Goal: Information Seeking & Learning: Learn about a topic

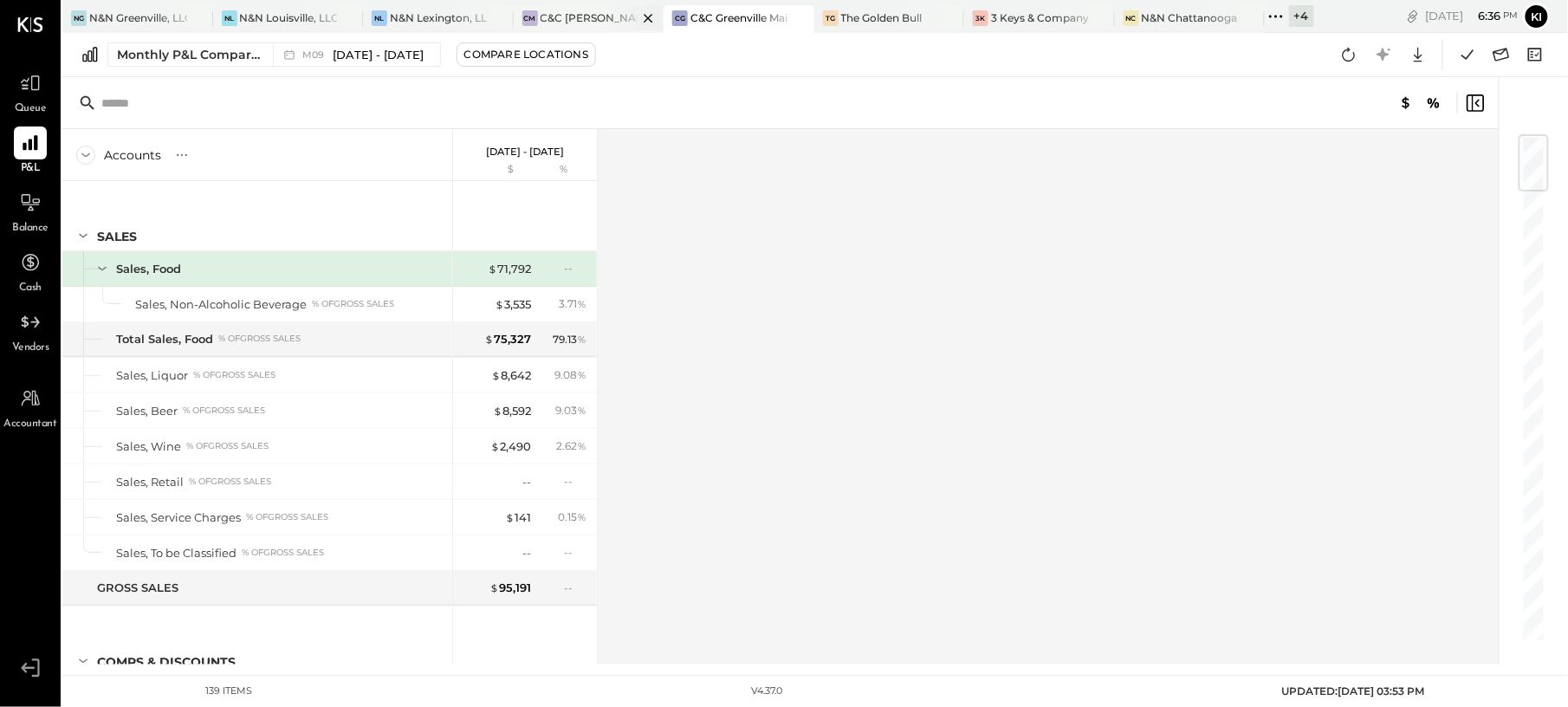
click at [579, 18] on div "C&C [PERSON_NAME] LLC" at bounding box center [589, 17] width 98 height 14
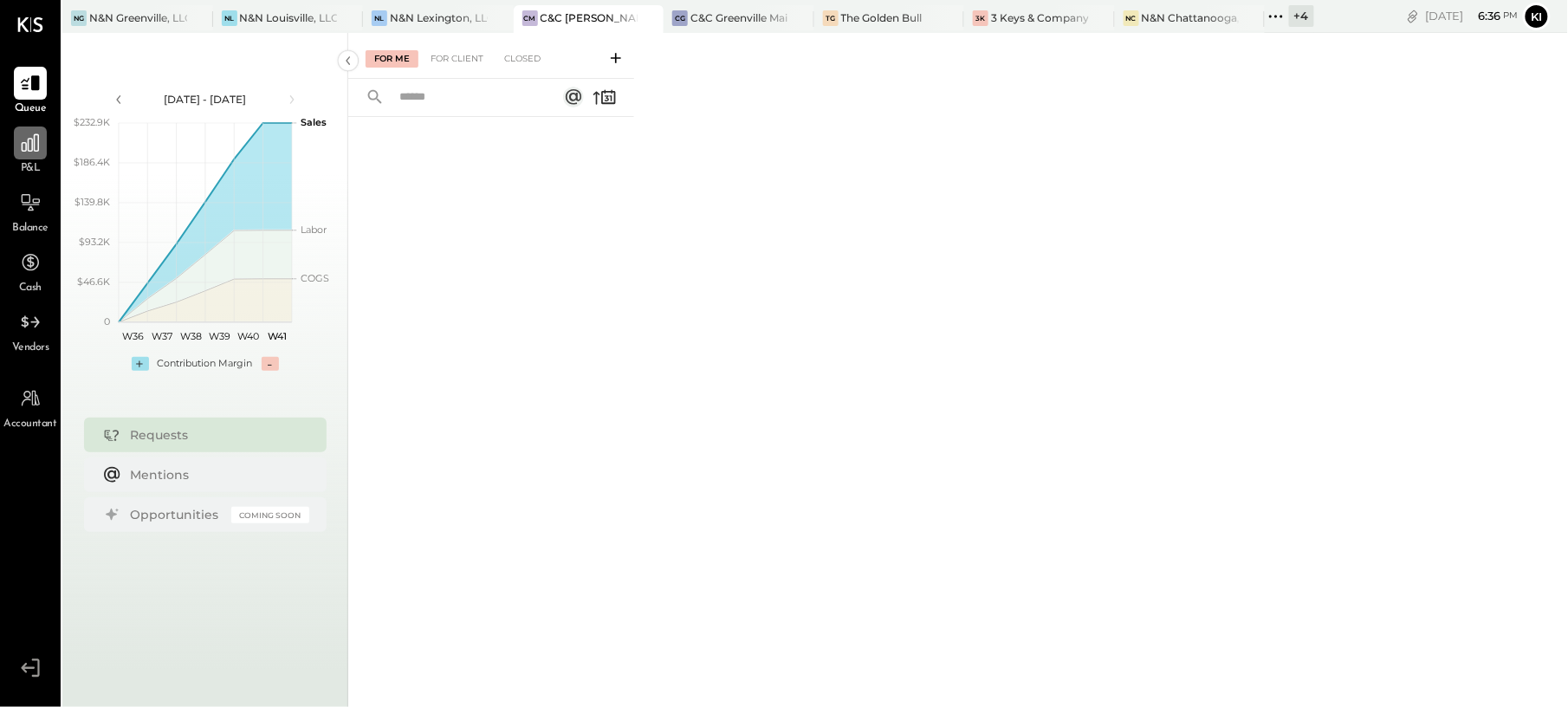
click at [28, 157] on div at bounding box center [30, 143] width 33 height 33
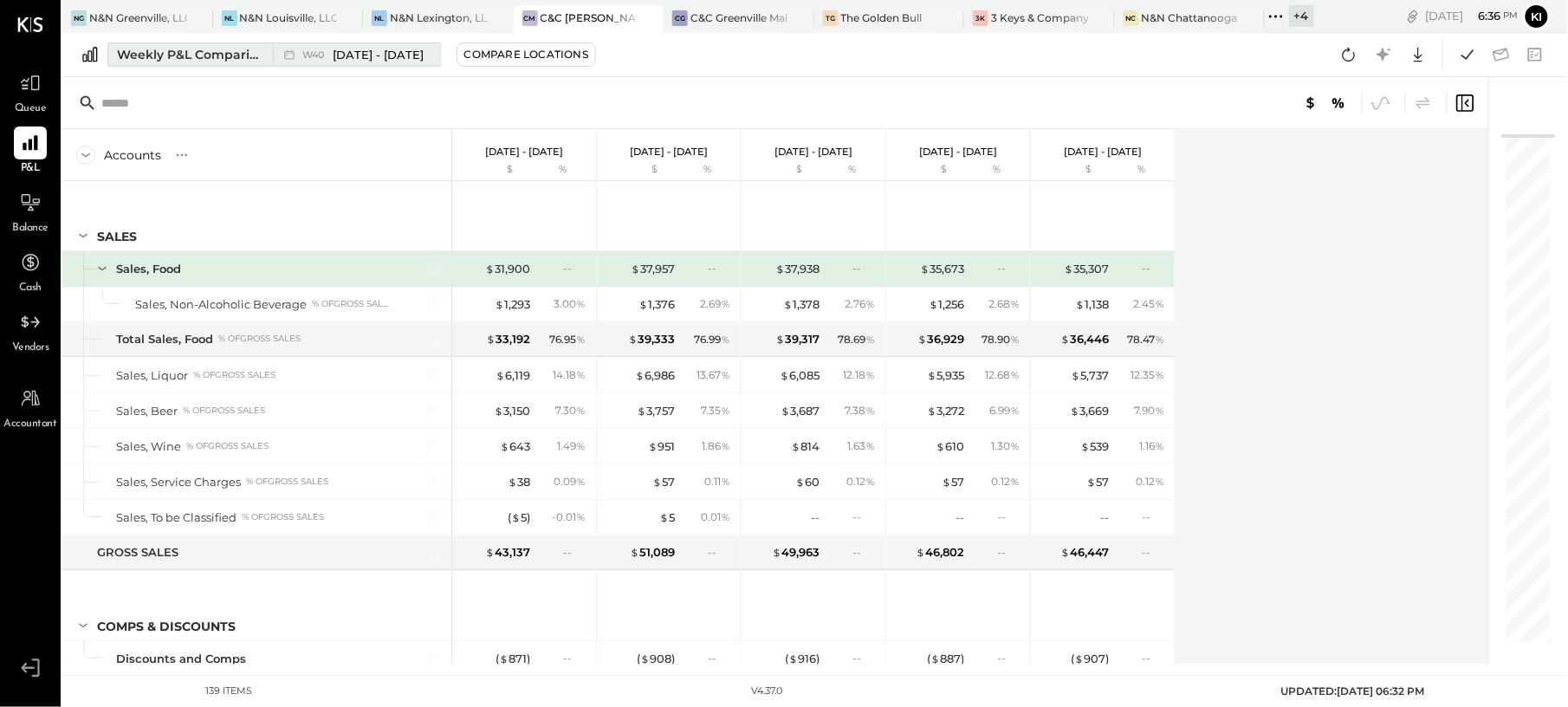
click at [192, 53] on div "Weekly P&L Comparison" at bounding box center [190, 55] width 146 height 17
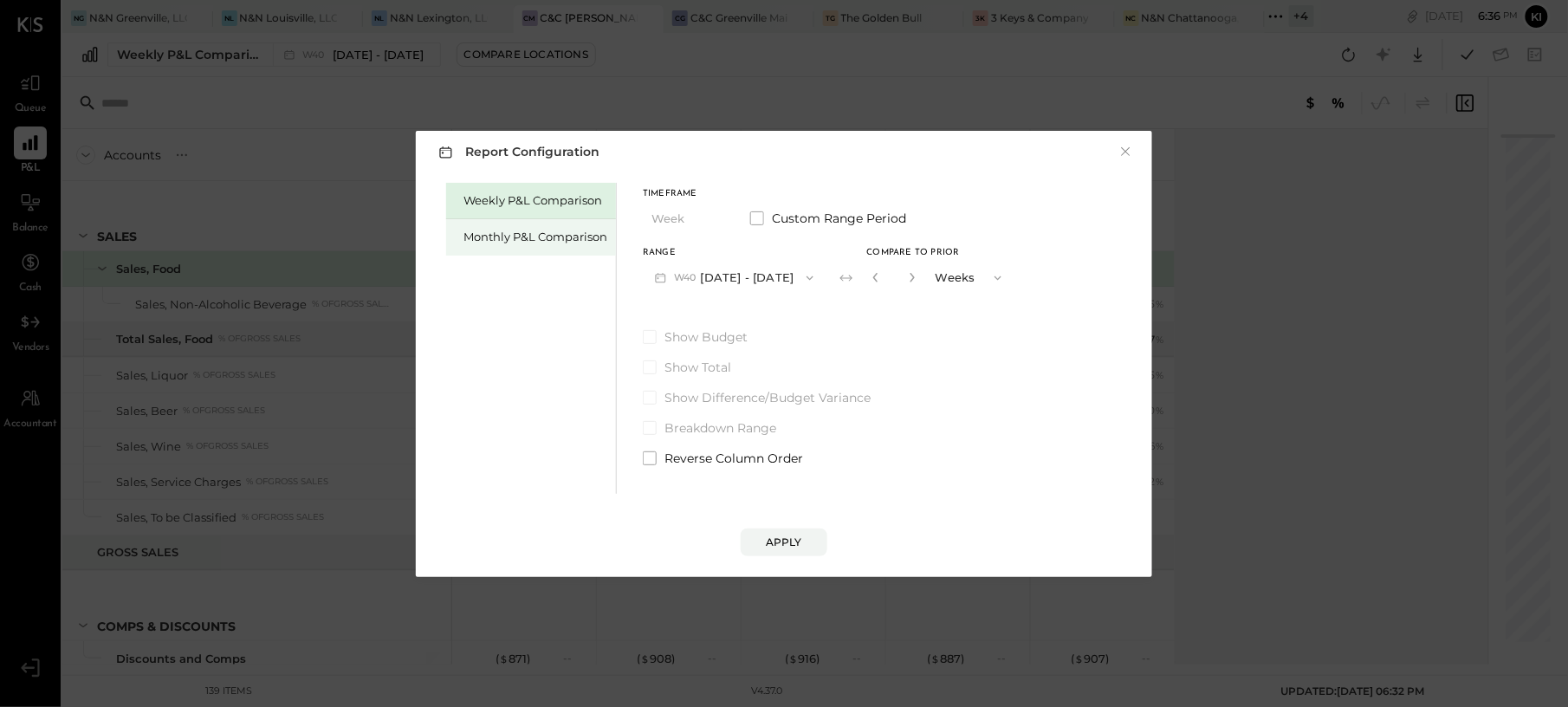
click at [521, 241] on div "Monthly P&L Comparison" at bounding box center [535, 236] width 144 height 16
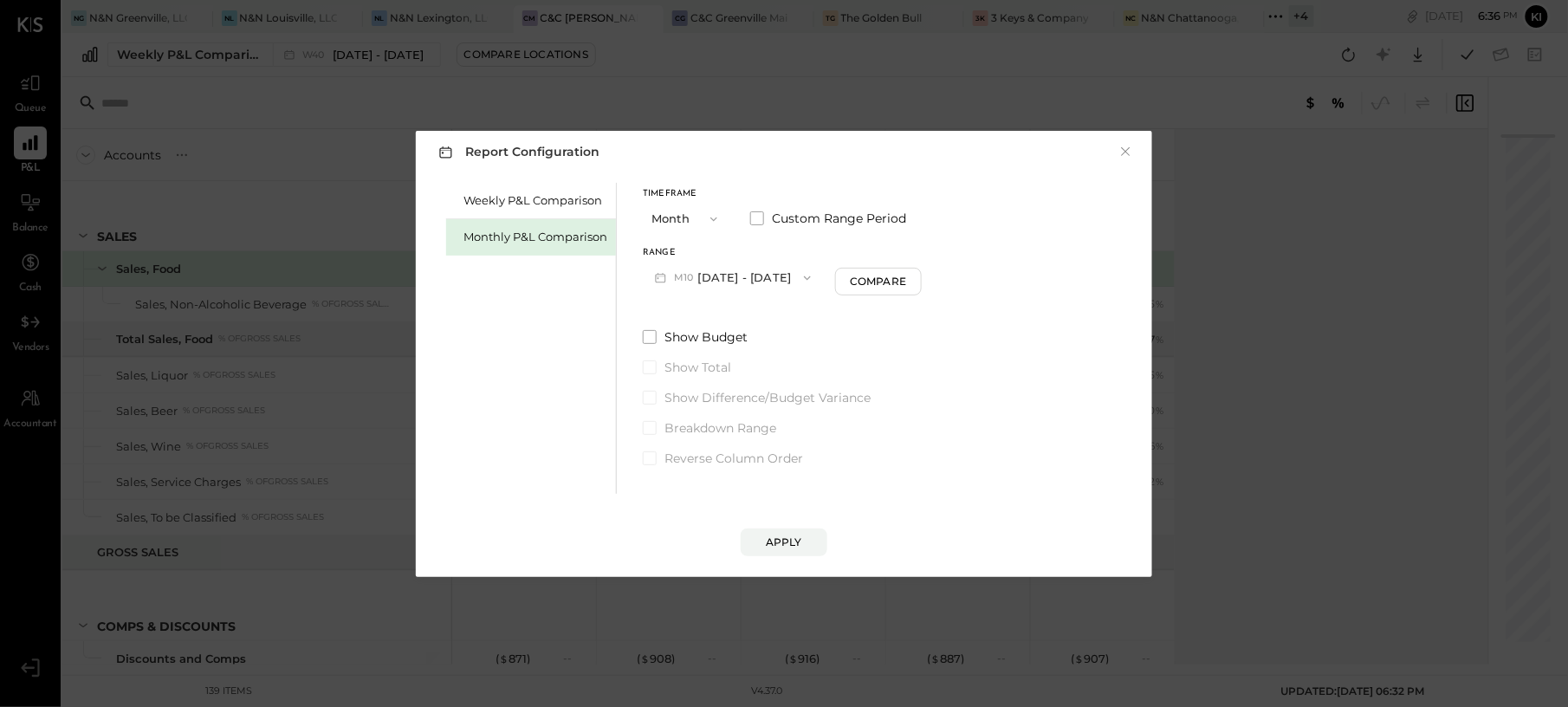
click at [690, 284] on span "M10" at bounding box center [685, 278] width 24 height 13
click at [721, 319] on span "Sep 1 - 30, 2025" at bounding box center [727, 315] width 83 height 14
click at [867, 273] on div "Compare" at bounding box center [880, 280] width 57 height 14
click at [910, 281] on icon "button" at bounding box center [912, 277] width 5 height 10
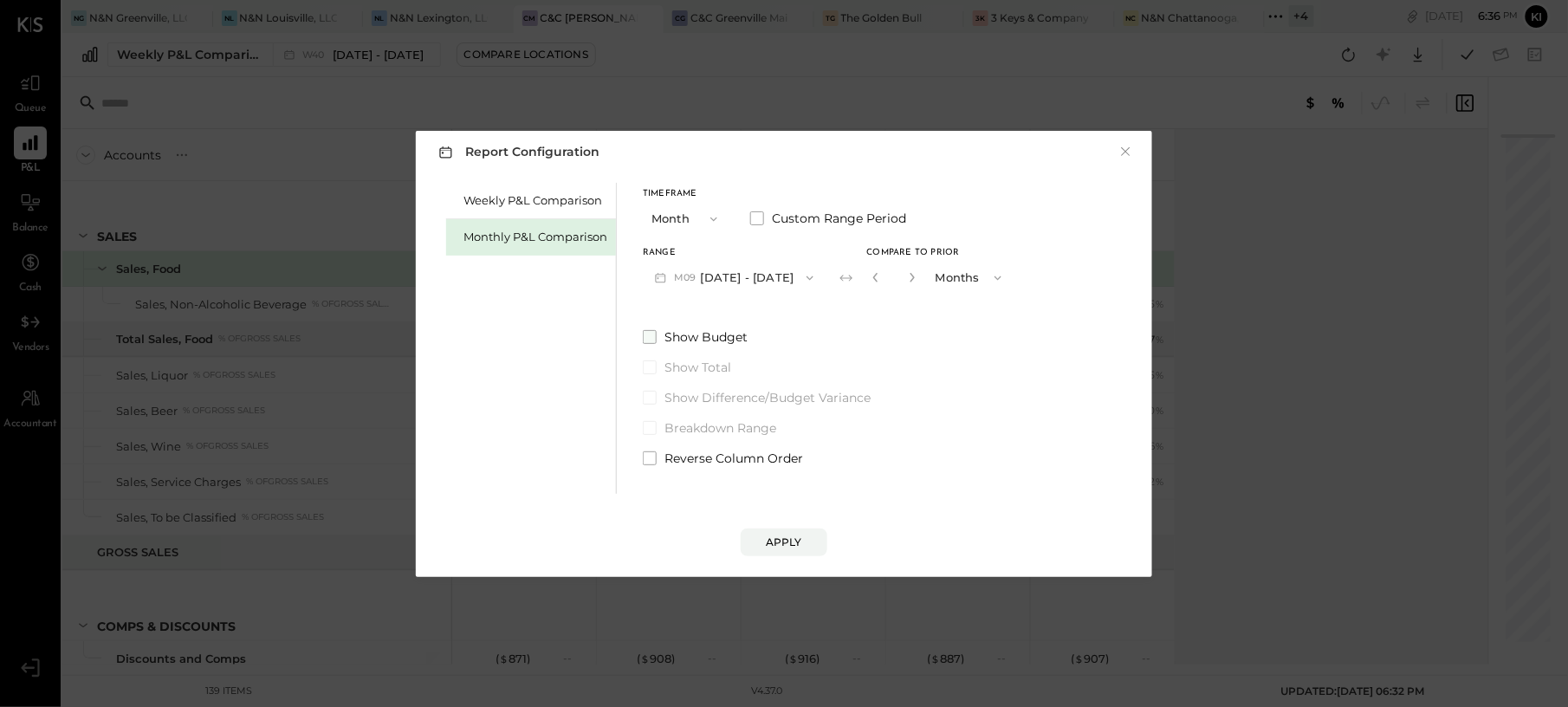
type input "*"
click at [807, 535] on button "Apply" at bounding box center [784, 542] width 86 height 28
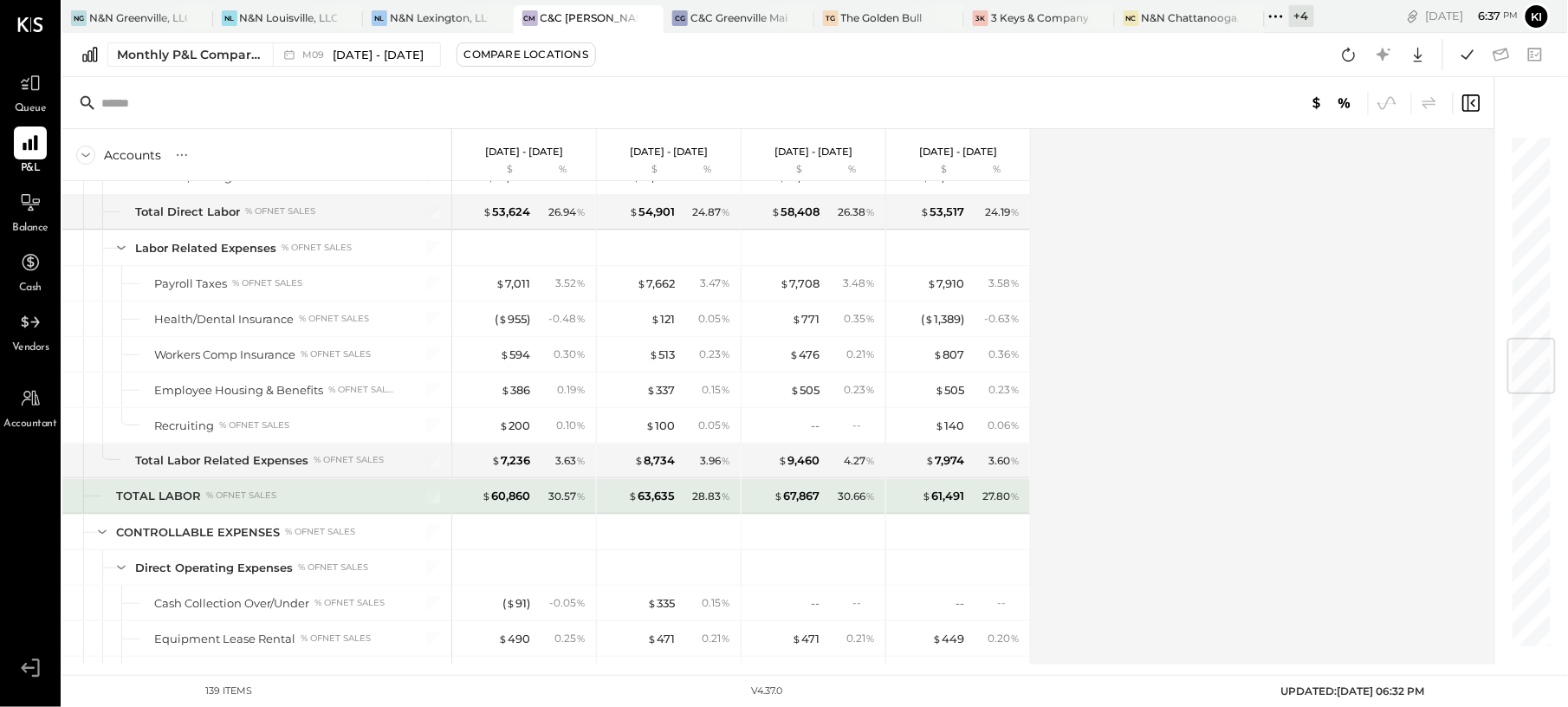
scroll to position [1732, 0]
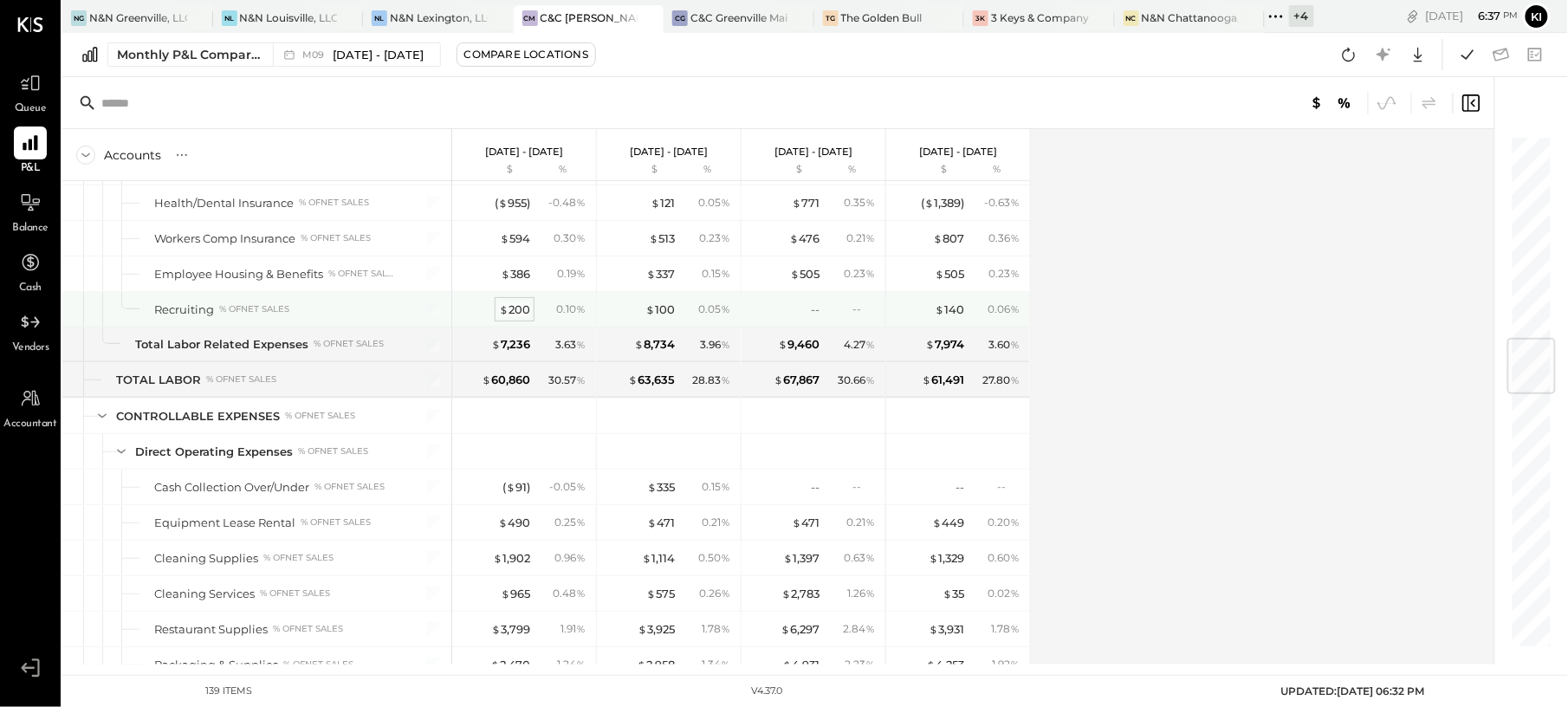
click at [516, 318] on div "$ 200" at bounding box center [514, 309] width 31 height 16
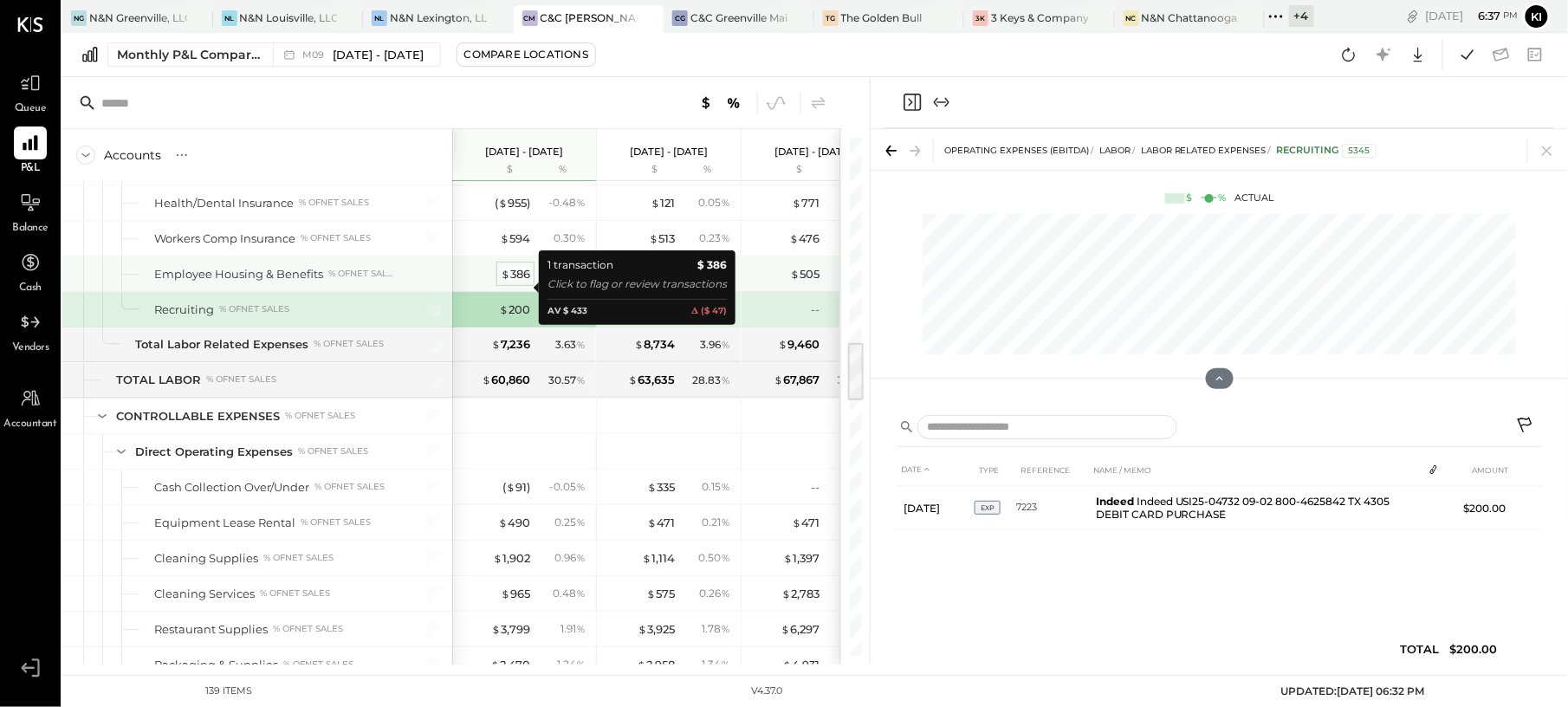
click at [513, 282] on div "$ 386" at bounding box center [515, 273] width 30 height 16
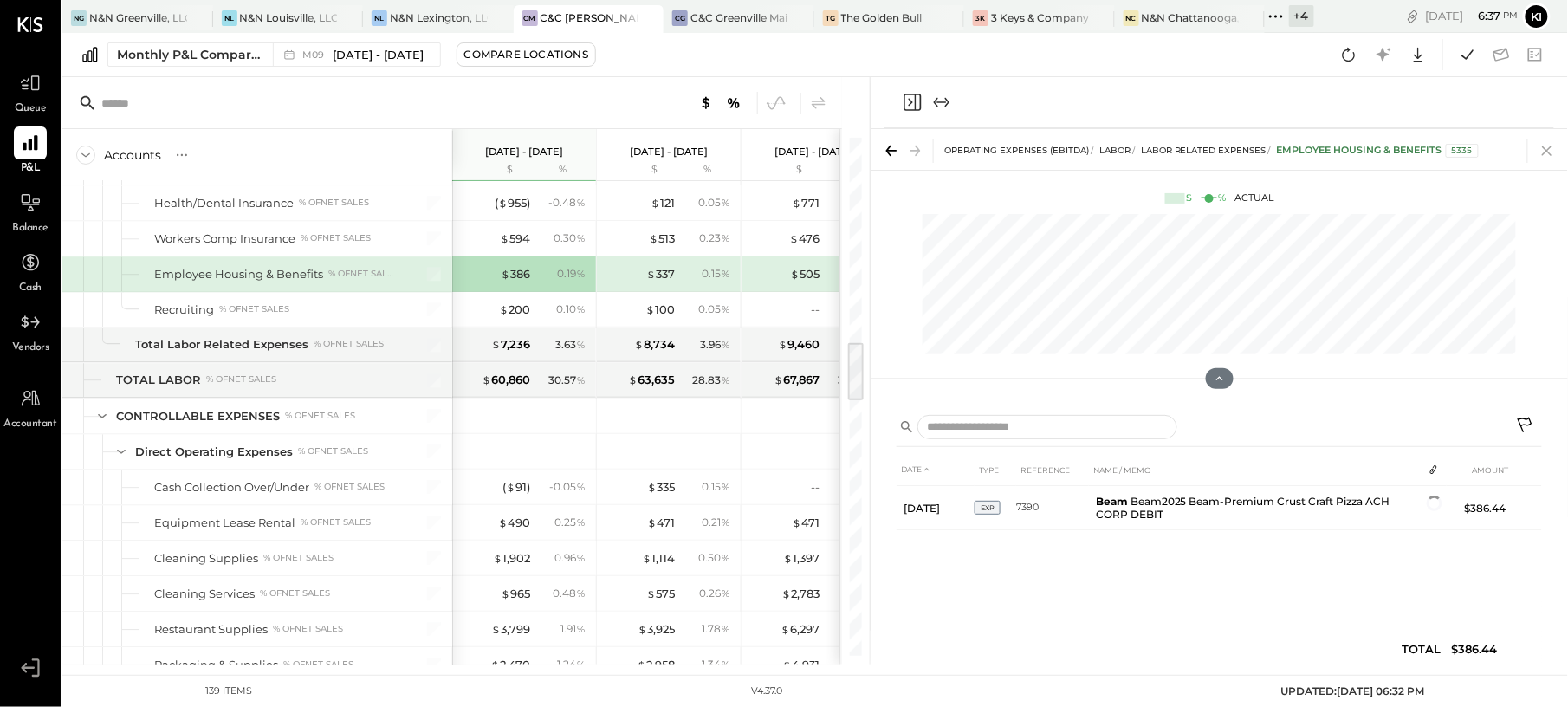
click at [1547, 156] on icon at bounding box center [1547, 150] width 24 height 24
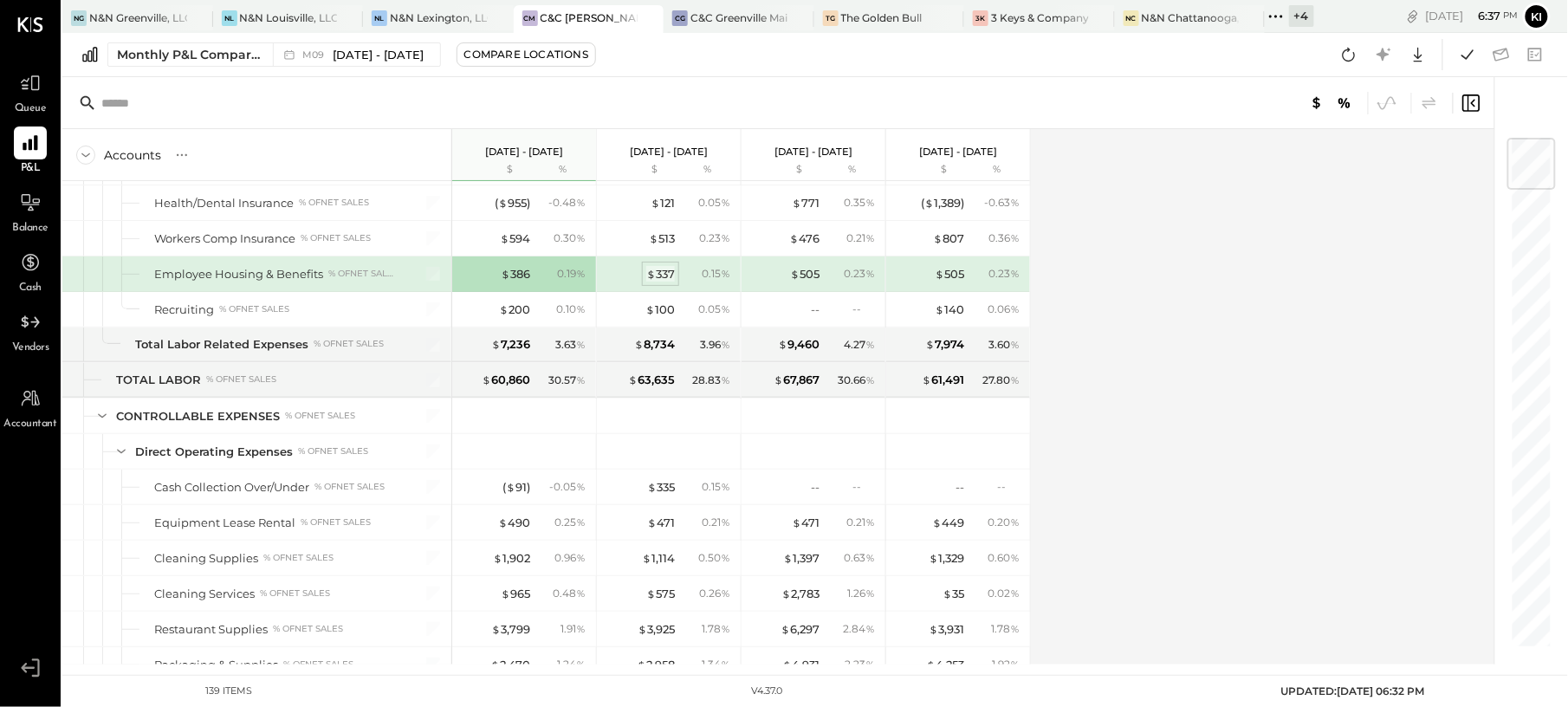
click at [673, 282] on div "$ 337" at bounding box center [660, 273] width 29 height 16
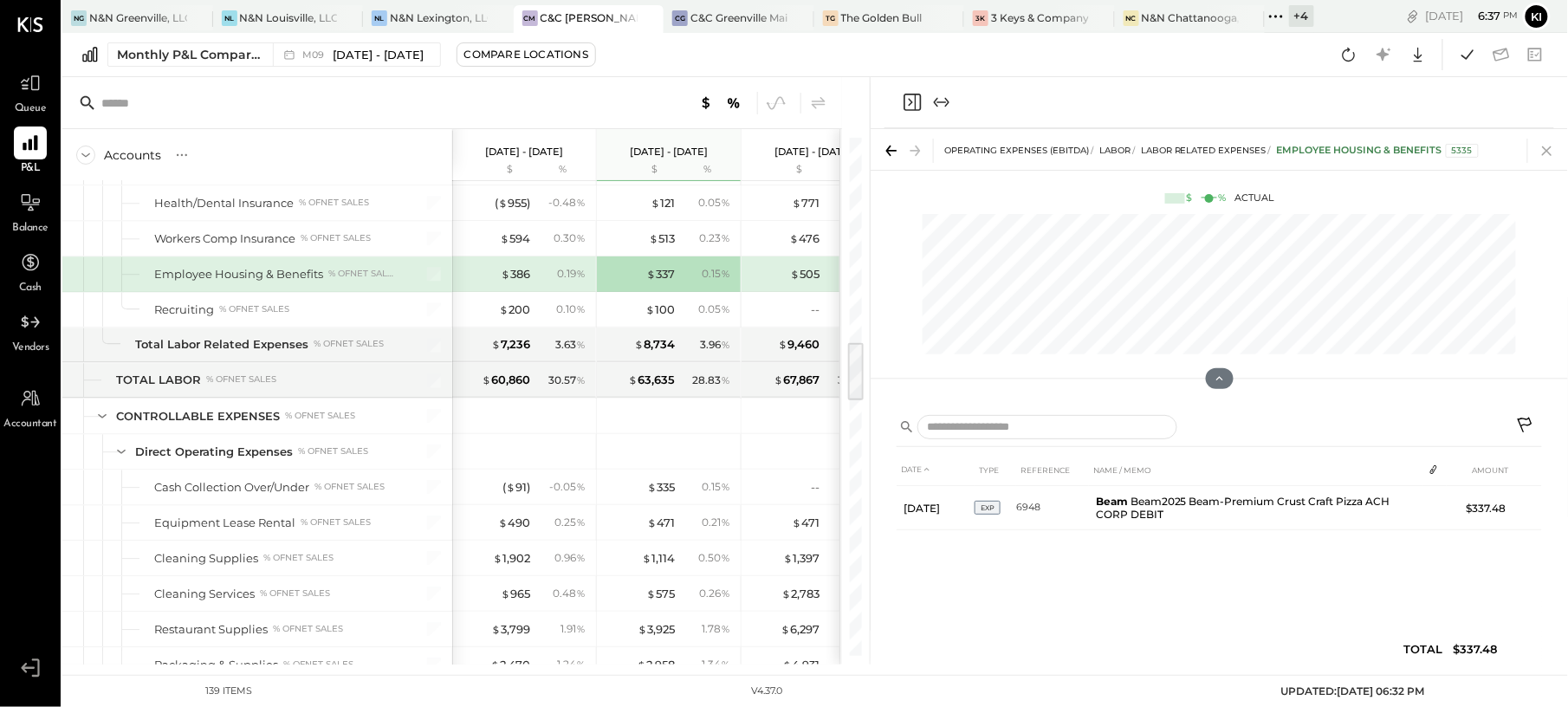
click at [1546, 146] on icon at bounding box center [1547, 150] width 24 height 24
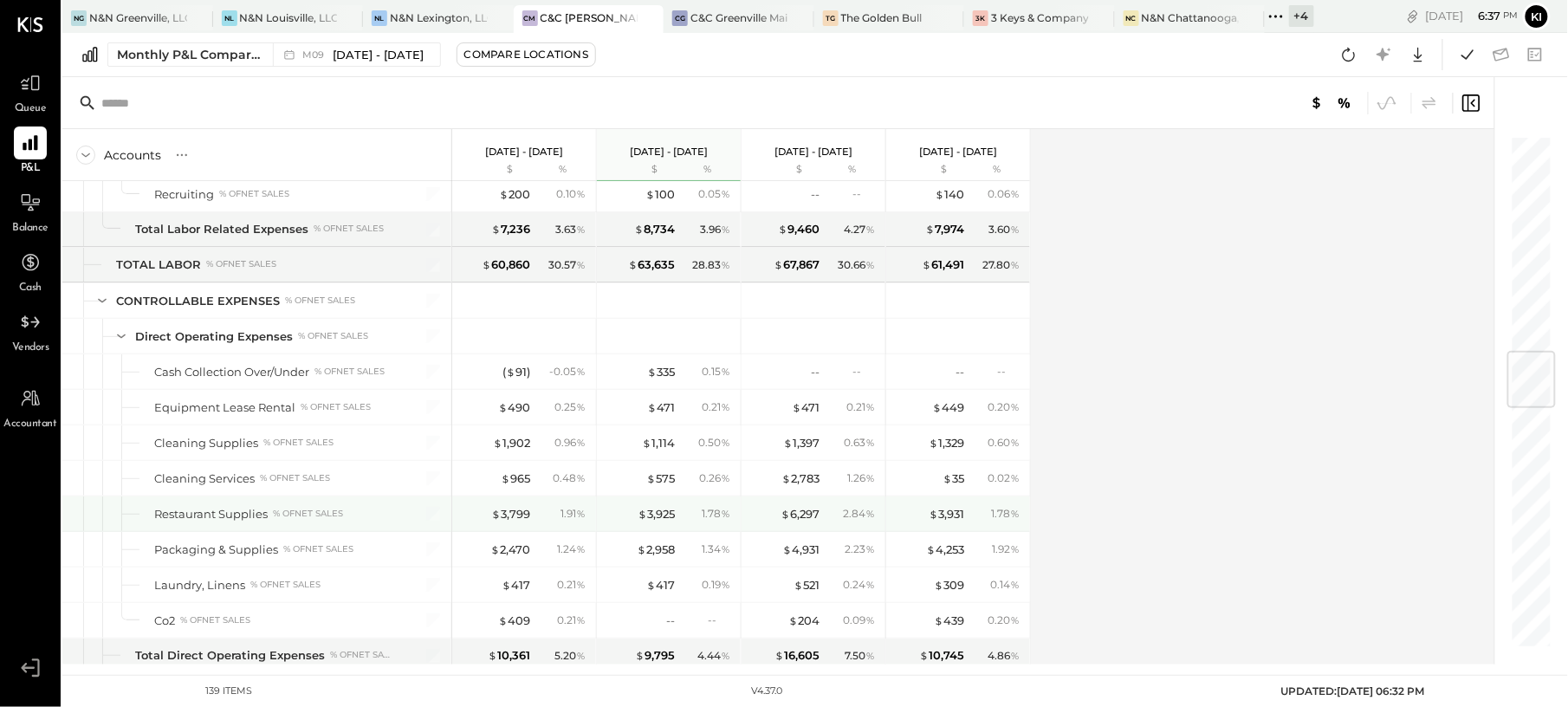
scroll to position [1963, 0]
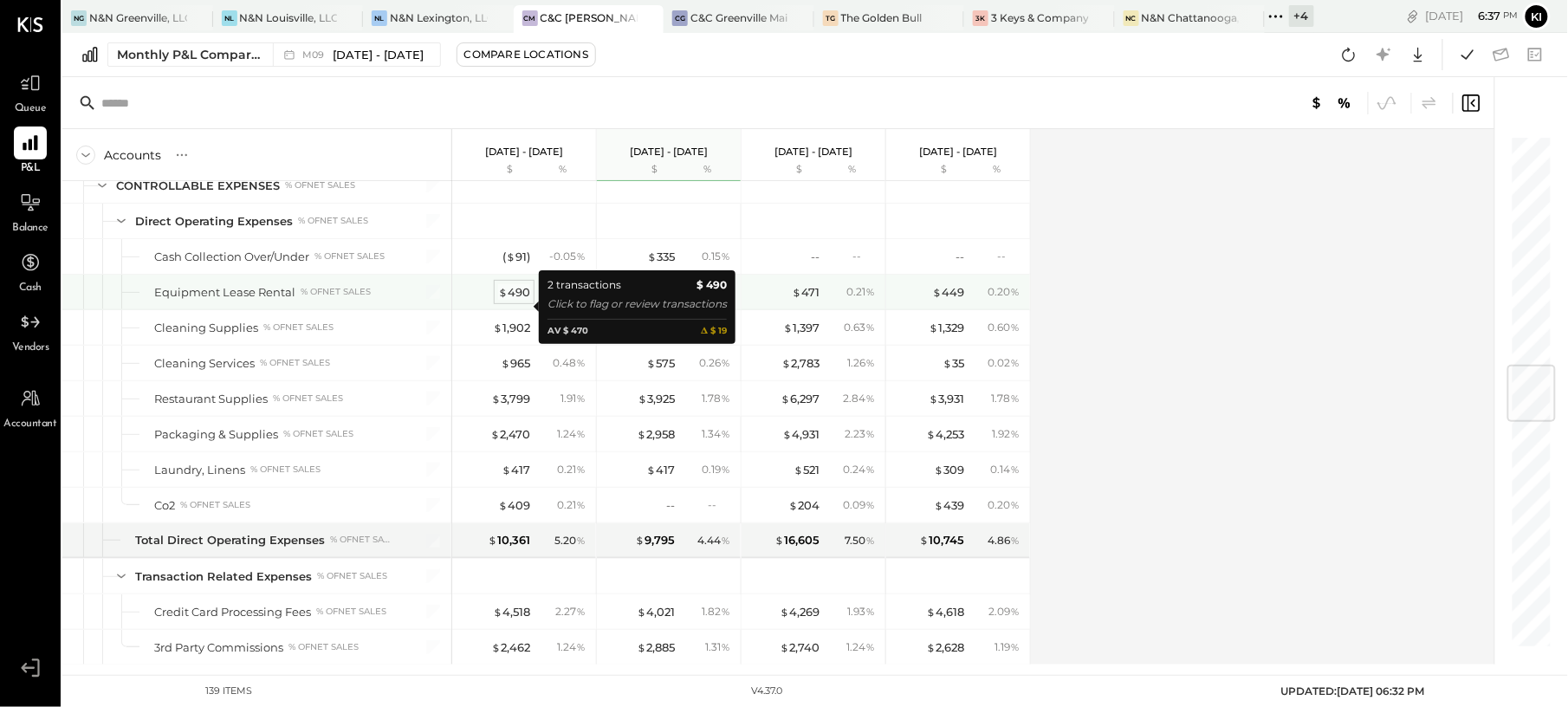
click at [529, 300] on div "$ 490" at bounding box center [513, 292] width 32 height 16
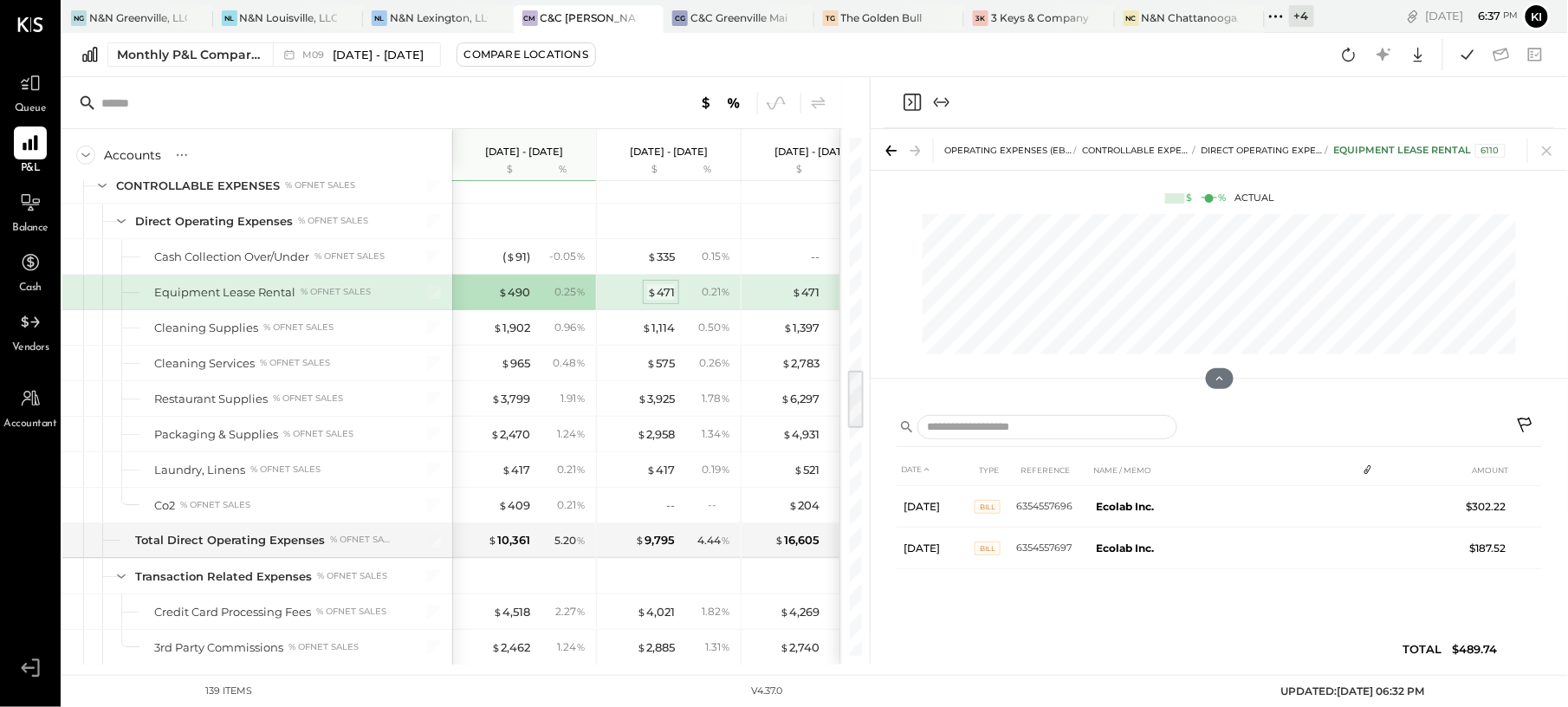
click at [662, 300] on div "$ 471" at bounding box center [660, 292] width 28 height 16
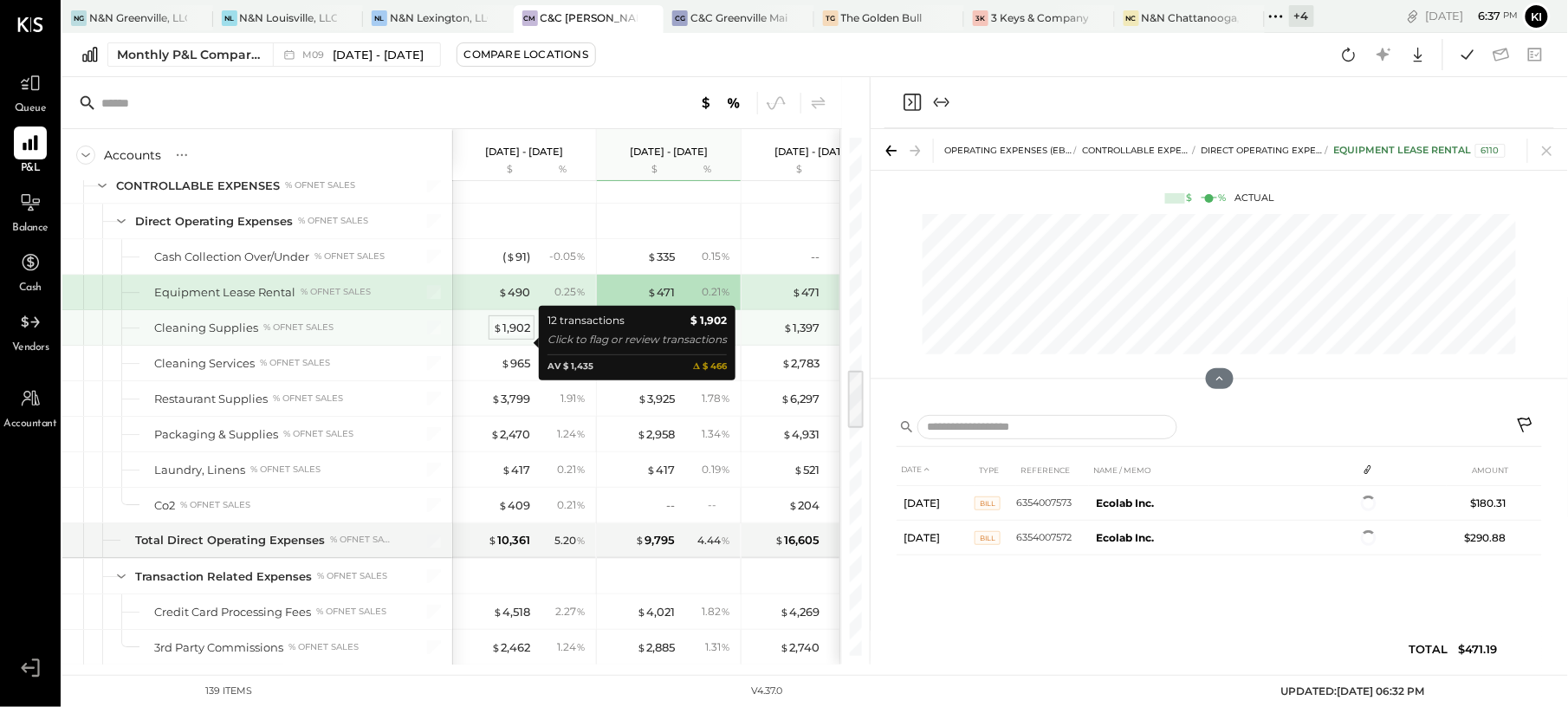
click at [520, 336] on div "$ 1,902" at bounding box center [511, 327] width 37 height 16
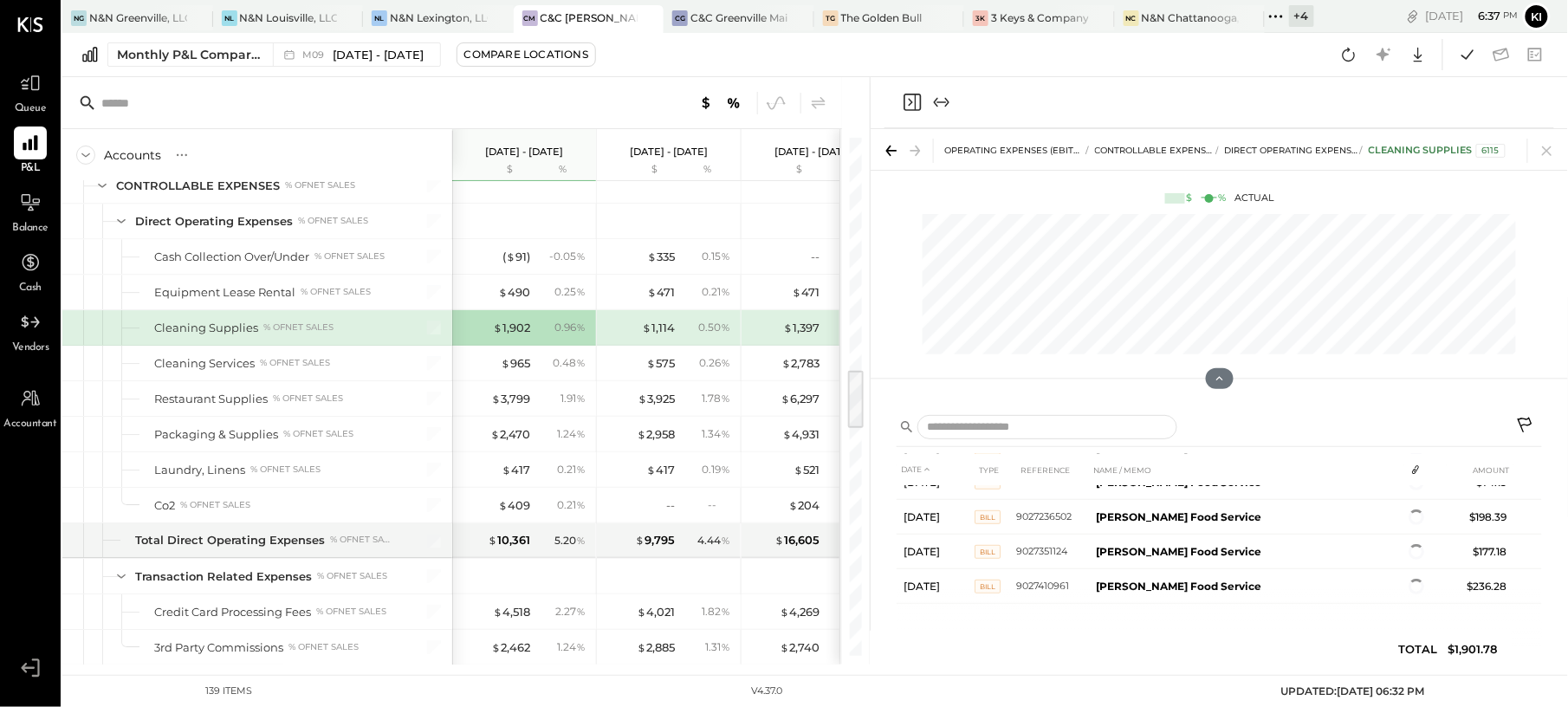
scroll to position [301, 0]
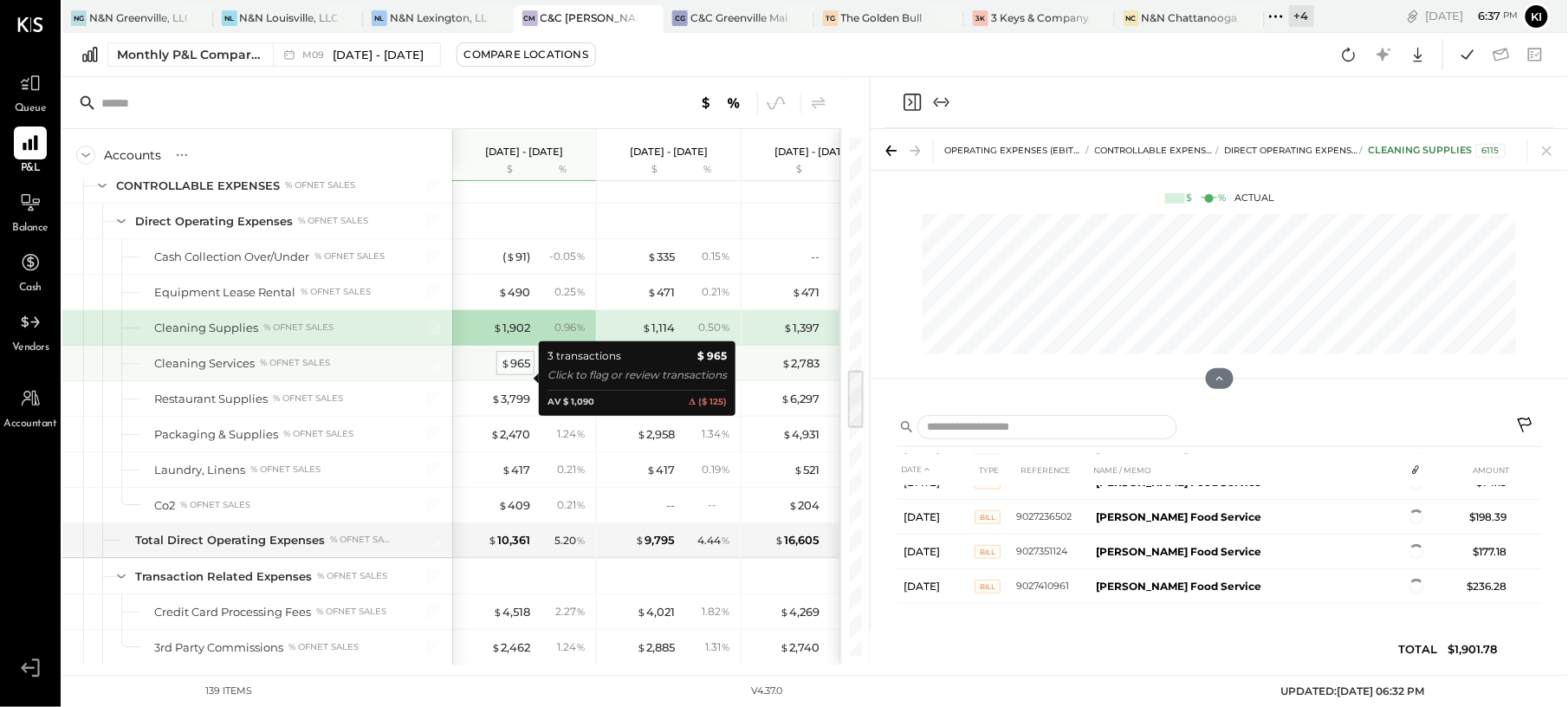
click at [506, 369] on span "$" at bounding box center [506, 363] width 10 height 13
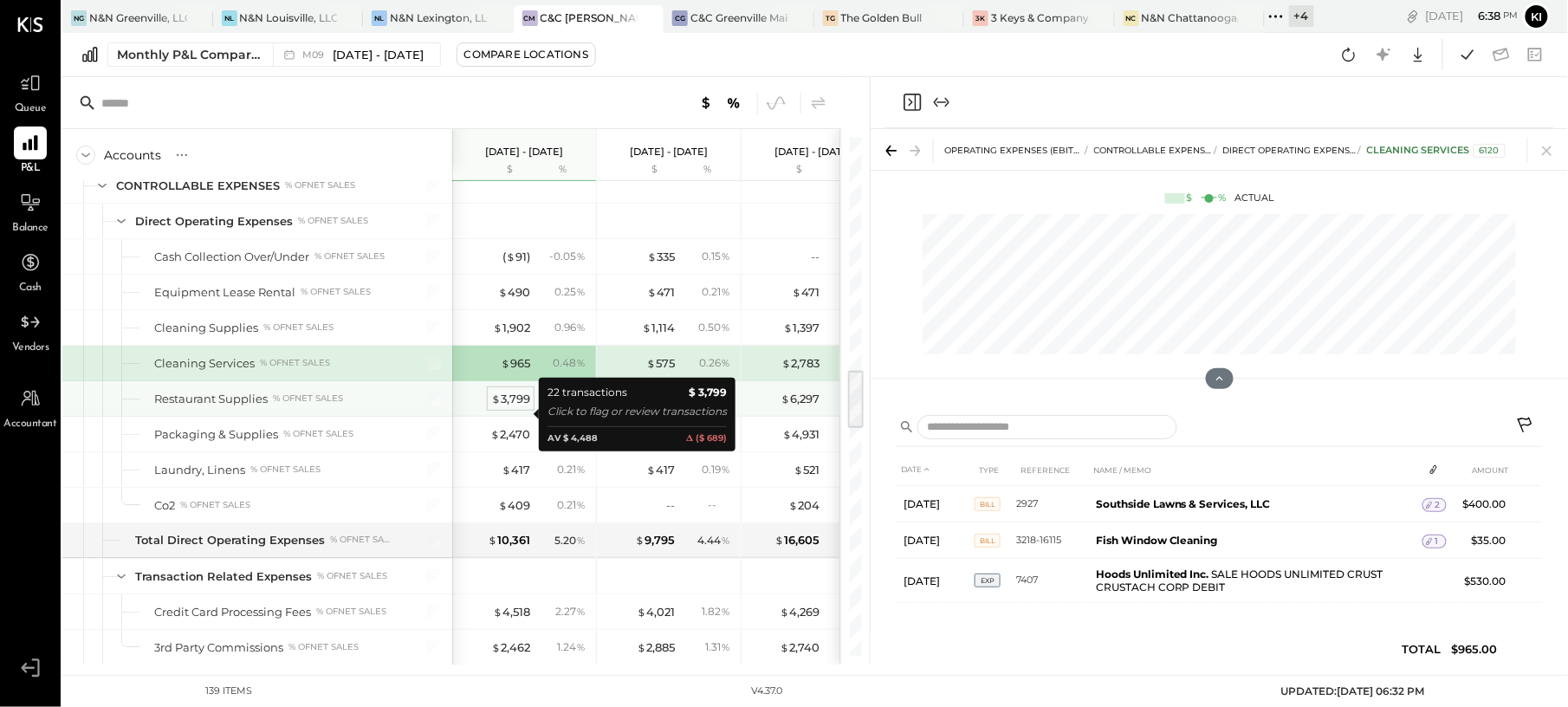
click at [508, 407] on div "$ 3,799" at bounding box center [511, 398] width 39 height 16
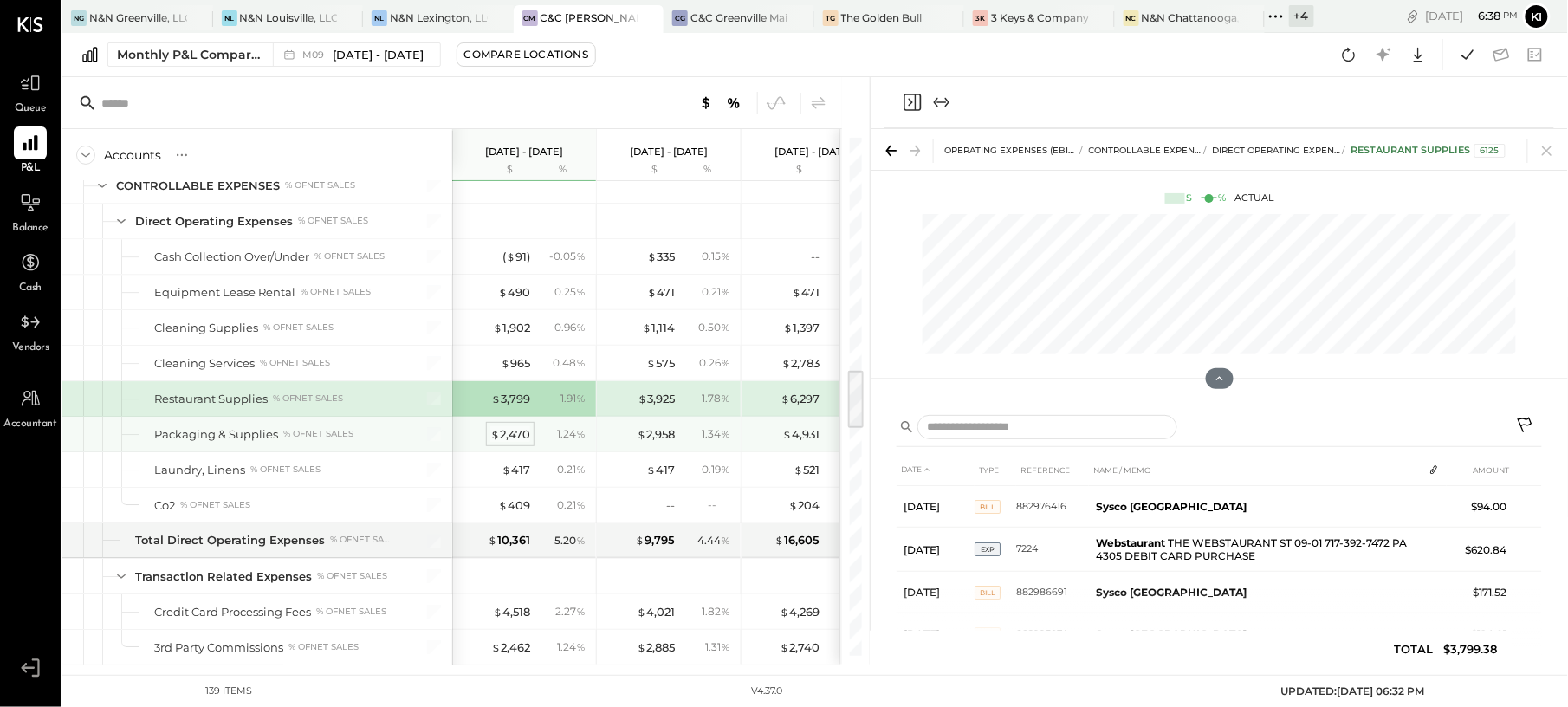
click at [512, 442] on div "$ 2,470" at bounding box center [511, 434] width 40 height 16
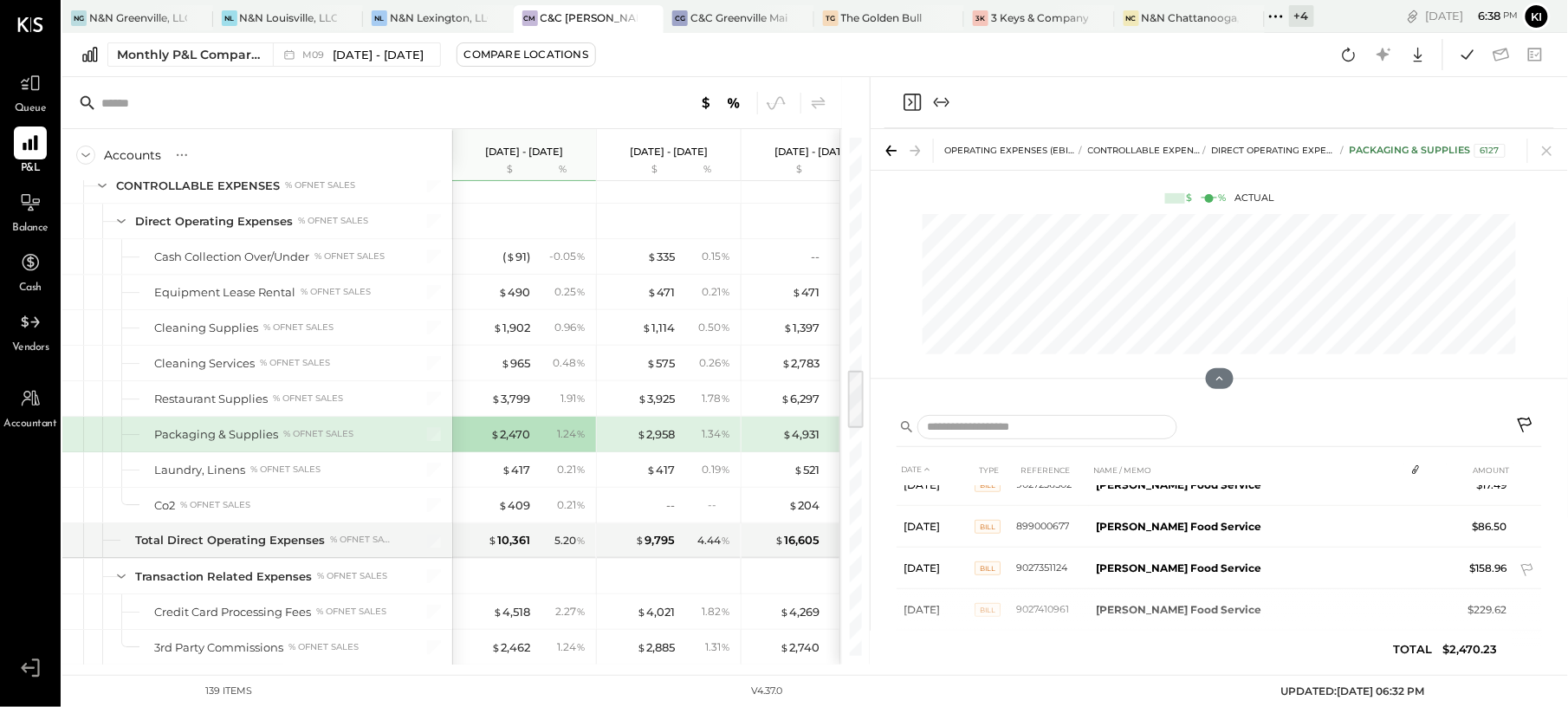
scroll to position [510, 0]
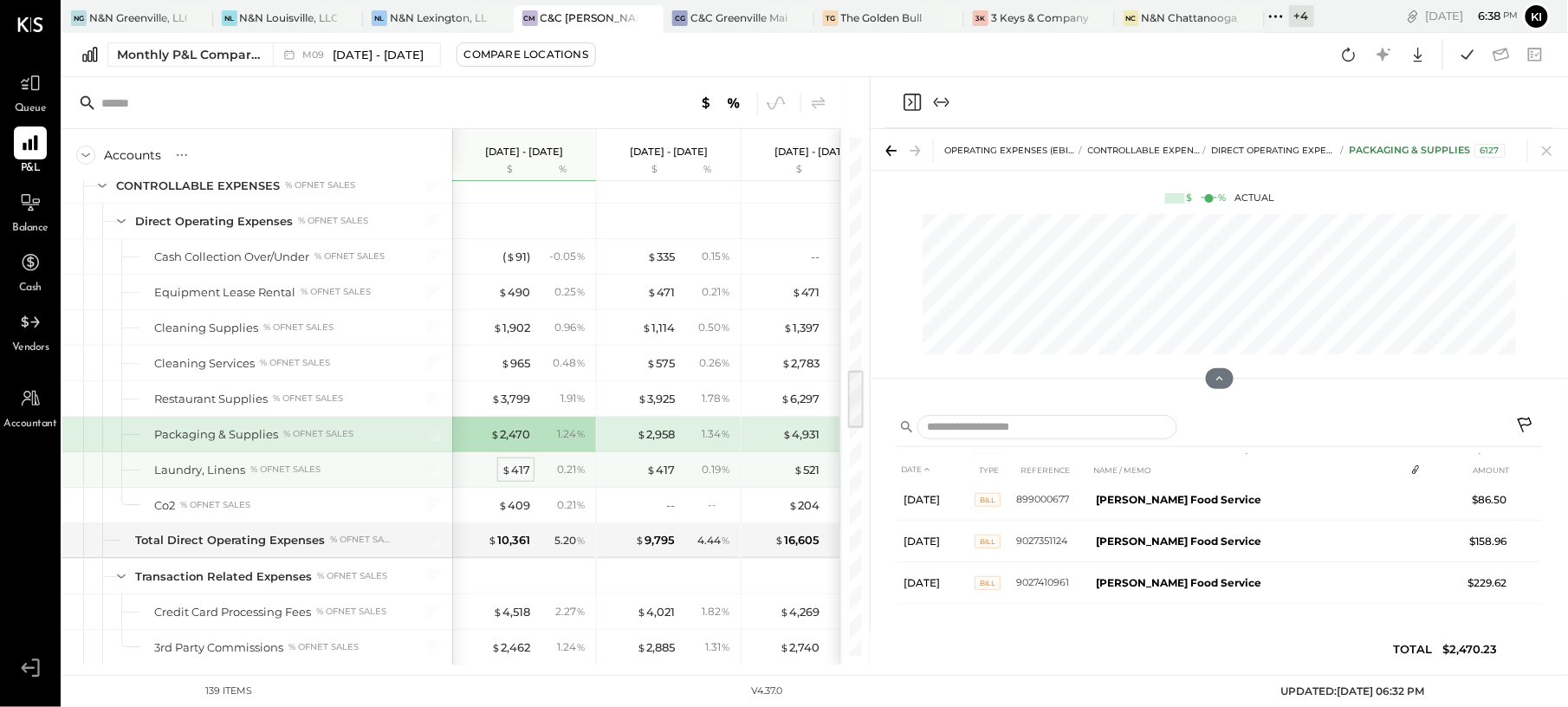
click at [520, 478] on div "$ 417" at bounding box center [516, 469] width 29 height 16
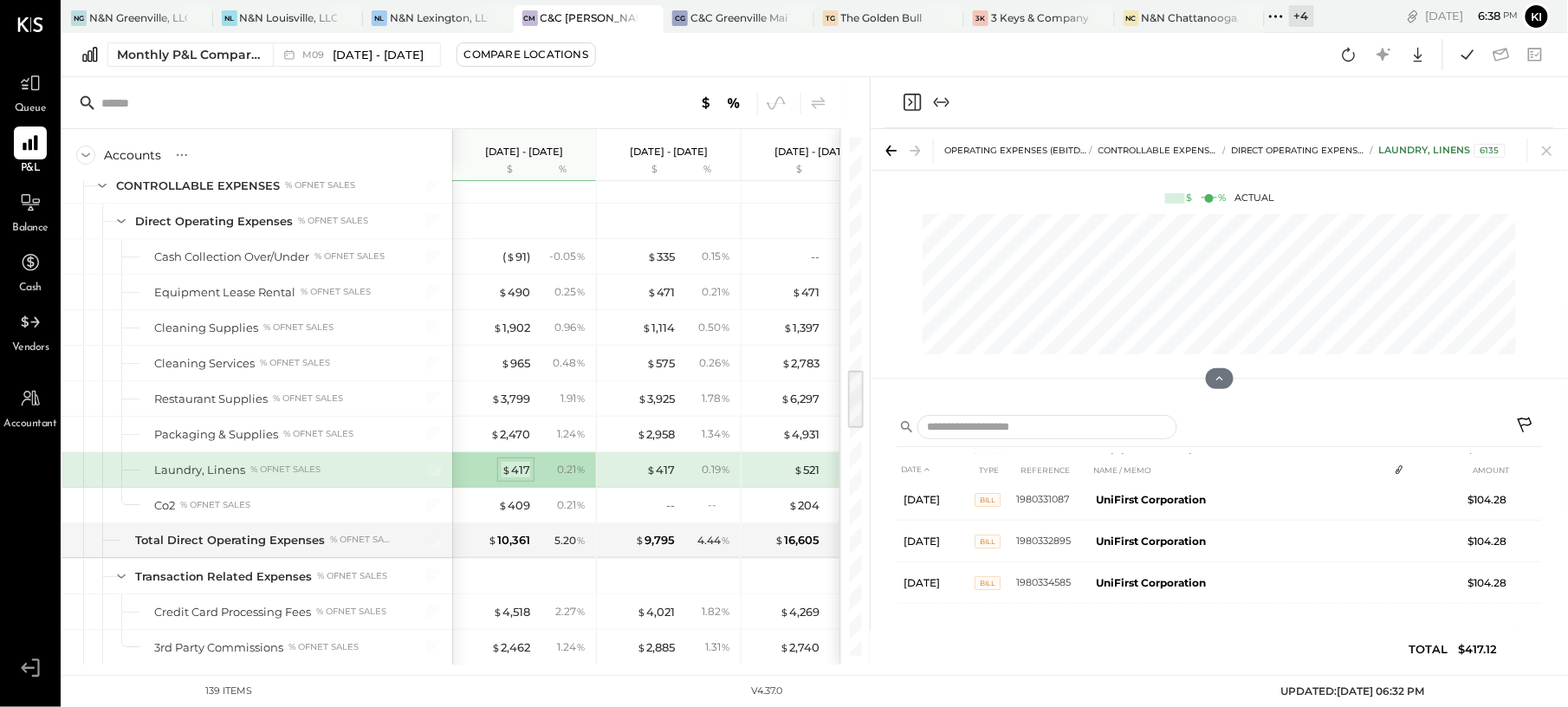
scroll to position [49, 0]
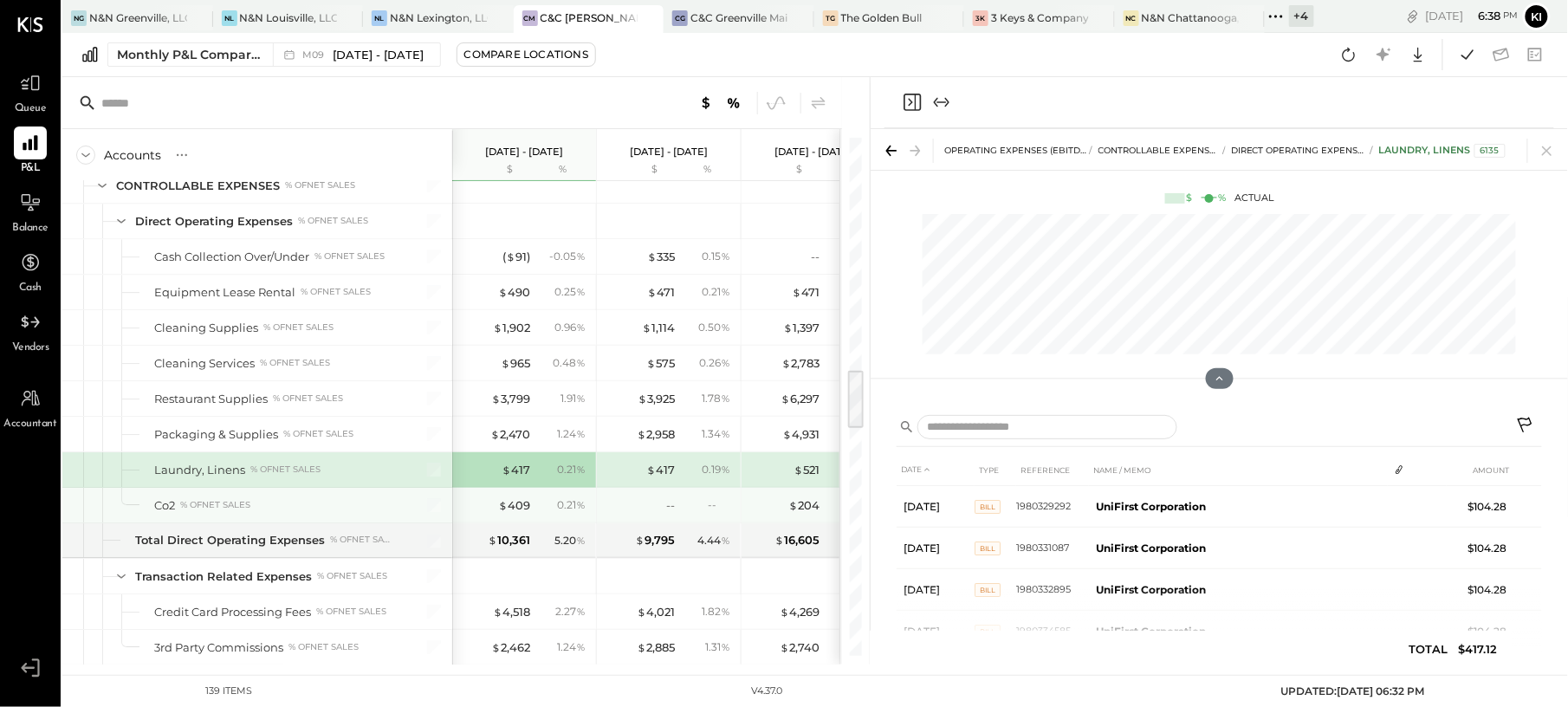
click at [487, 513] on div "$ 409" at bounding box center [495, 505] width 69 height 16
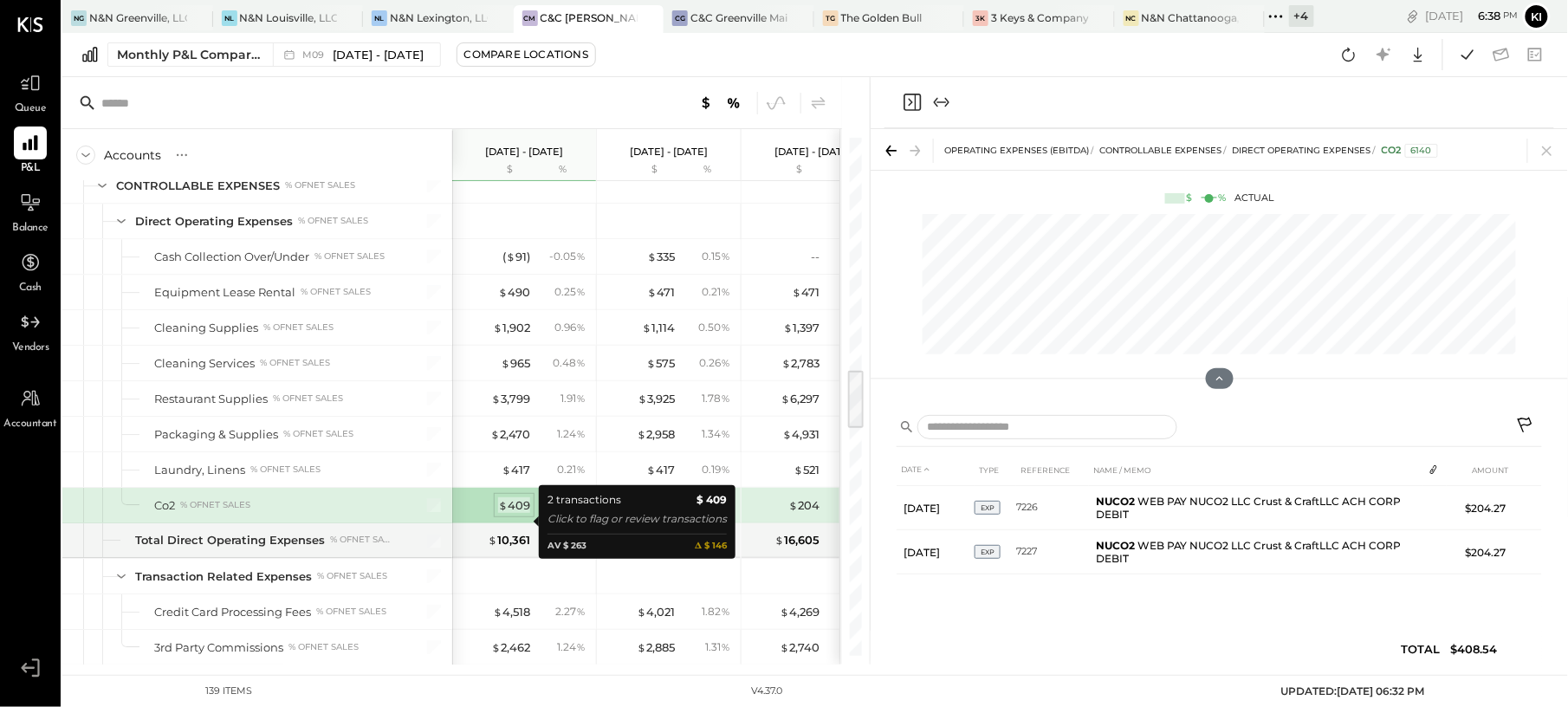
click at [510, 513] on div "$ 409" at bounding box center [513, 505] width 32 height 16
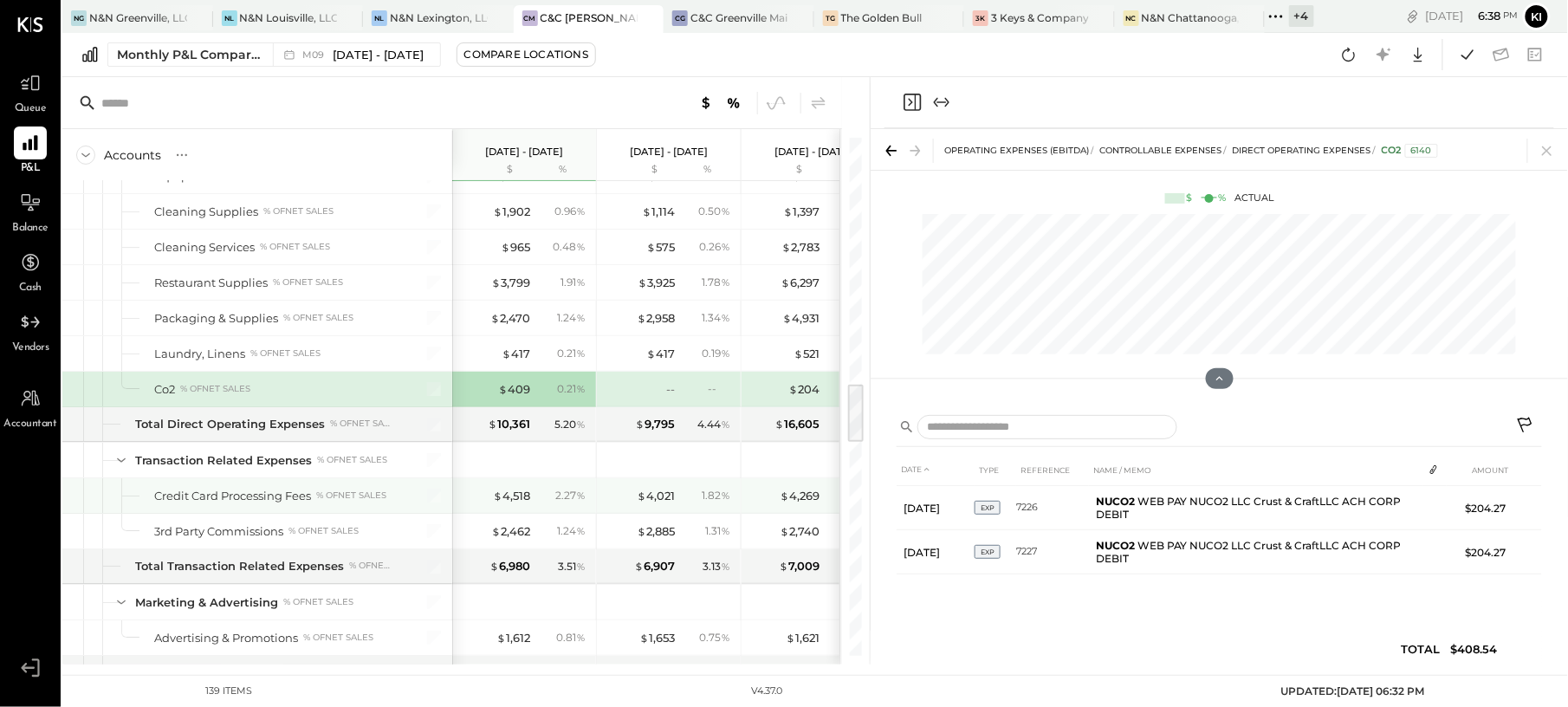
scroll to position [2194, 0]
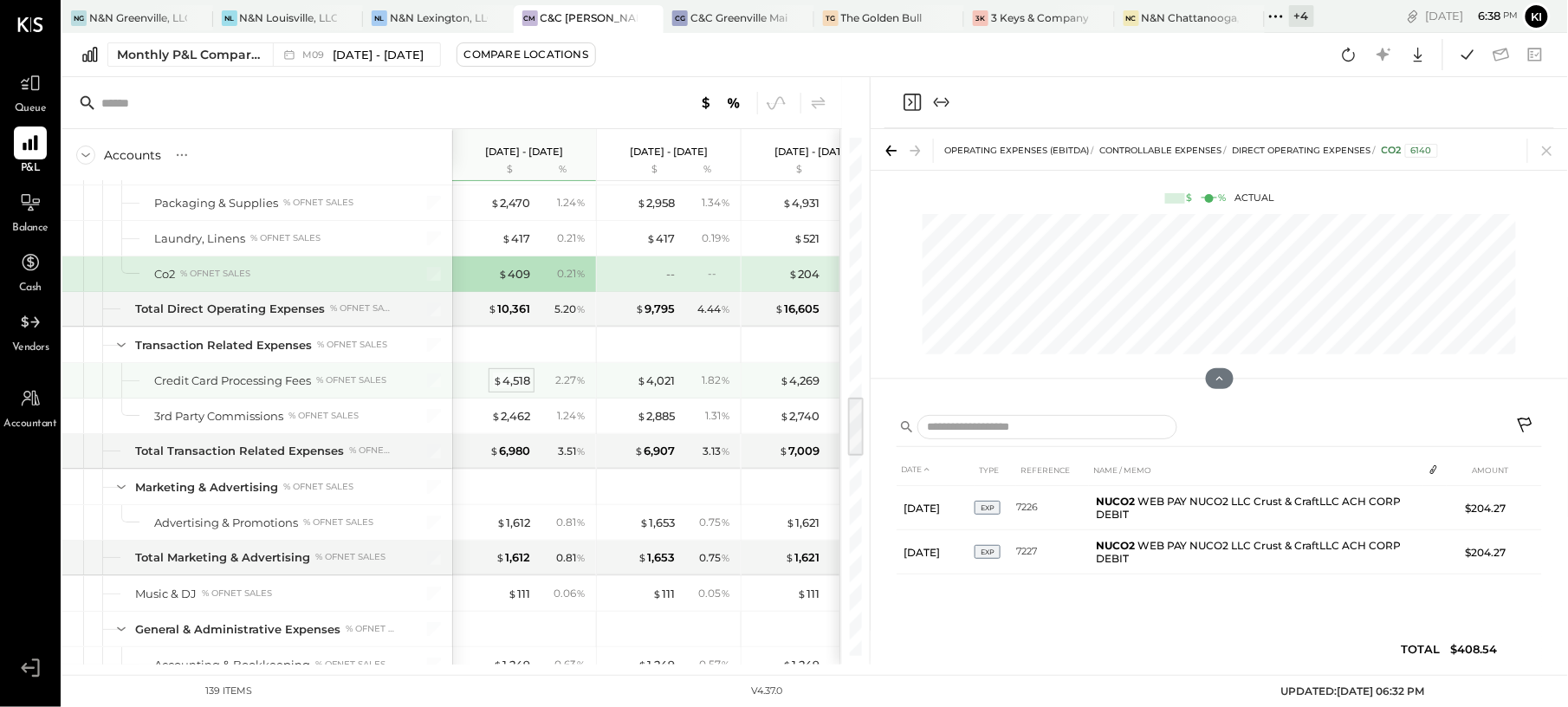
click at [520, 389] on div "$ 4,518" at bounding box center [511, 380] width 37 height 16
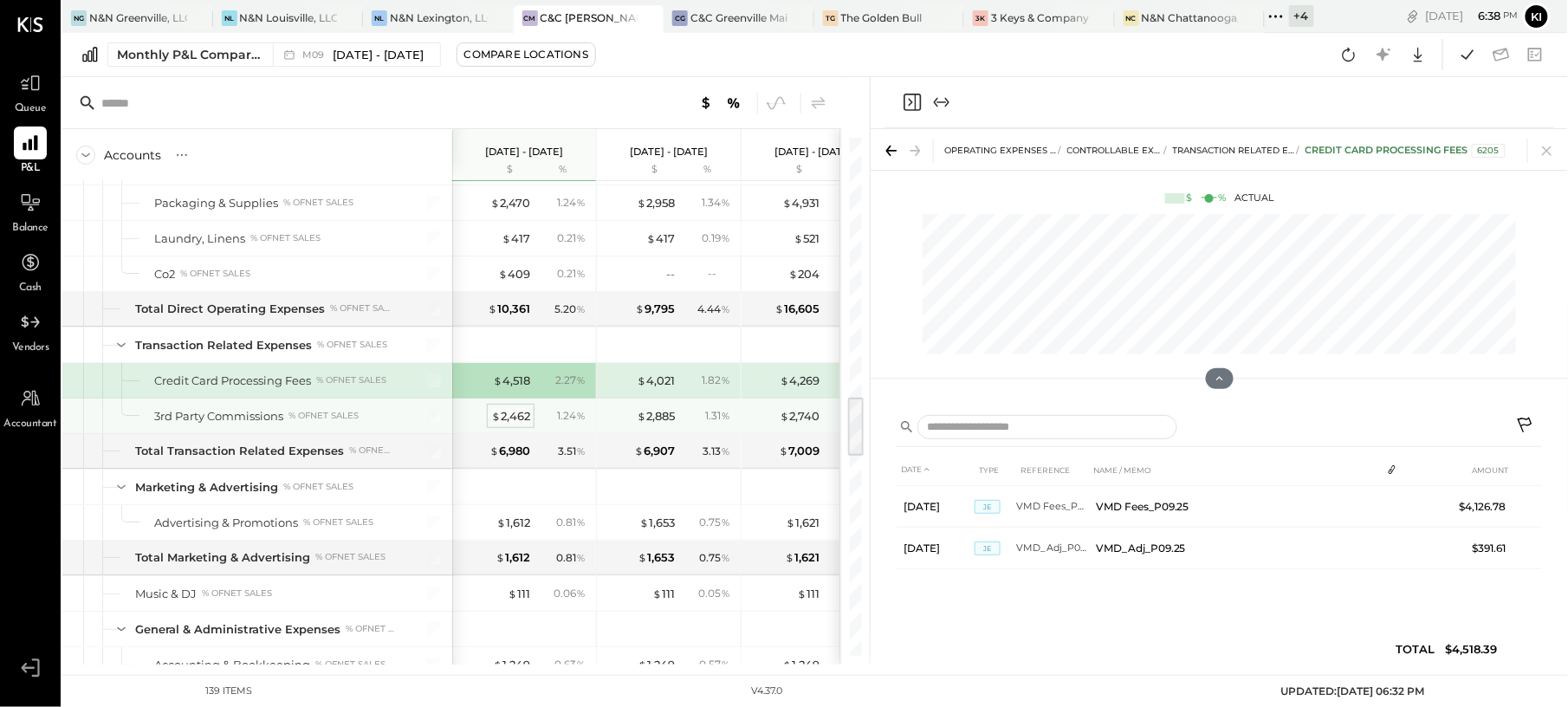
click at [511, 424] on div "$ 2,462" at bounding box center [511, 415] width 39 height 16
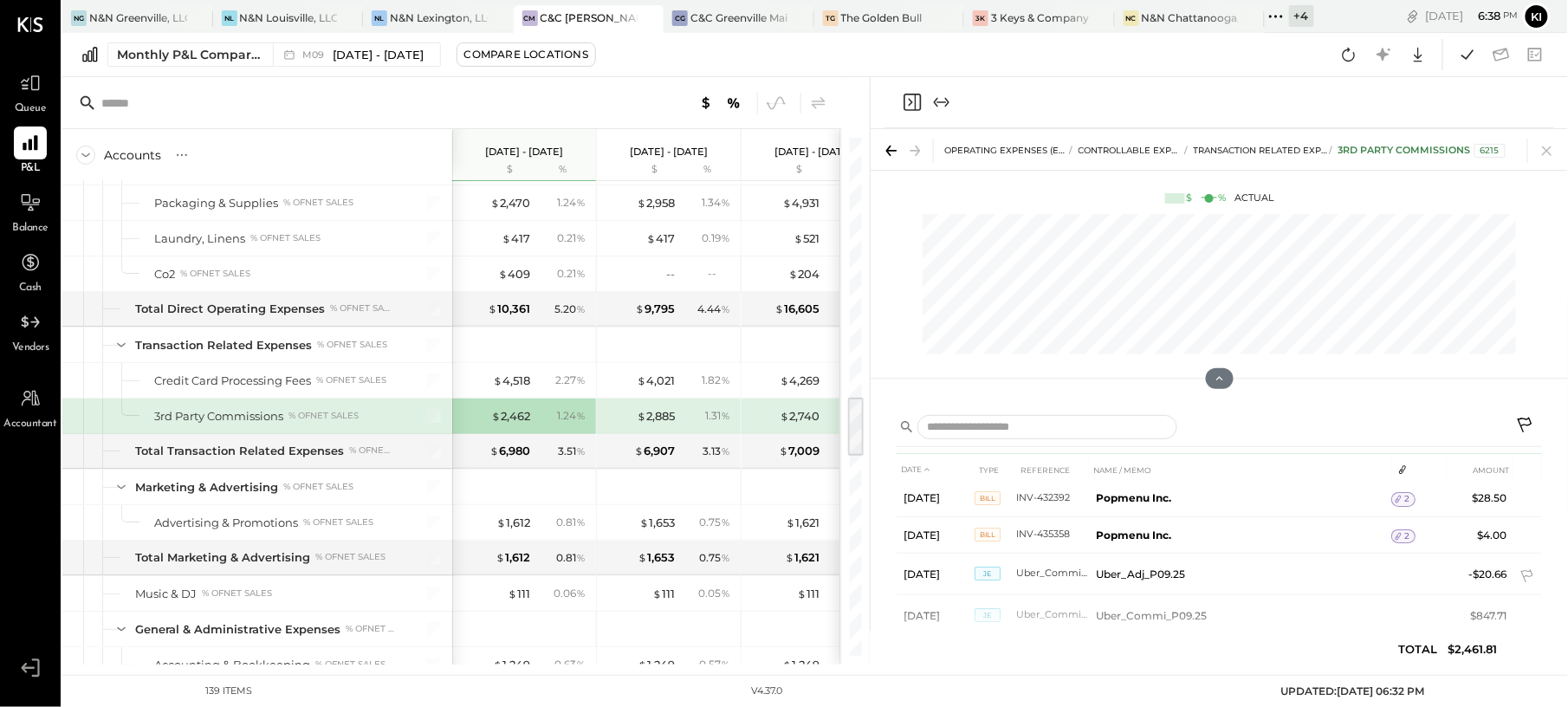
scroll to position [192, 0]
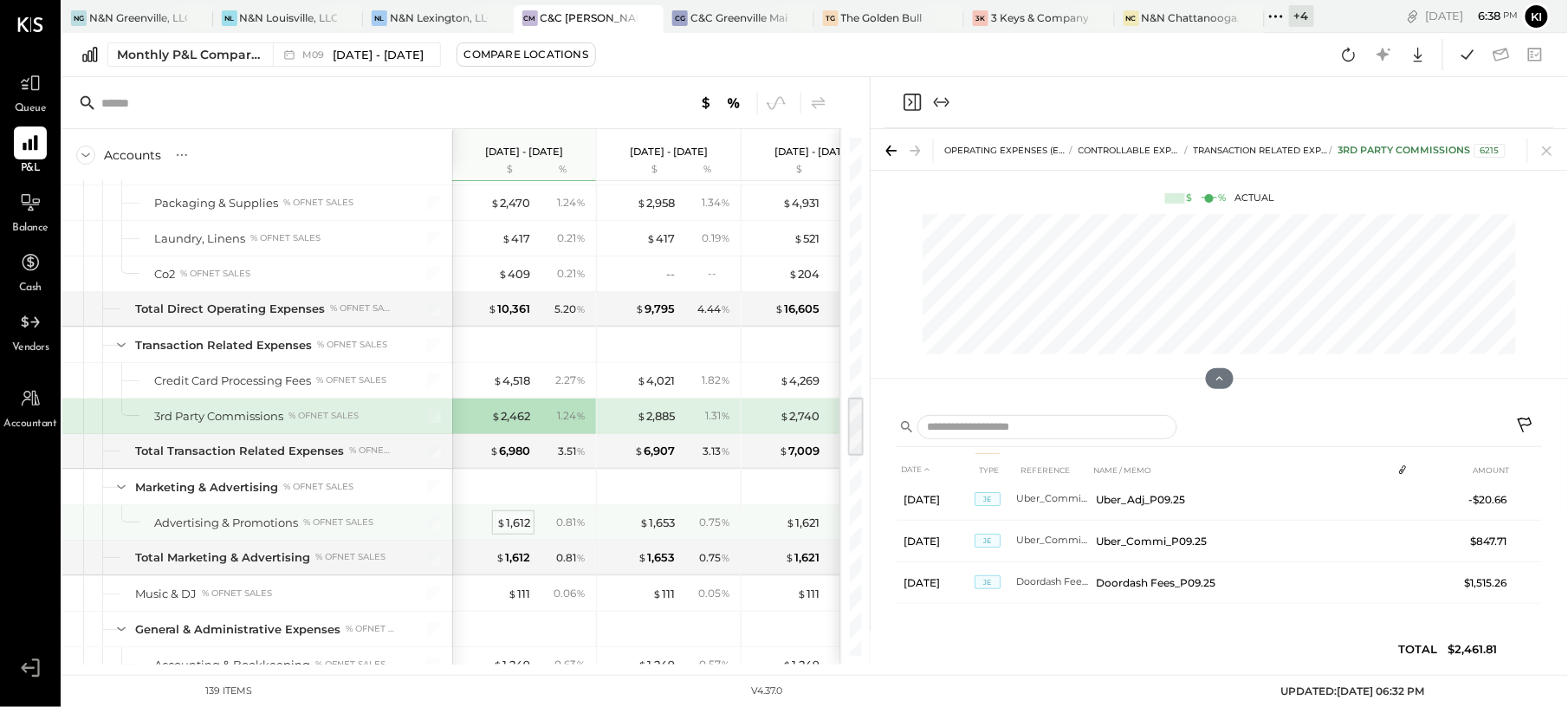
click at [517, 530] on div "$ 1,612" at bounding box center [512, 522] width 34 height 16
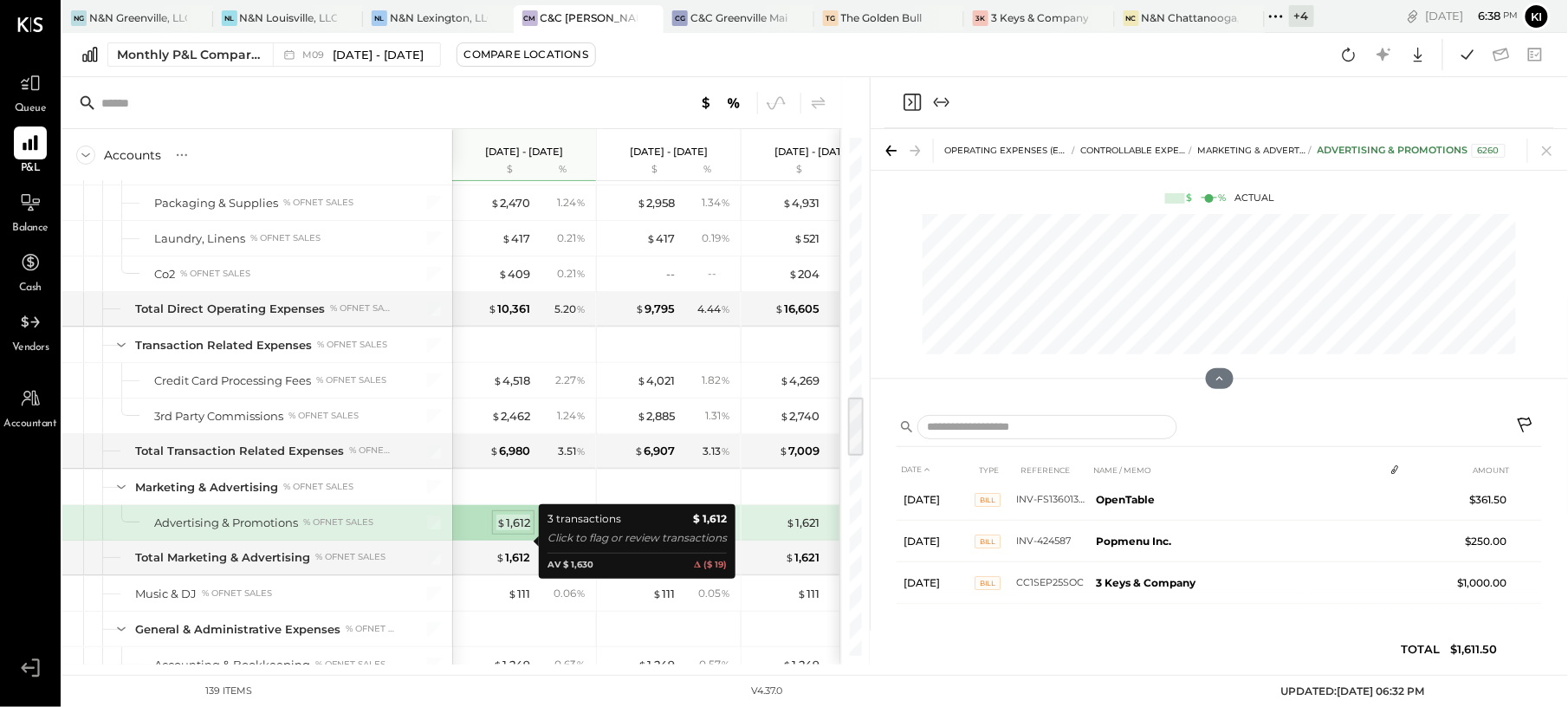
scroll to position [8, 0]
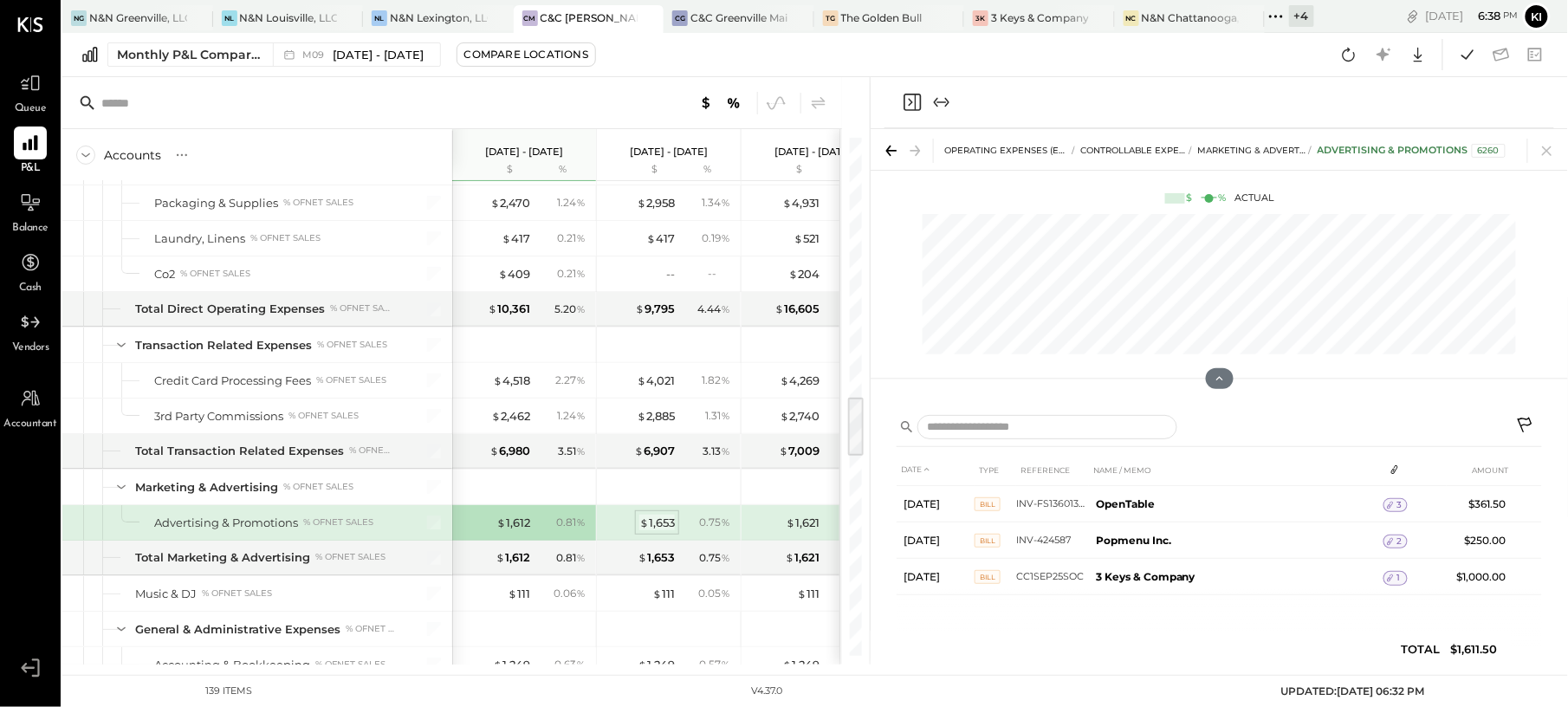
click at [662, 530] on div "$ 1,653" at bounding box center [656, 522] width 36 height 16
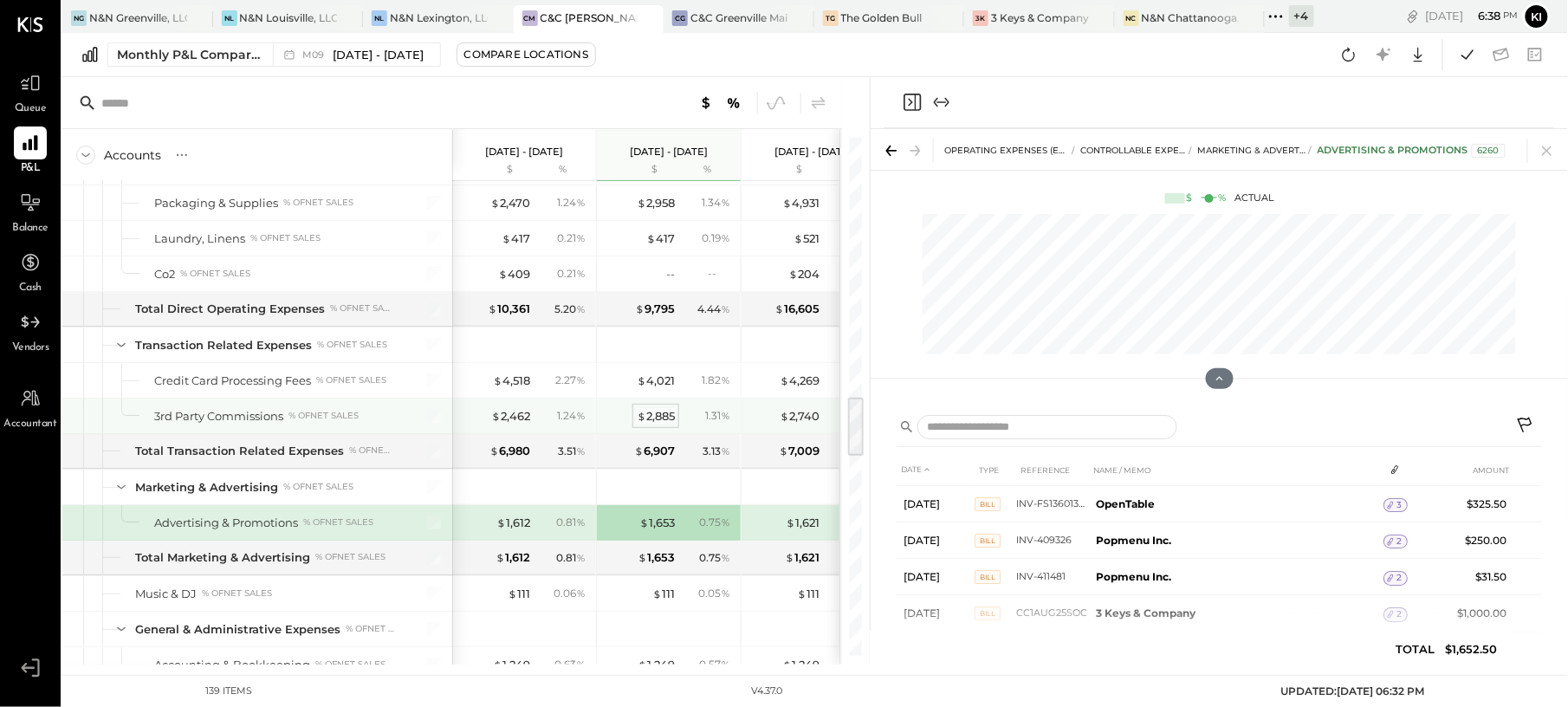
click at [670, 424] on div "$ 2,885" at bounding box center [655, 415] width 38 height 16
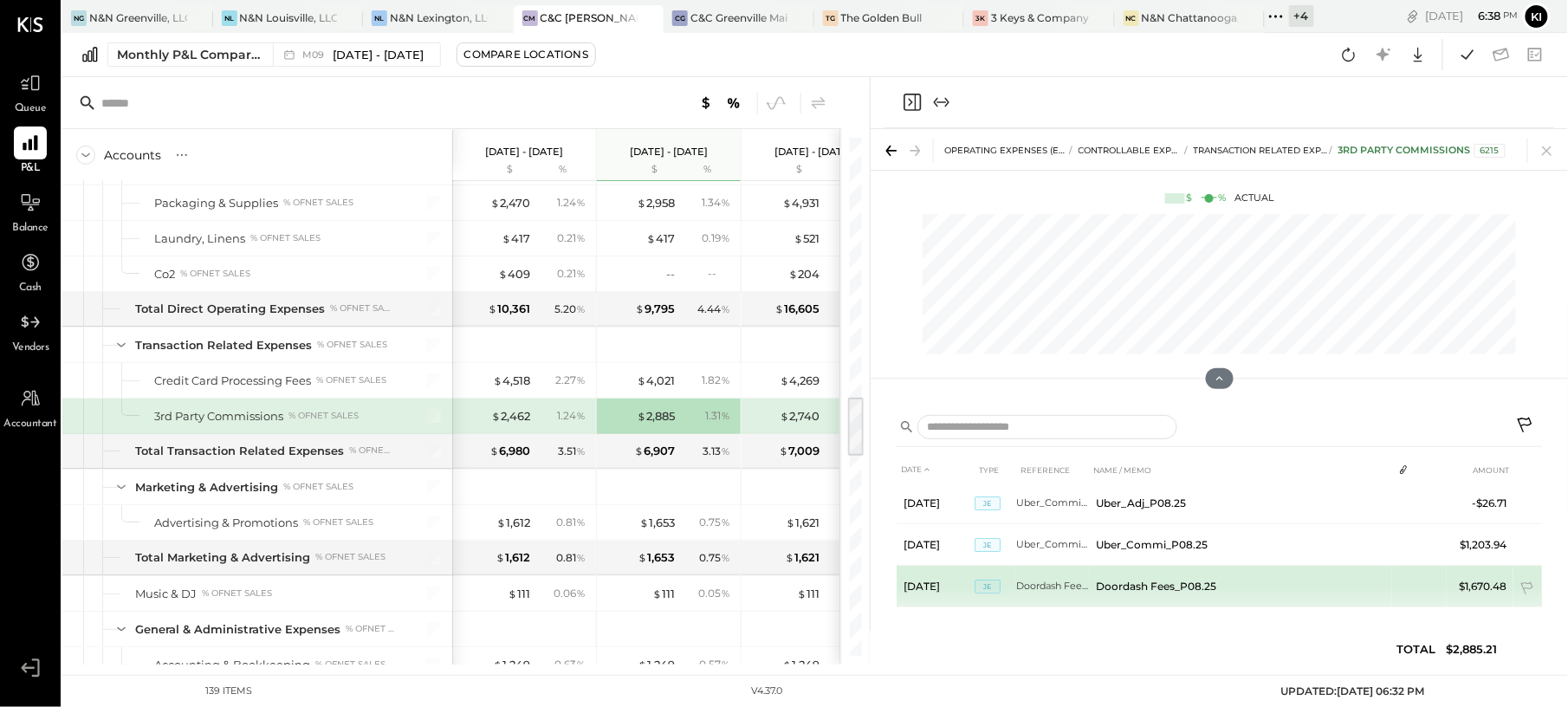
scroll to position [49, 0]
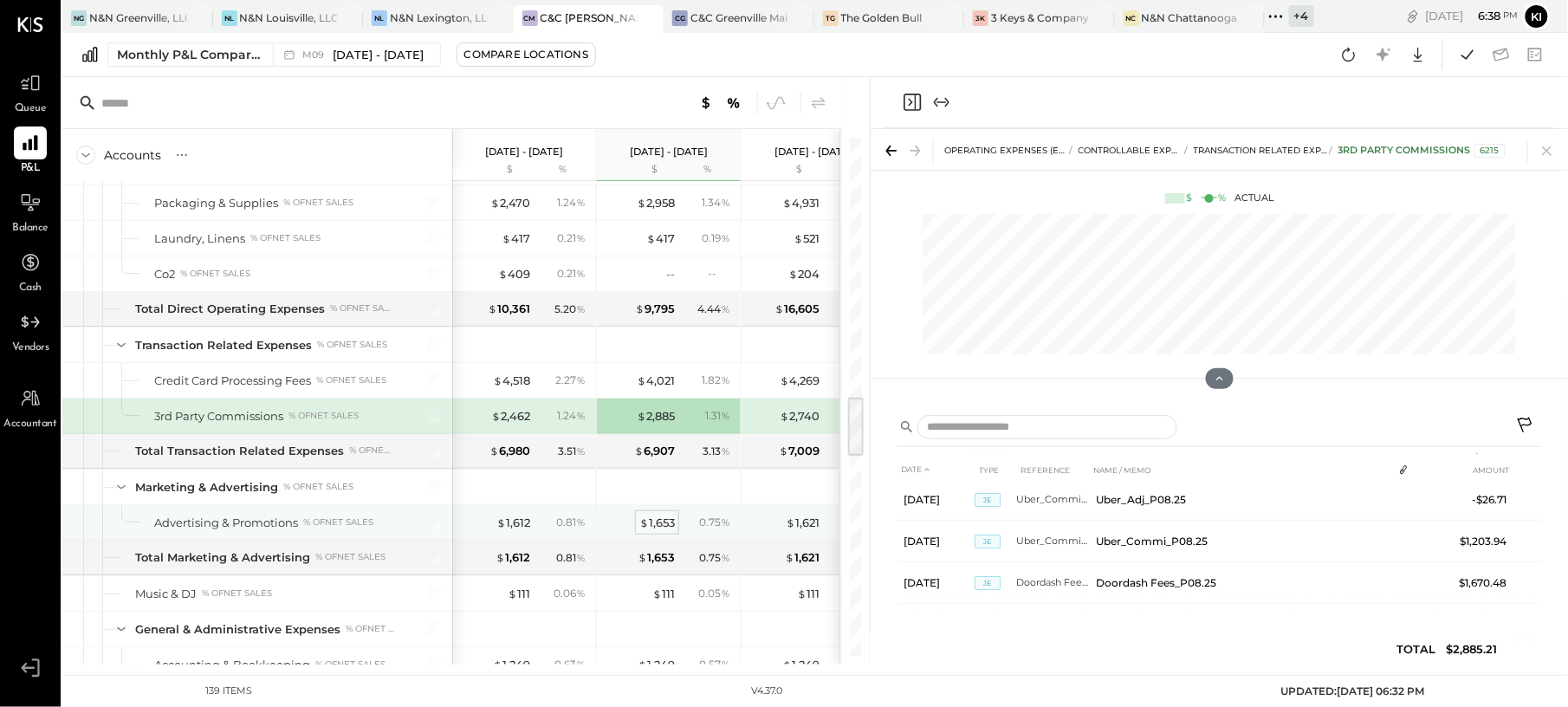
click at [663, 530] on div "$ 1,653" at bounding box center [656, 522] width 36 height 16
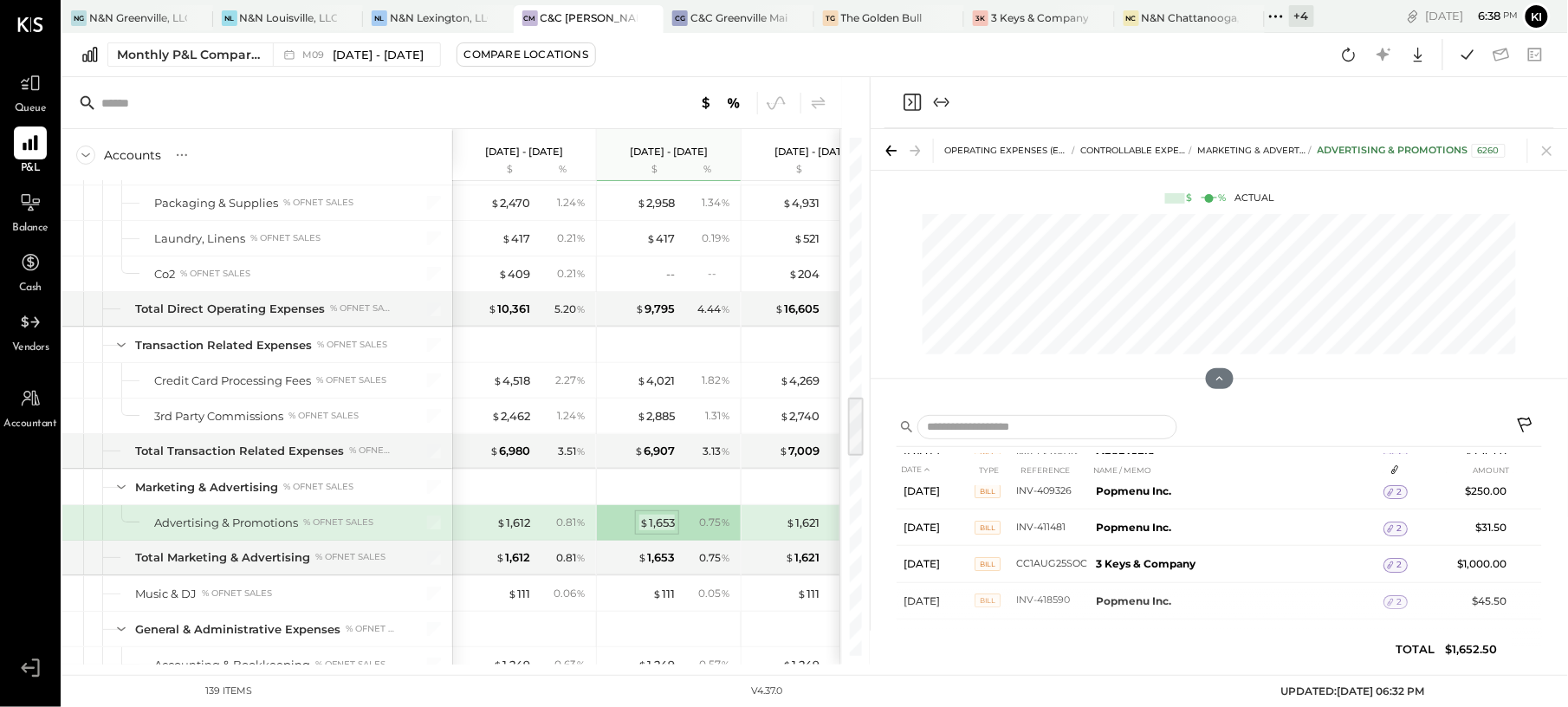
scroll to position [47, 0]
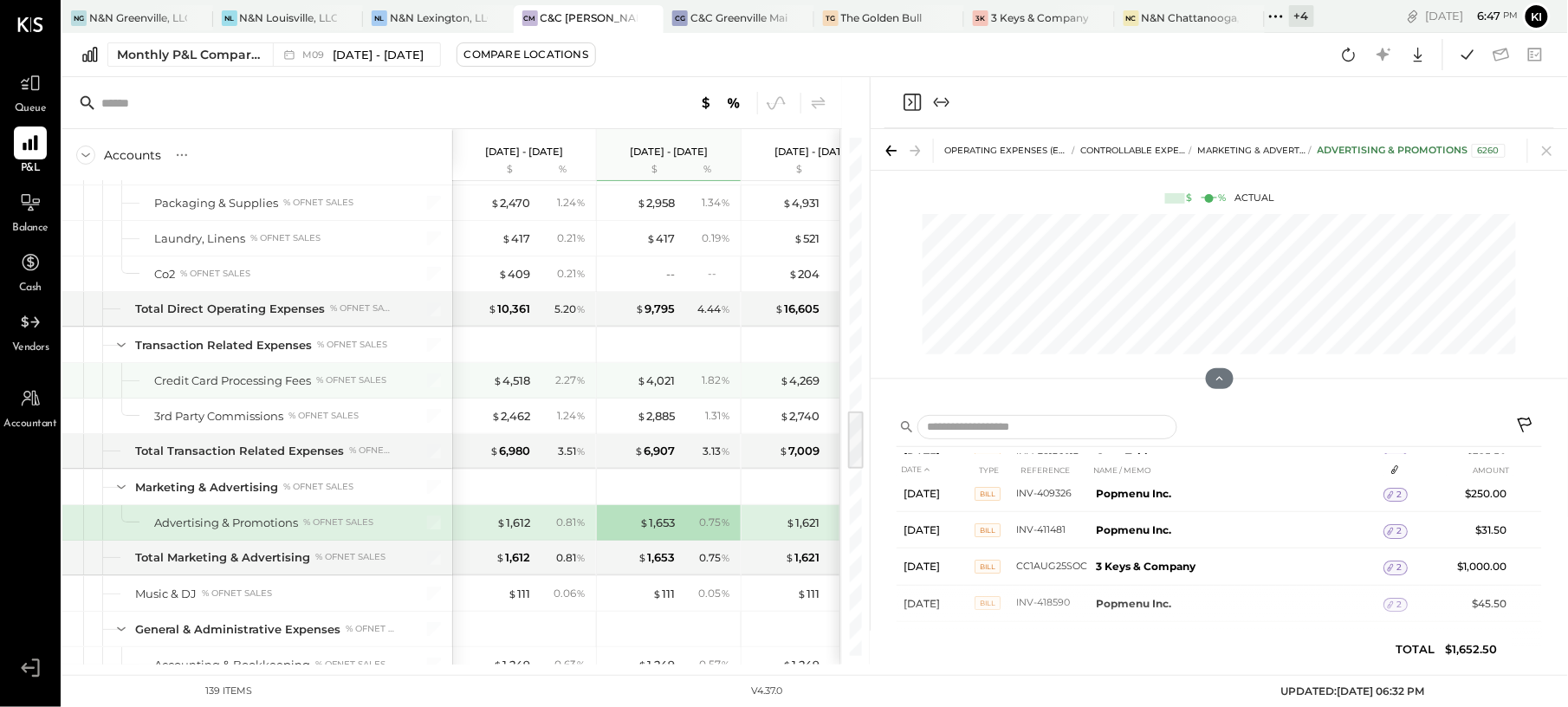
scroll to position [2309, 0]
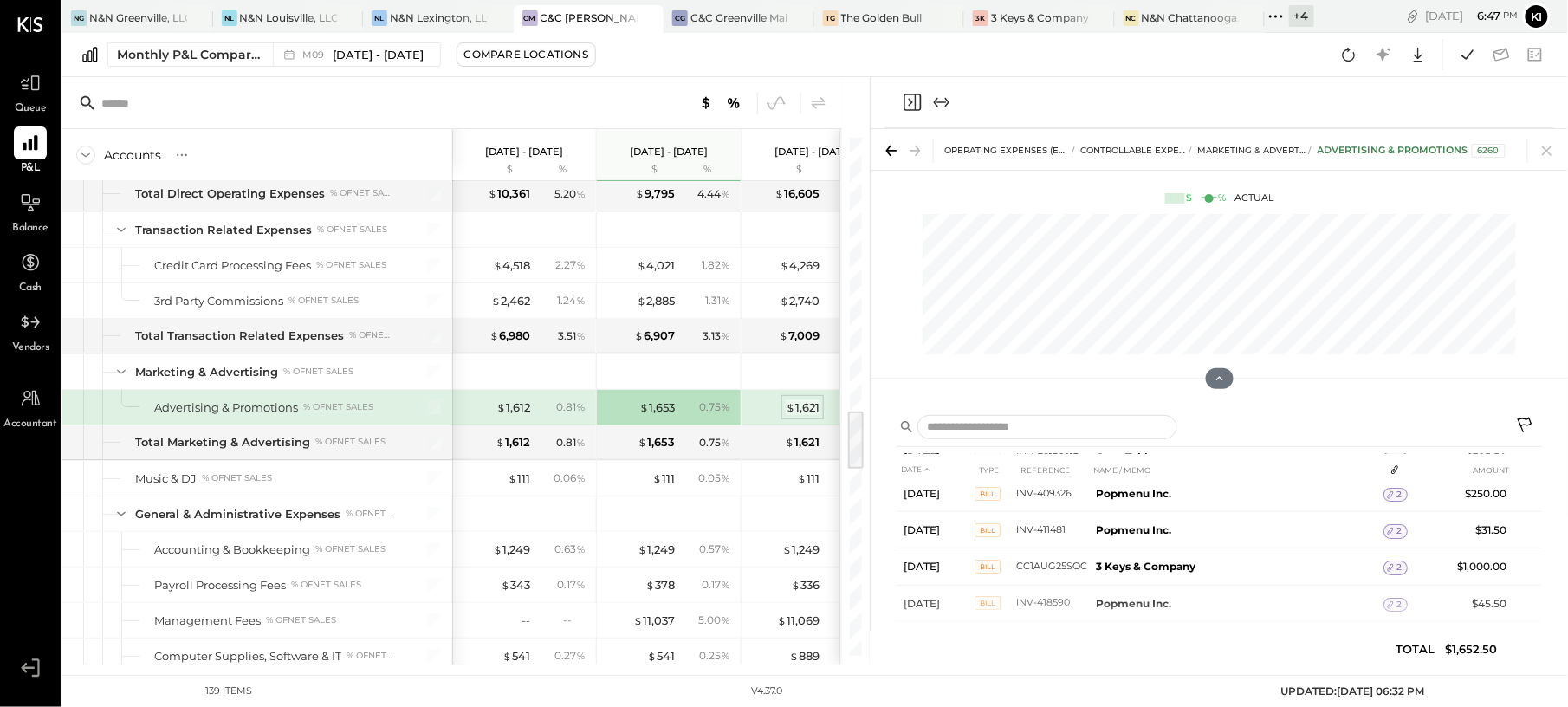
click at [805, 415] on div "$ 1,621" at bounding box center [802, 407] width 34 height 16
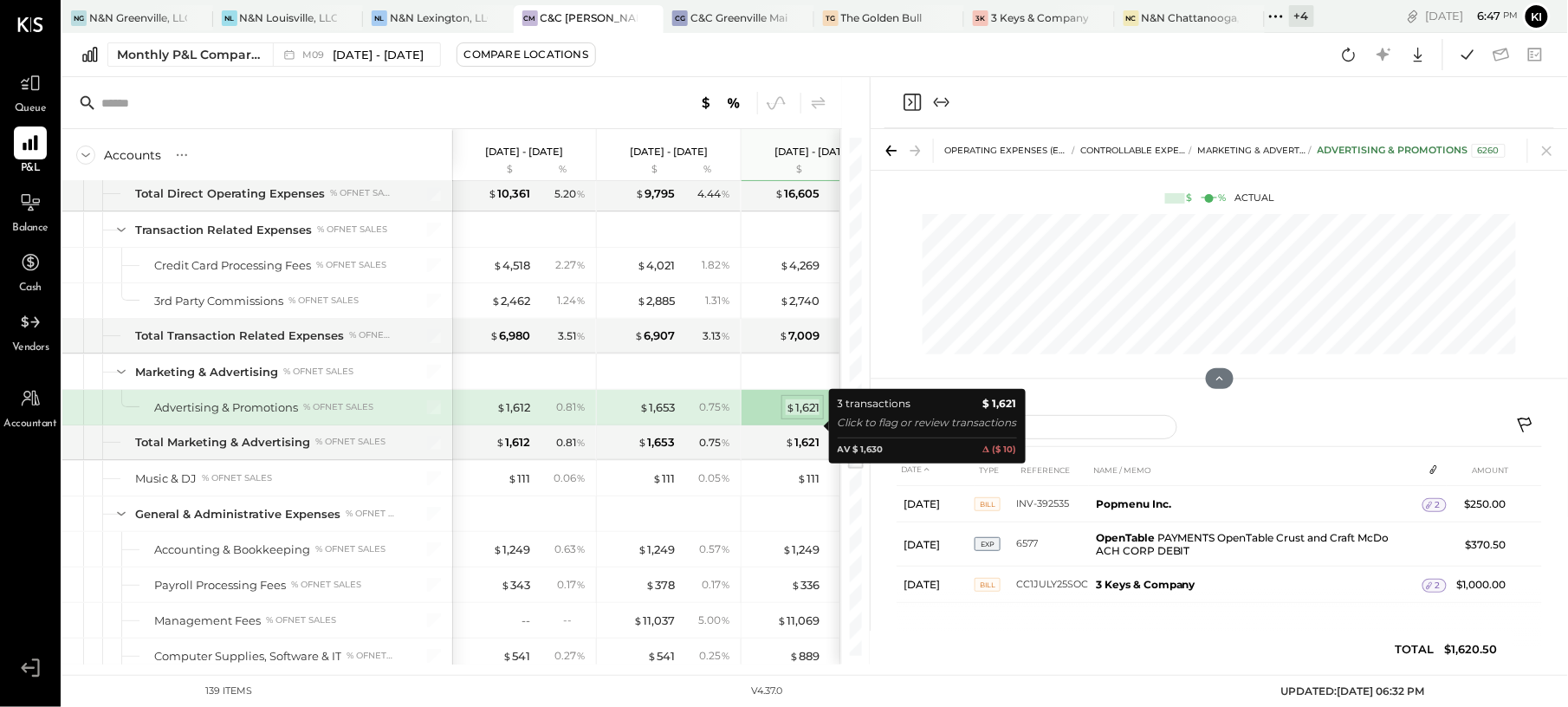
scroll to position [0, 0]
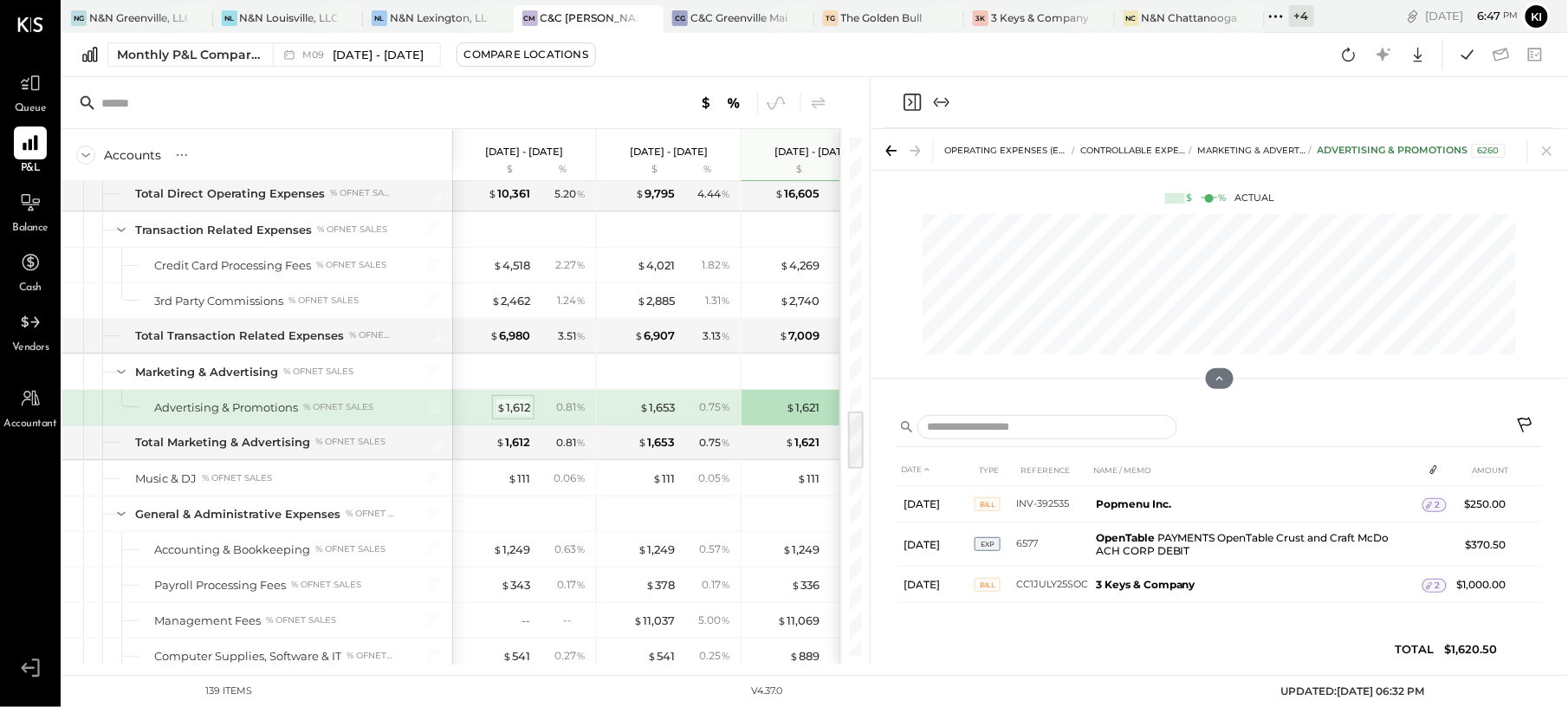
click at [511, 415] on div "$ 1,612" at bounding box center [512, 407] width 34 height 16
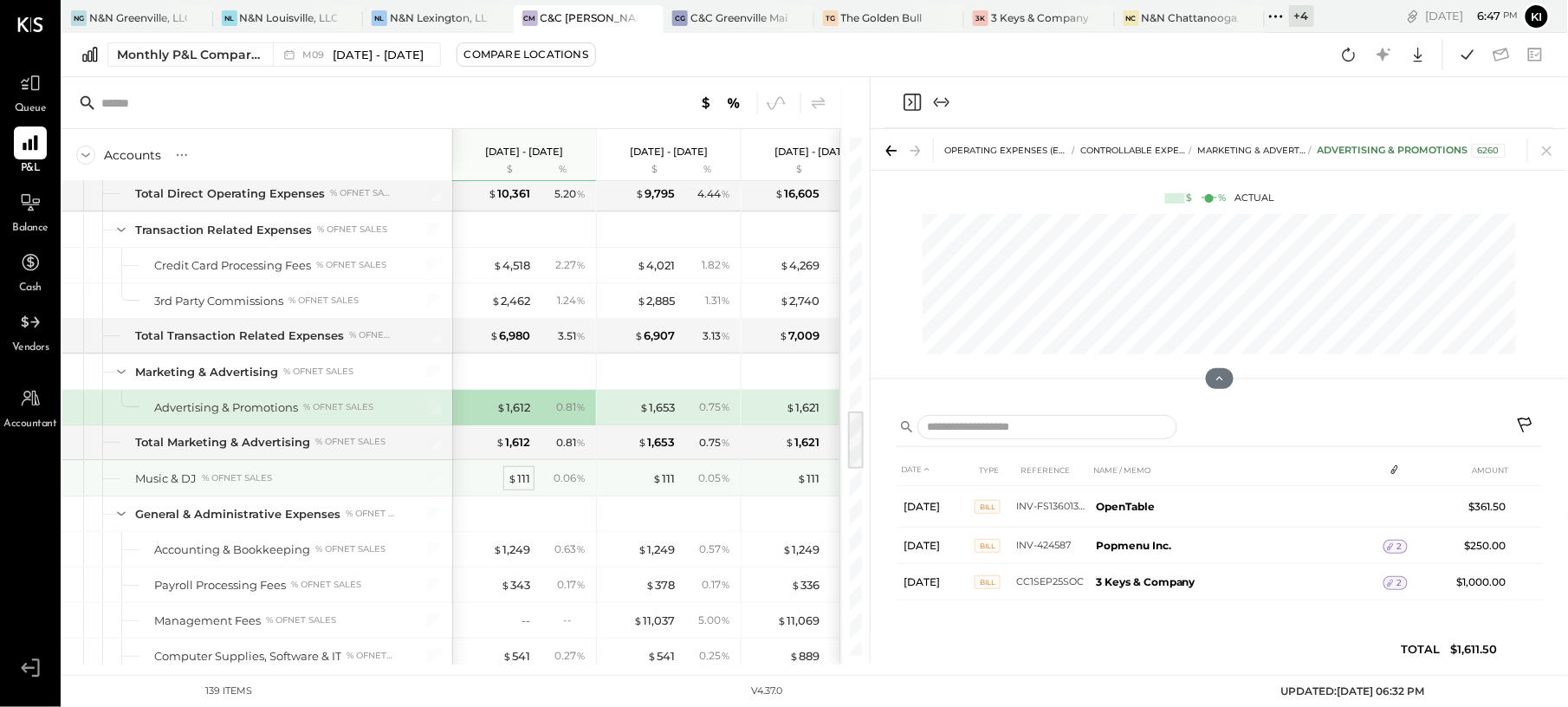
click at [520, 486] on div "$ 111" at bounding box center [518, 478] width 22 height 16
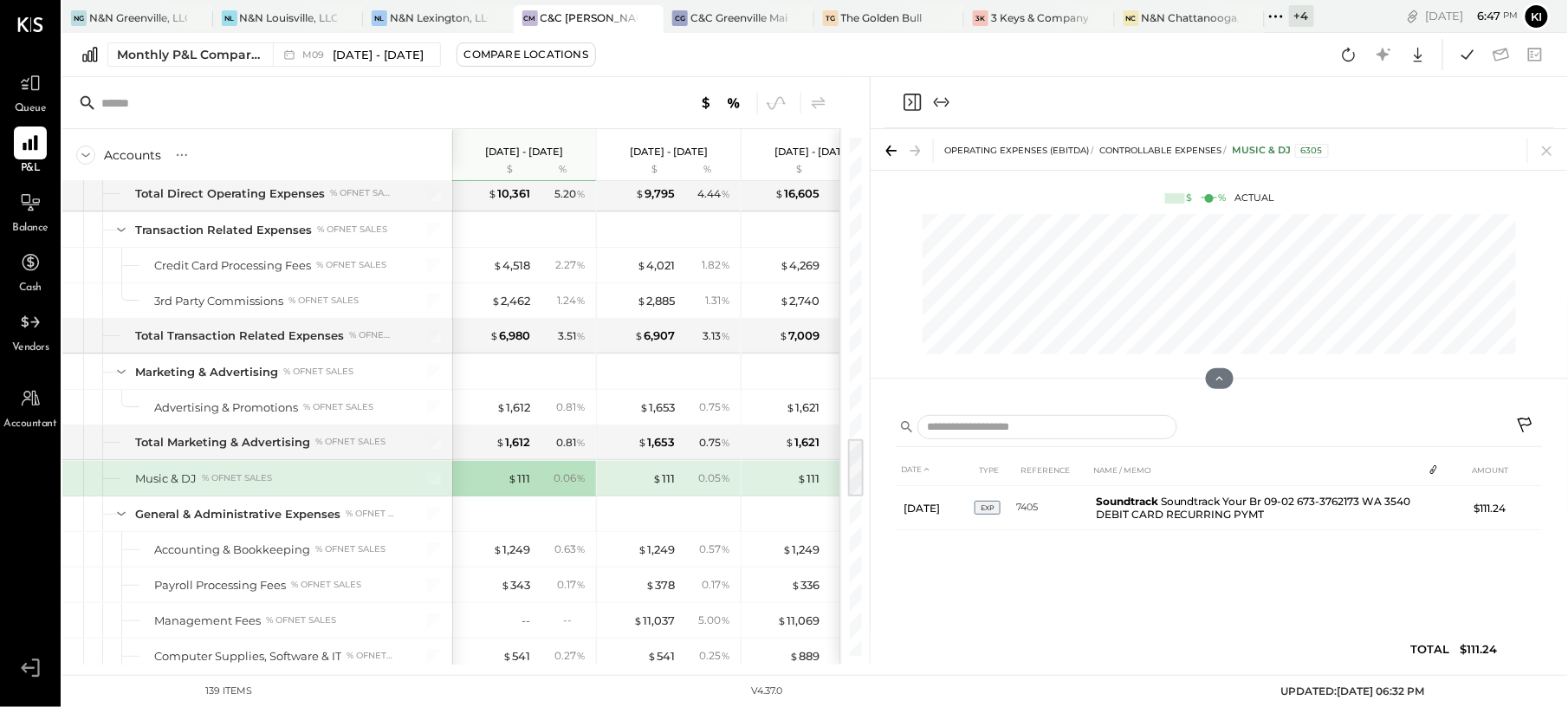
scroll to position [2540, 0]
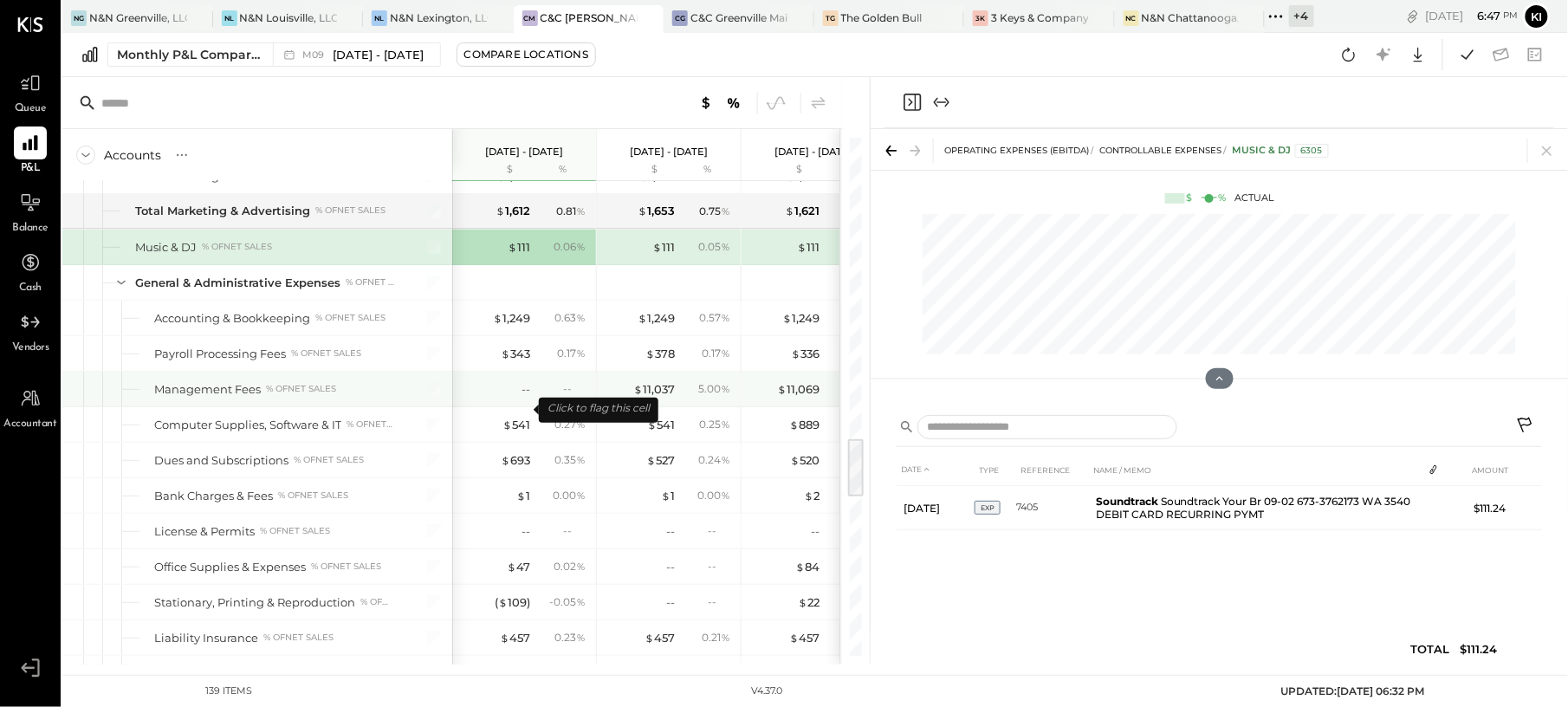
click at [511, 397] on div "--" at bounding box center [495, 389] width 69 height 16
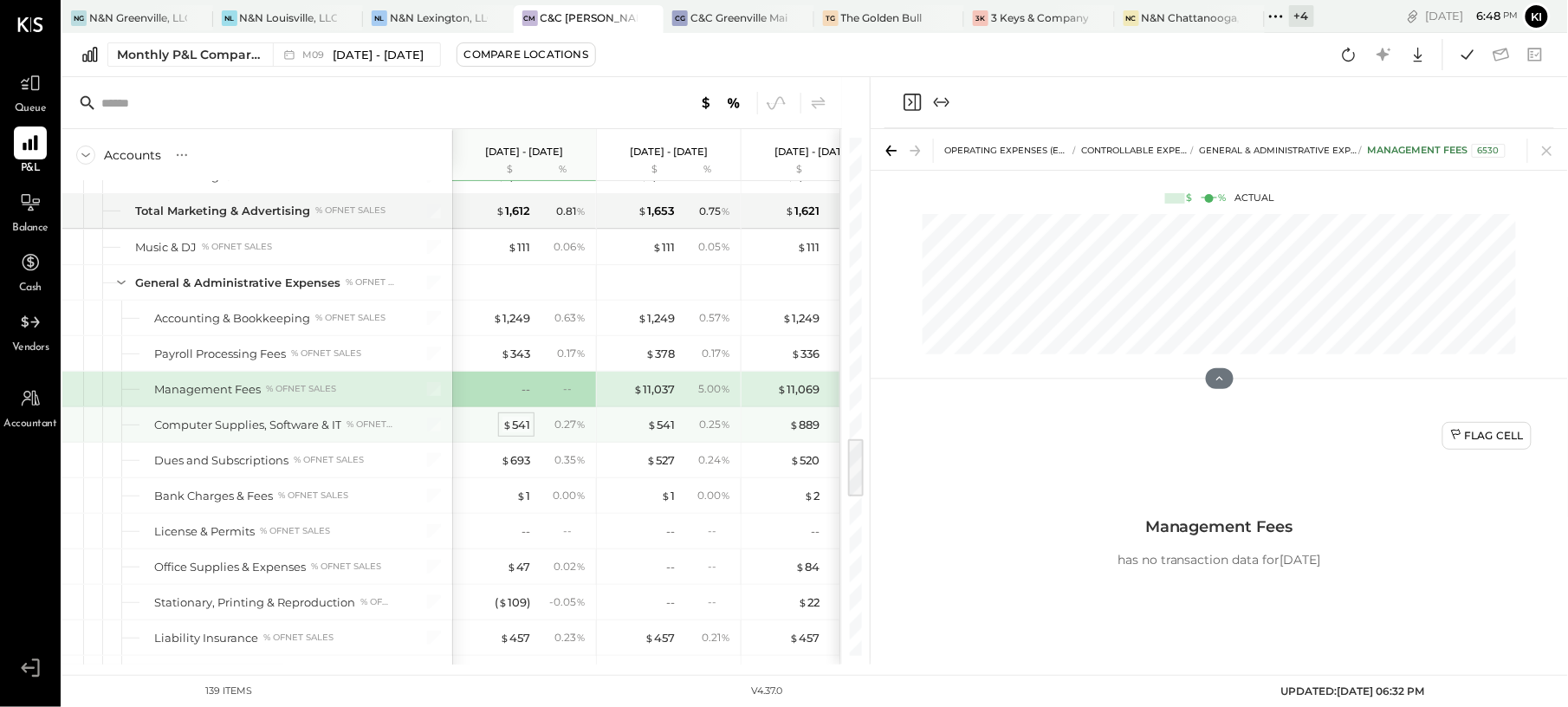
click at [525, 433] on div "$ 541" at bounding box center [516, 424] width 28 height 16
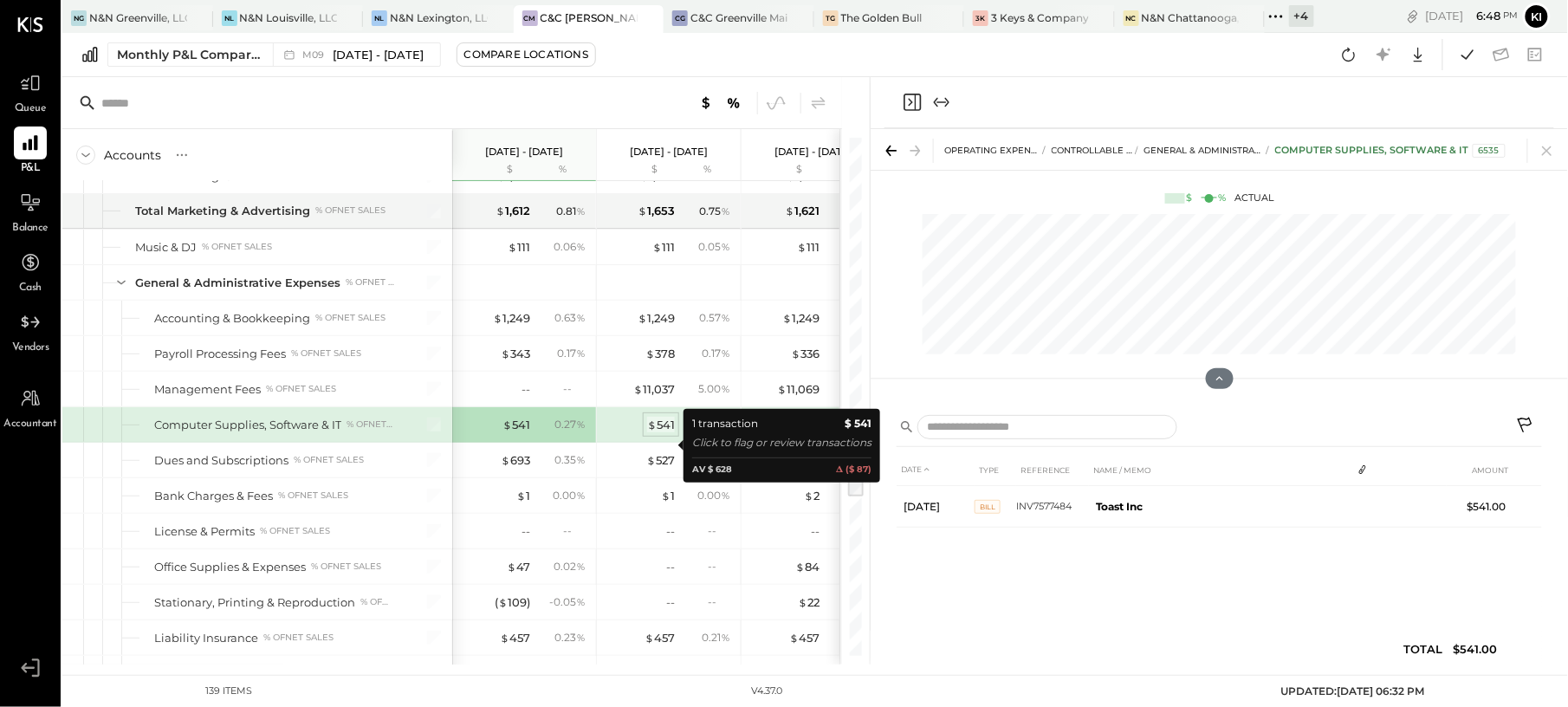
click at [670, 433] on div "$ 541" at bounding box center [660, 424] width 28 height 16
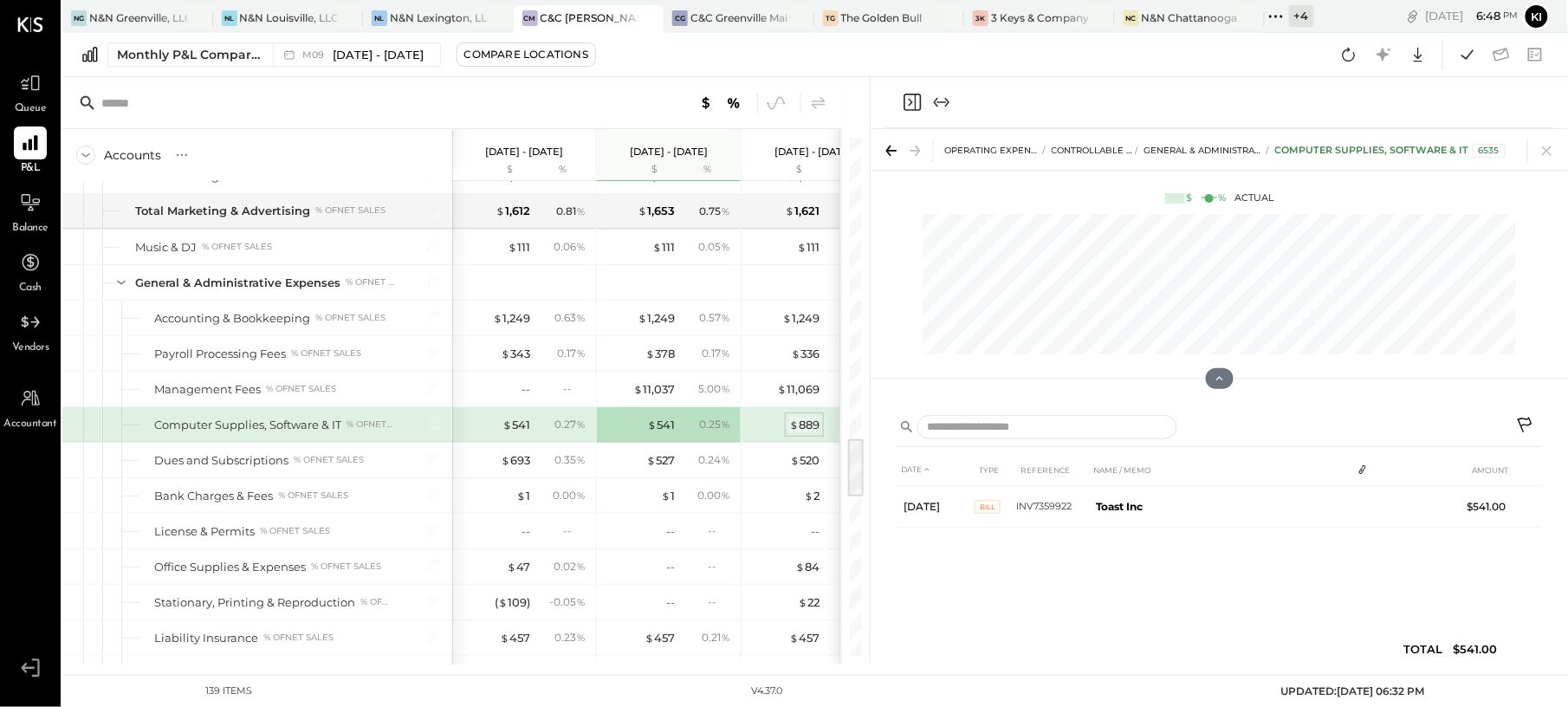
click at [798, 433] on div "$ 889" at bounding box center [804, 424] width 31 height 16
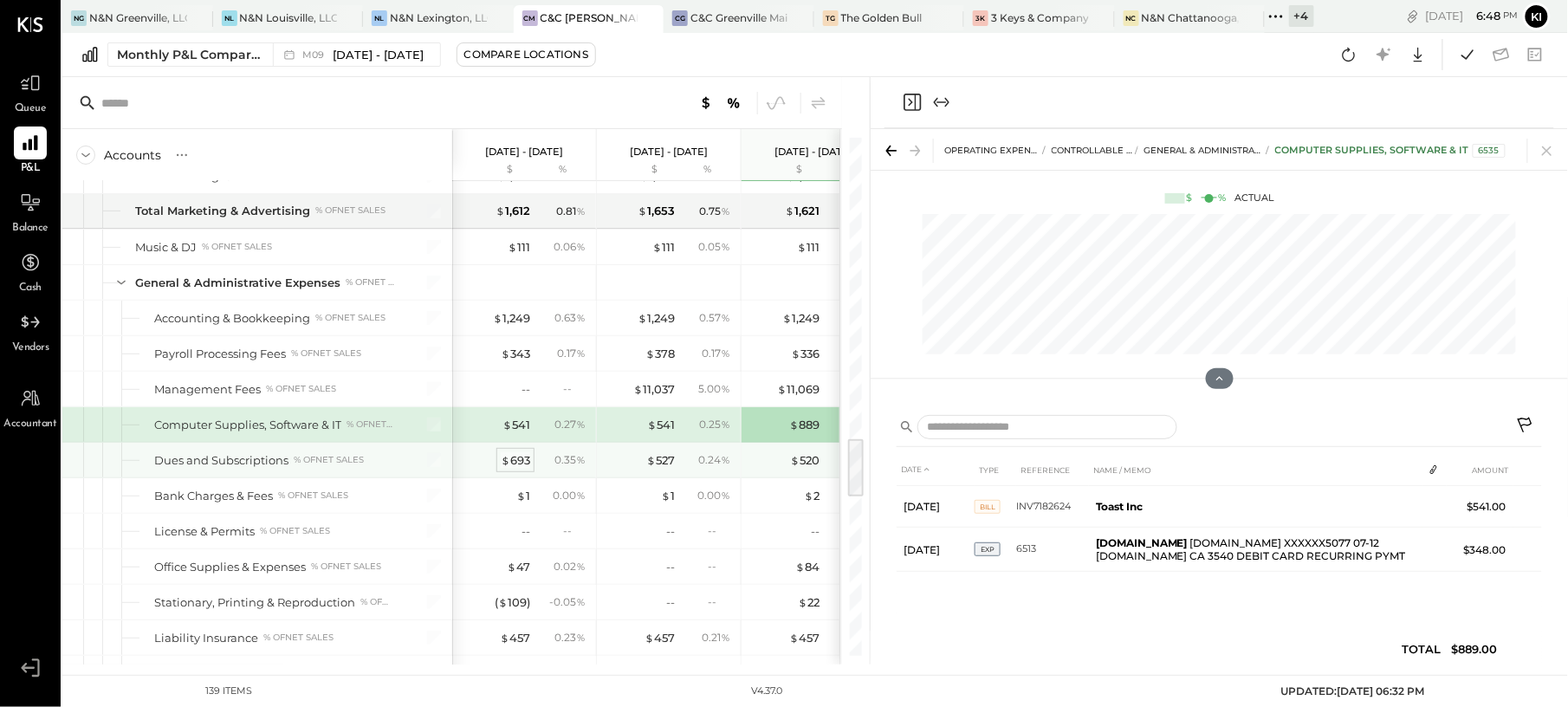
click at [511, 468] on div "$ 693" at bounding box center [515, 460] width 30 height 16
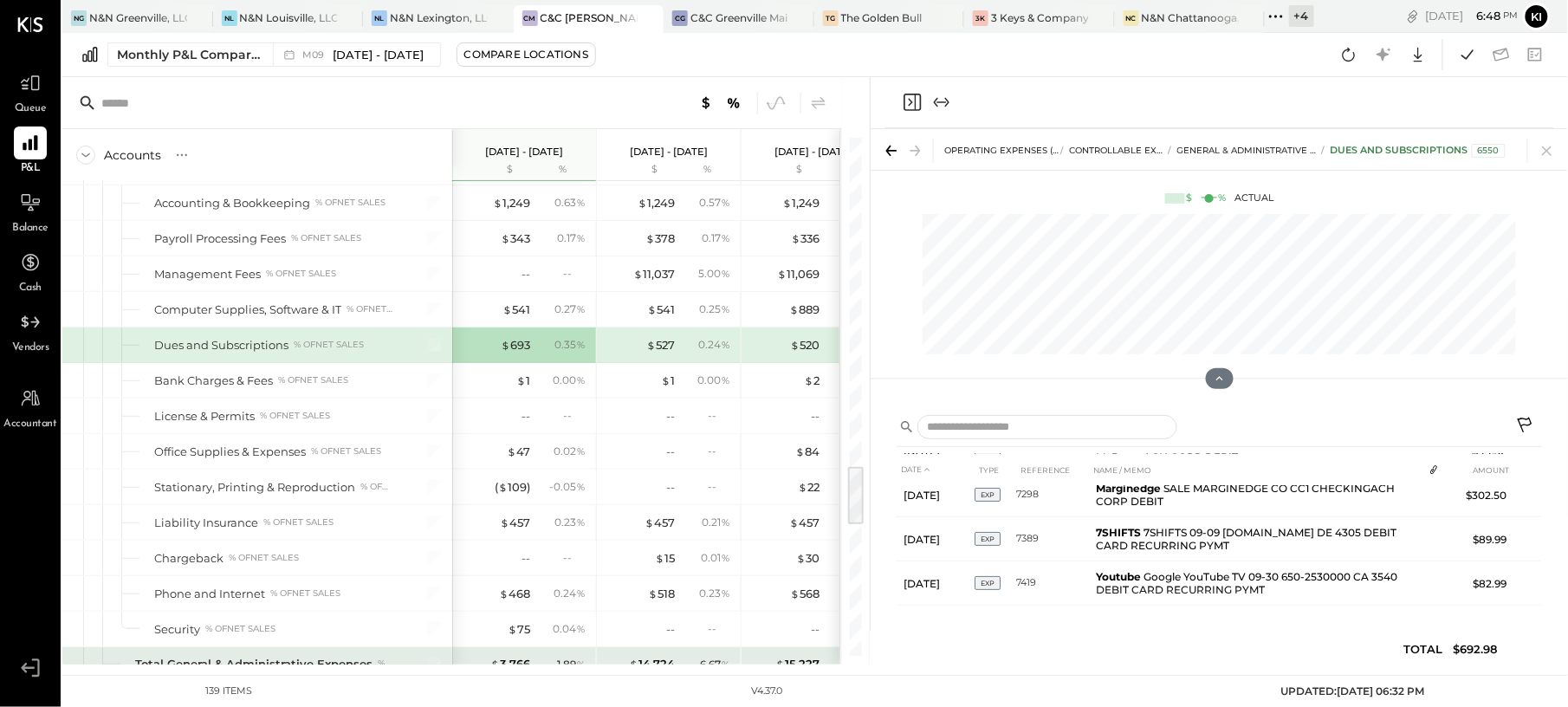
scroll to position [2771, 0]
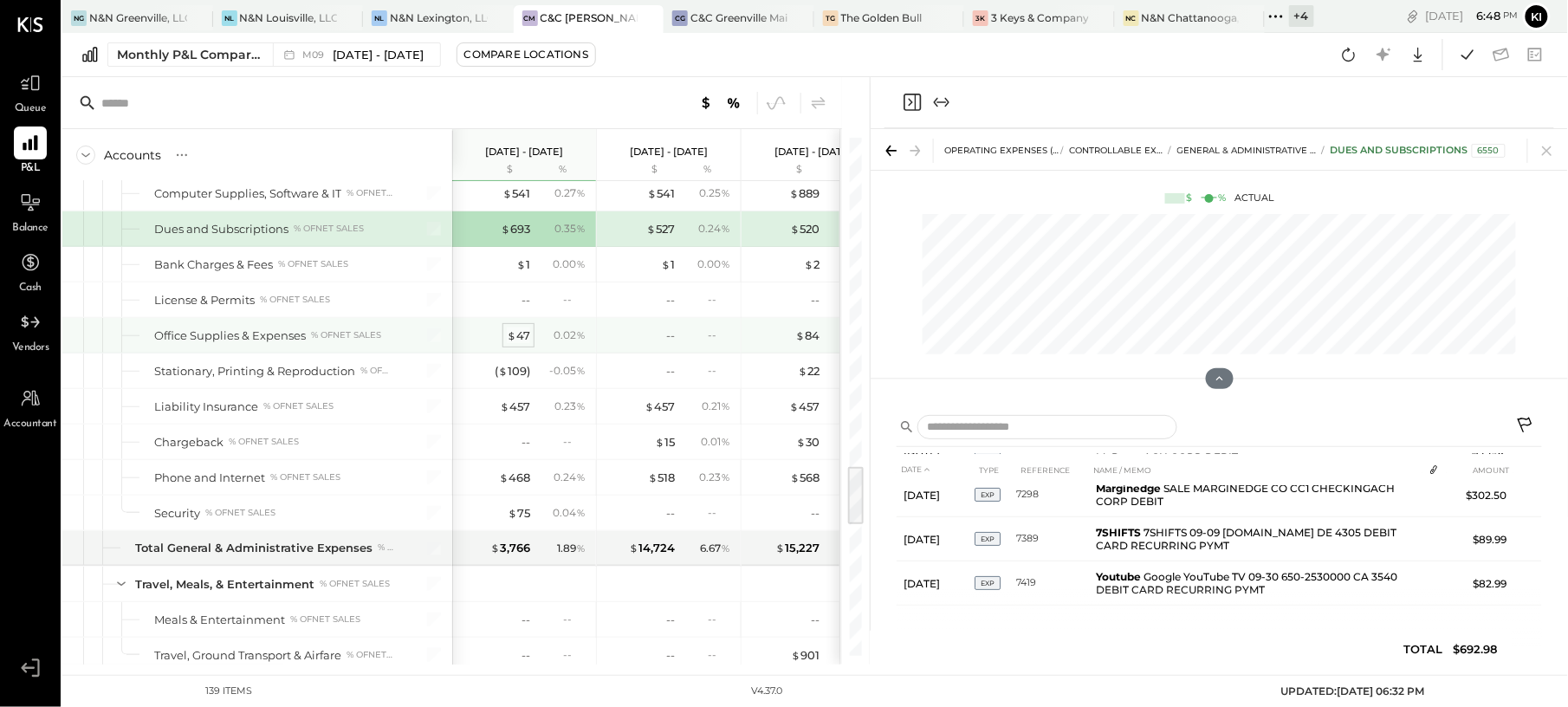
click at [521, 343] on div "$ 47" at bounding box center [518, 335] width 23 height 16
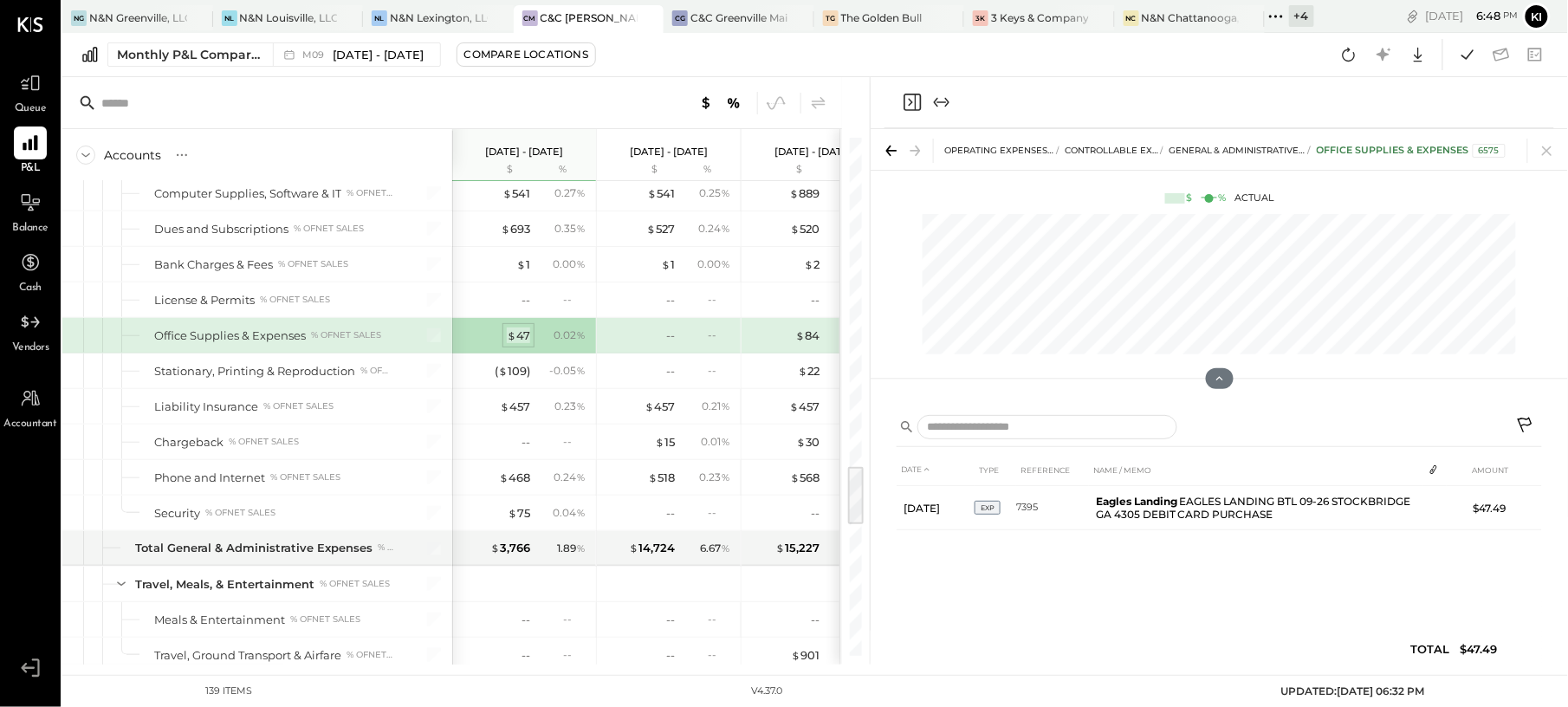
scroll to position [0, 0]
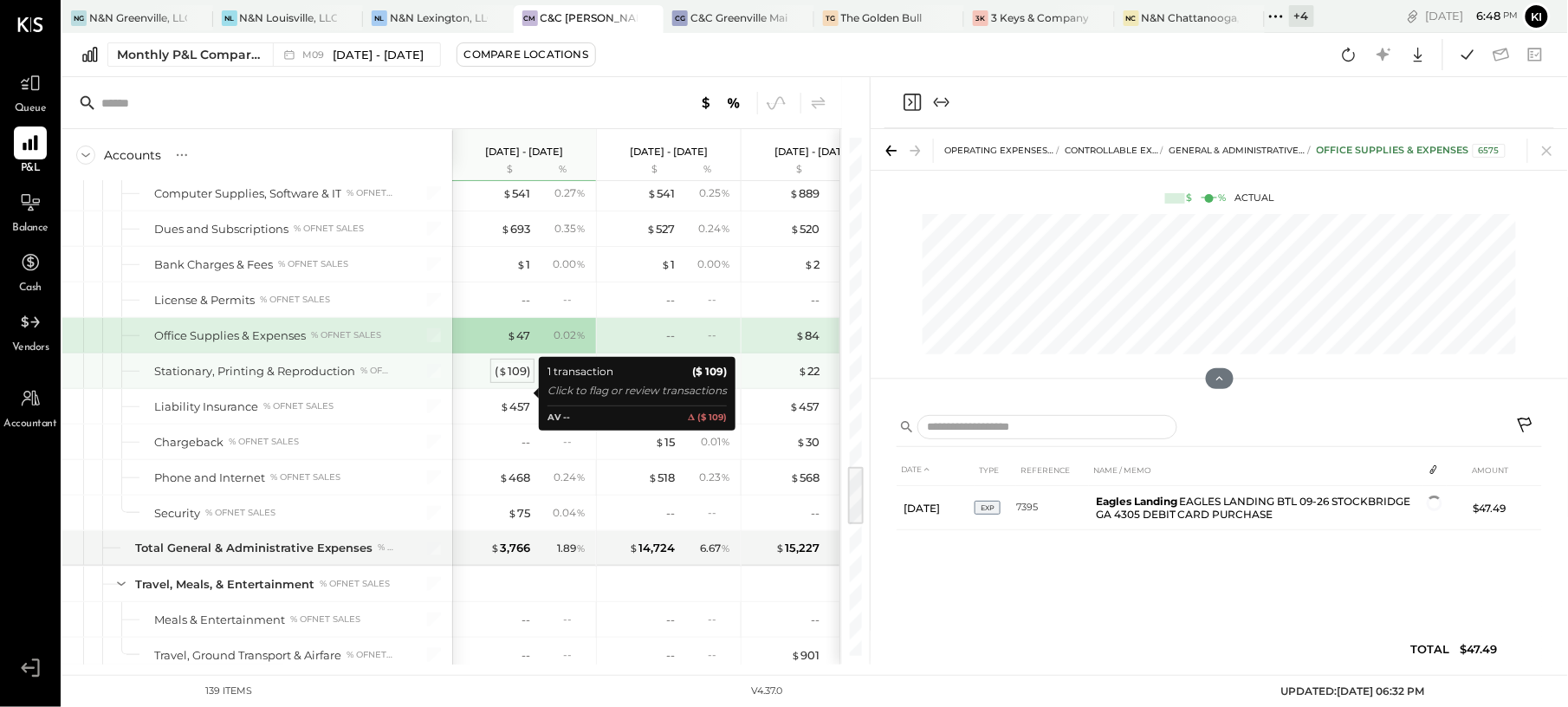
click at [523, 379] on div "( $ 109 )" at bounding box center [511, 370] width 36 height 16
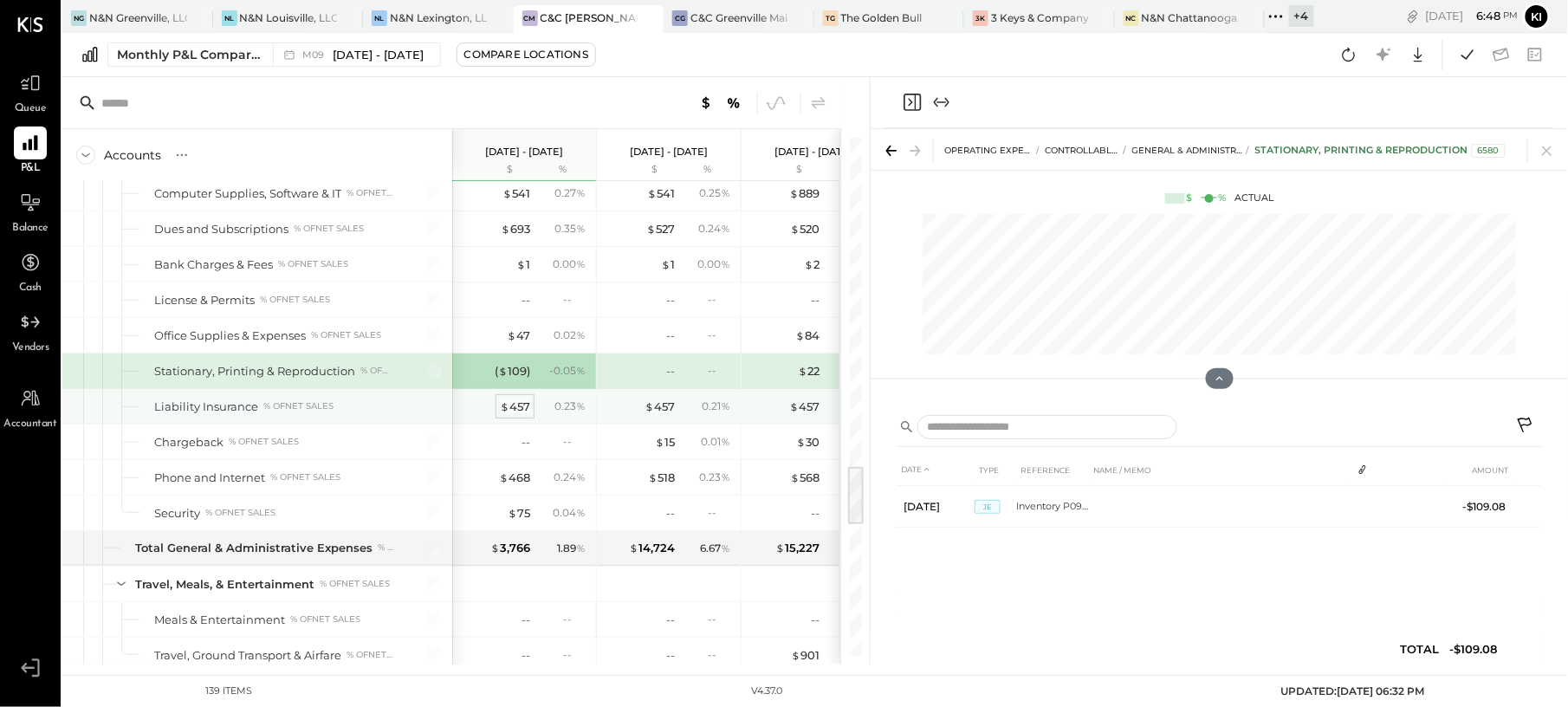
click at [523, 414] on div "$ 457" at bounding box center [515, 406] width 31 height 16
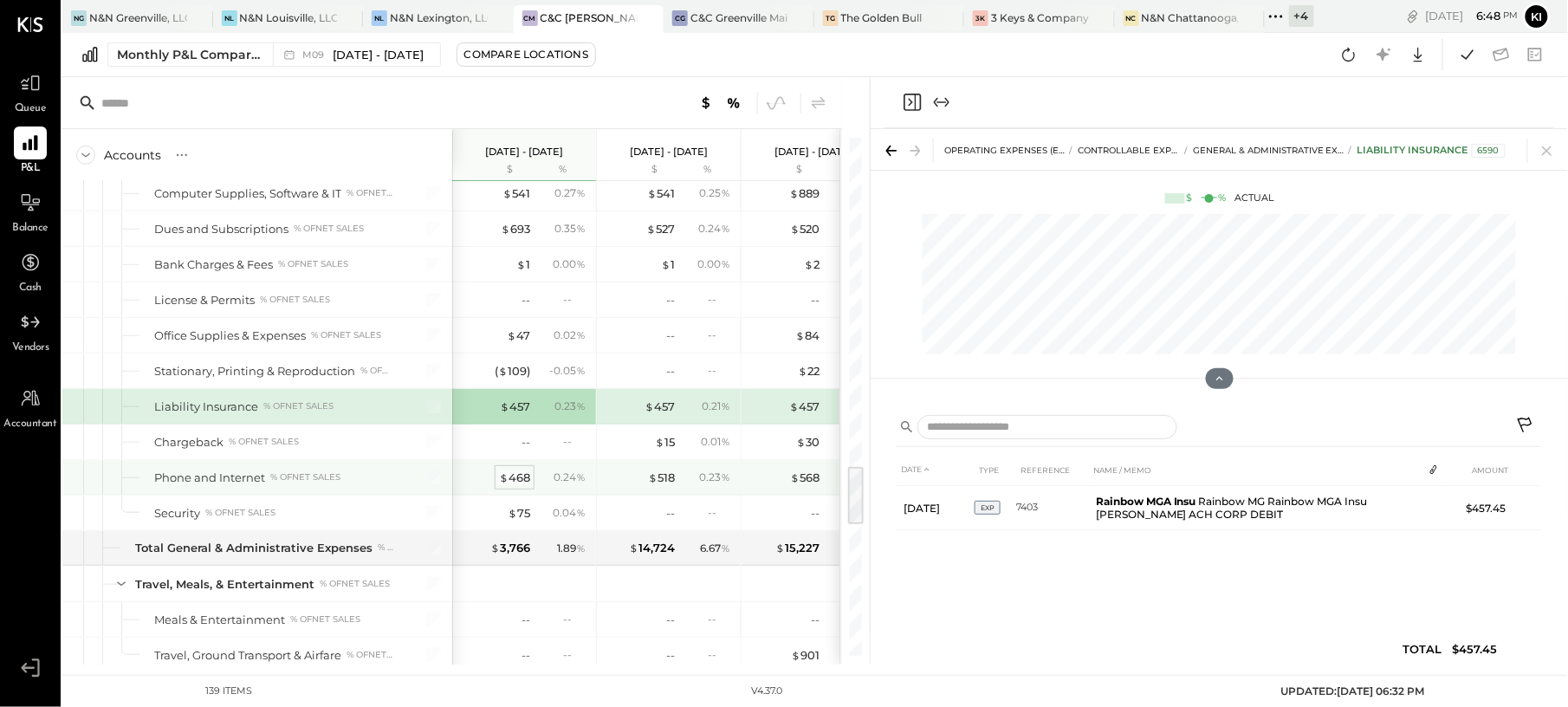
click at [517, 485] on div "$ 468" at bounding box center [514, 477] width 31 height 16
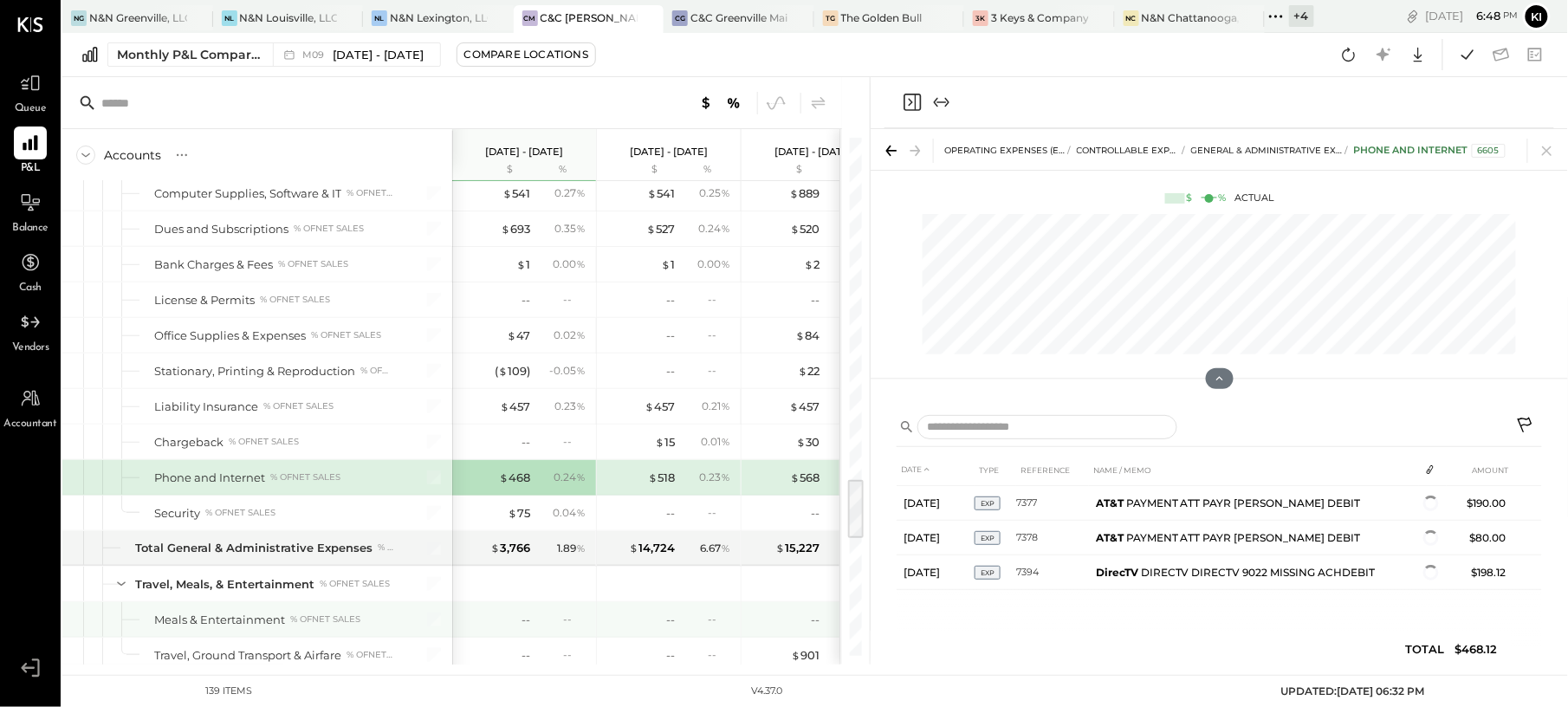
scroll to position [2887, 0]
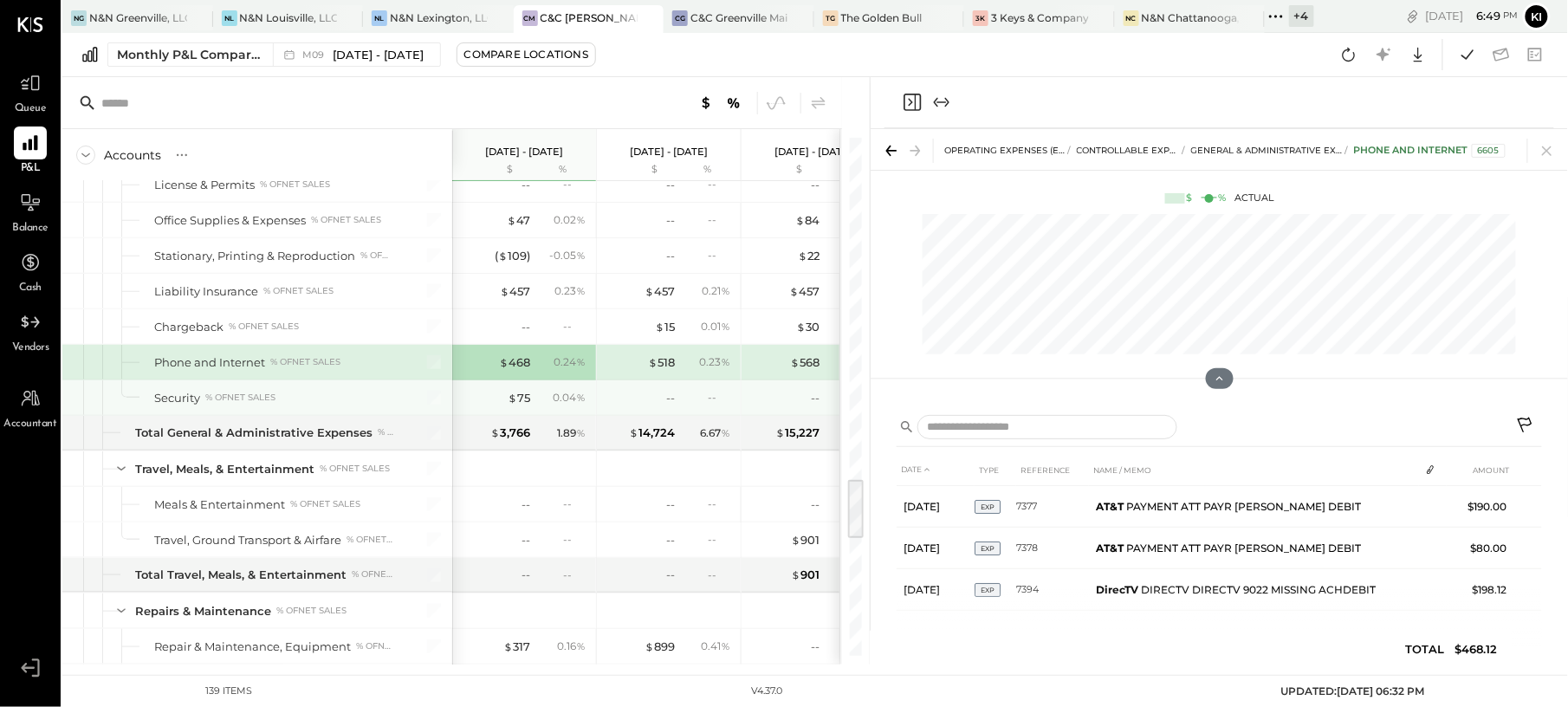
click at [531, 414] on div "$ 75 0.04 %" at bounding box center [525, 397] width 130 height 35
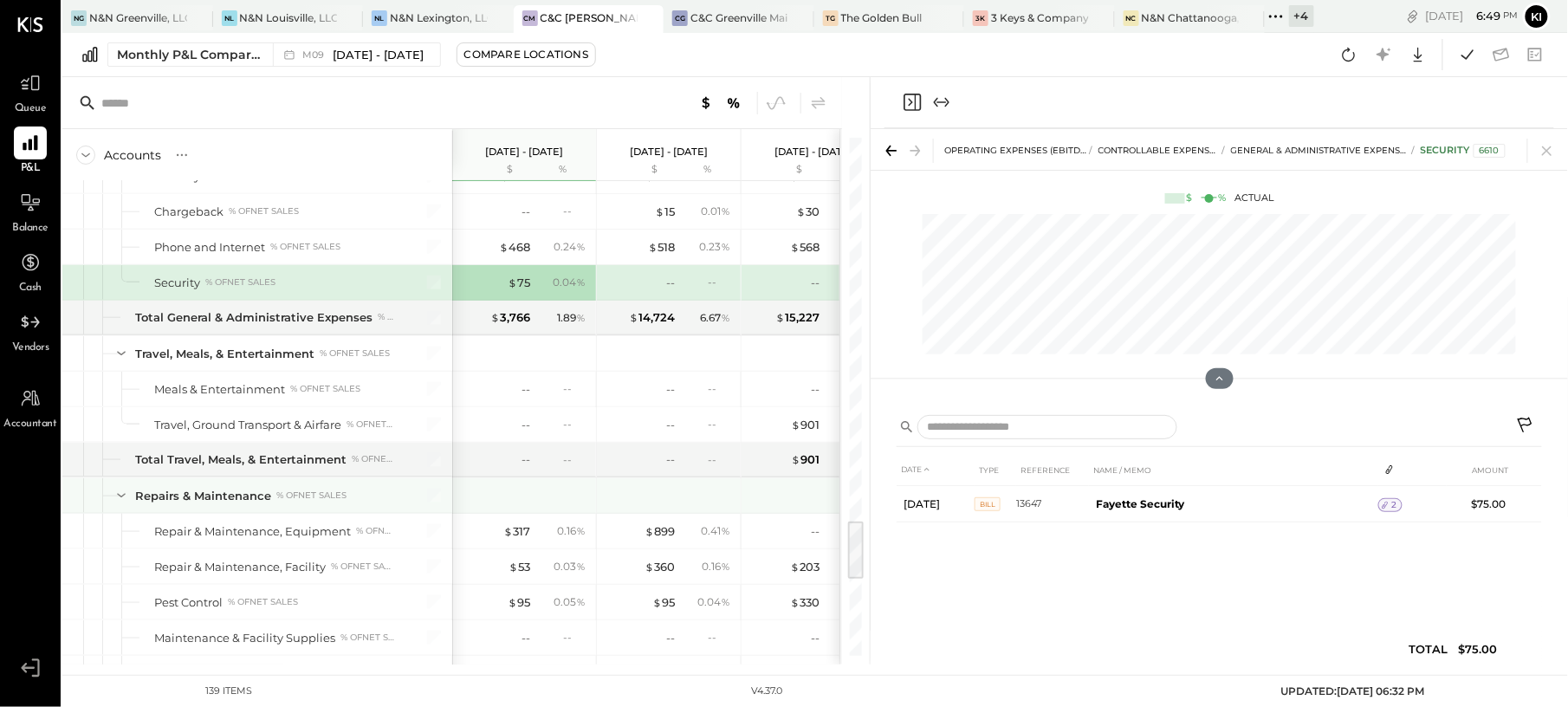
scroll to position [3233, 0]
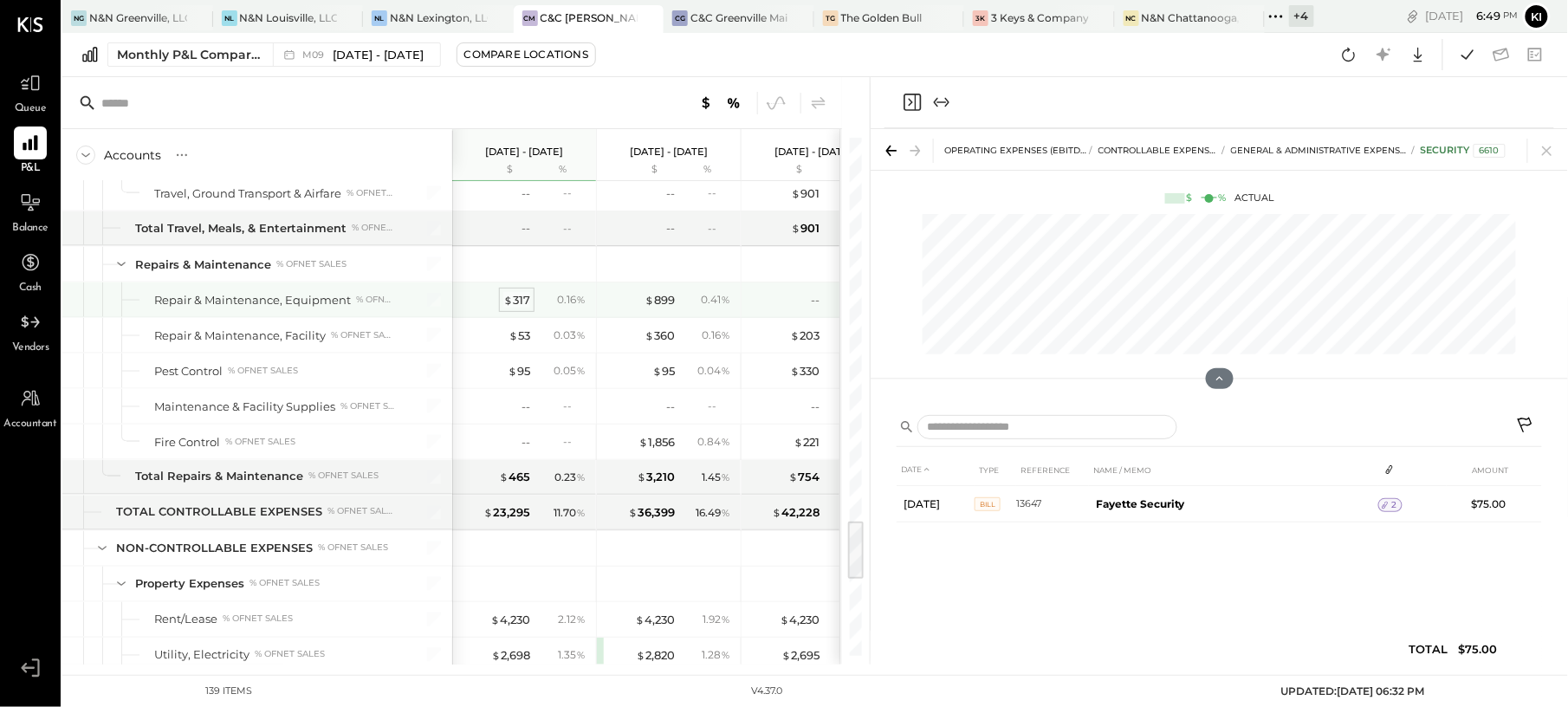
click at [521, 308] on div "$ 317" at bounding box center [516, 299] width 27 height 16
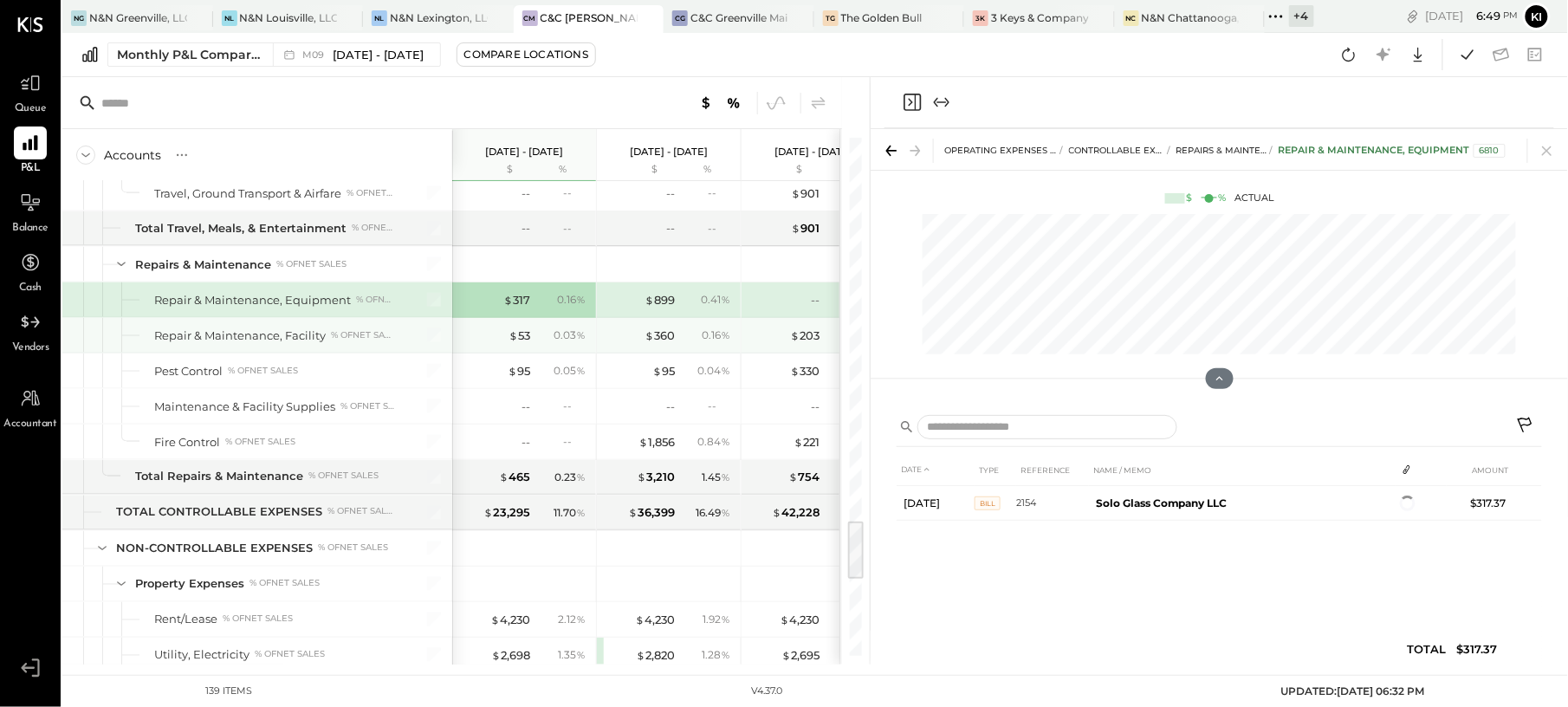
click at [530, 352] on div "$ 53 0.03 %" at bounding box center [525, 335] width 130 height 35
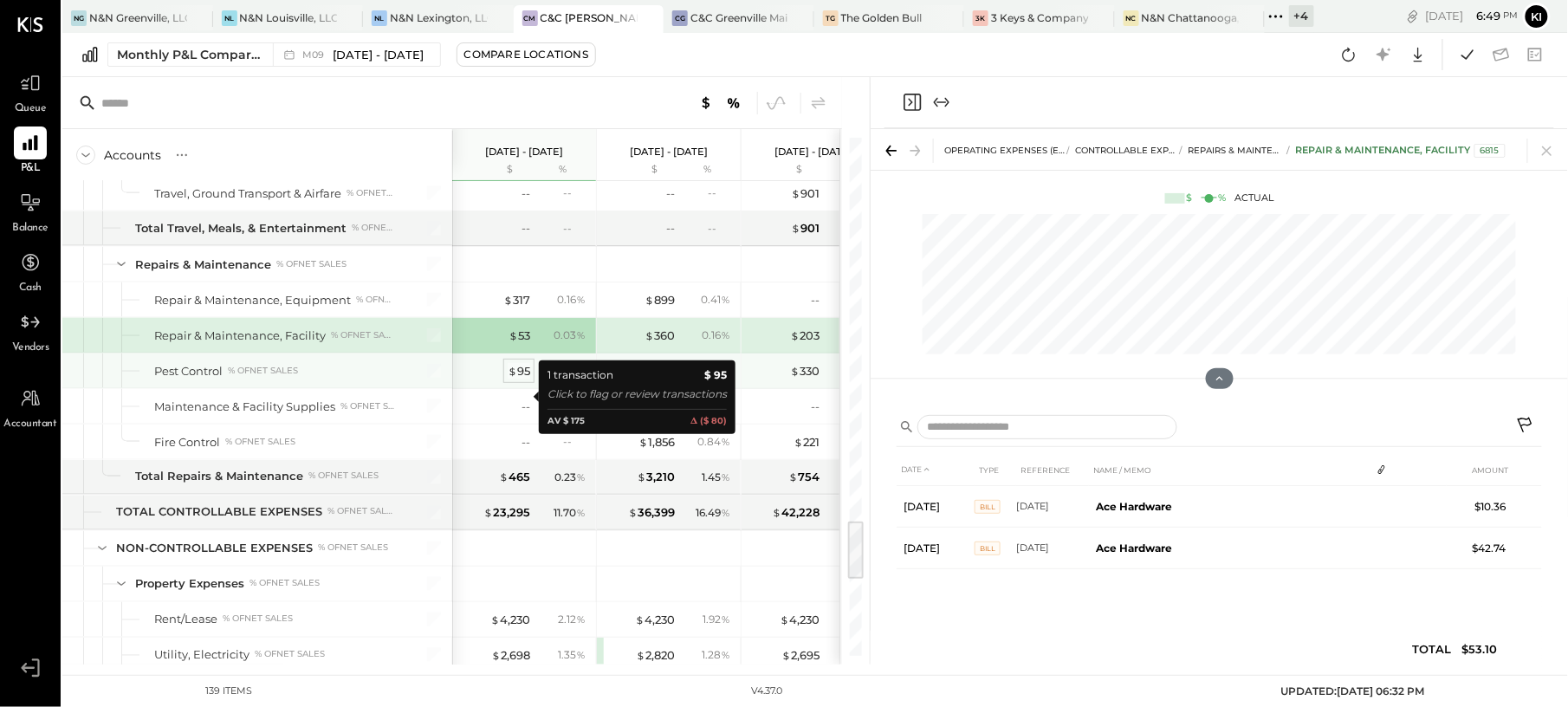
click at [525, 379] on div "$ 95" at bounding box center [518, 370] width 22 height 16
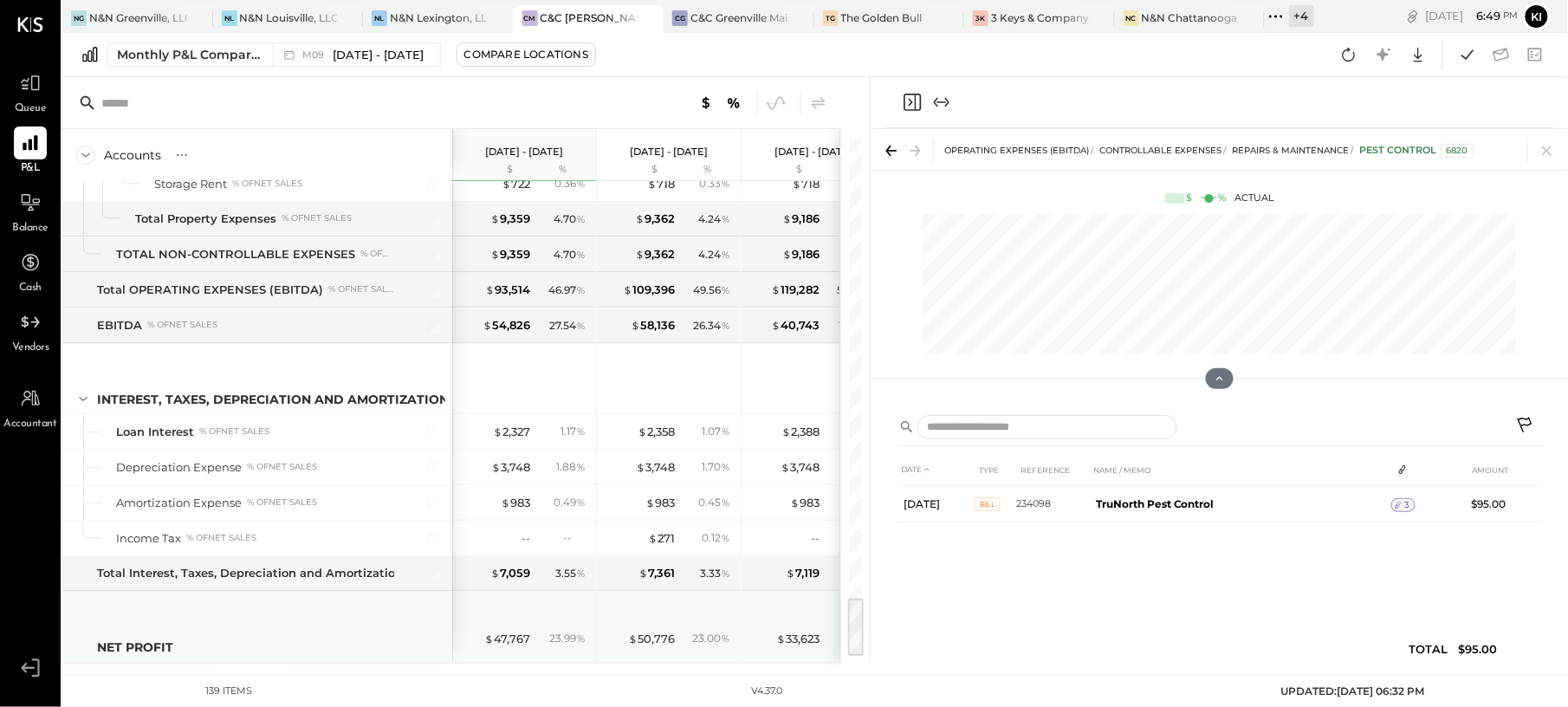
scroll to position [3883, 0]
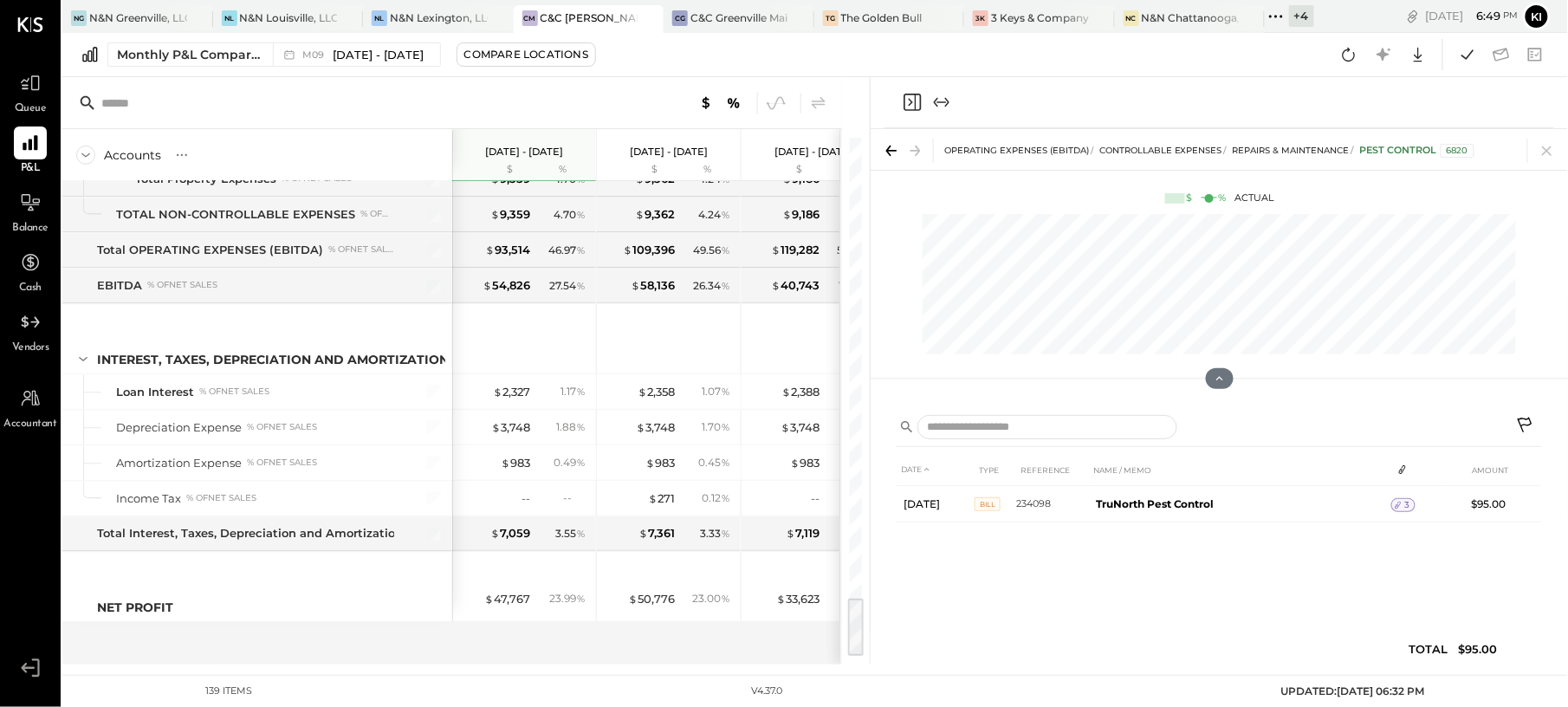
click at [735, 49] on div "Monthly P&L Comparison M09 Sep 1 - 30, 2025 Compare Locations Google Sheets Exc…" at bounding box center [815, 55] width 1506 height 44
click at [1538, 150] on icon at bounding box center [1547, 150] width 24 height 24
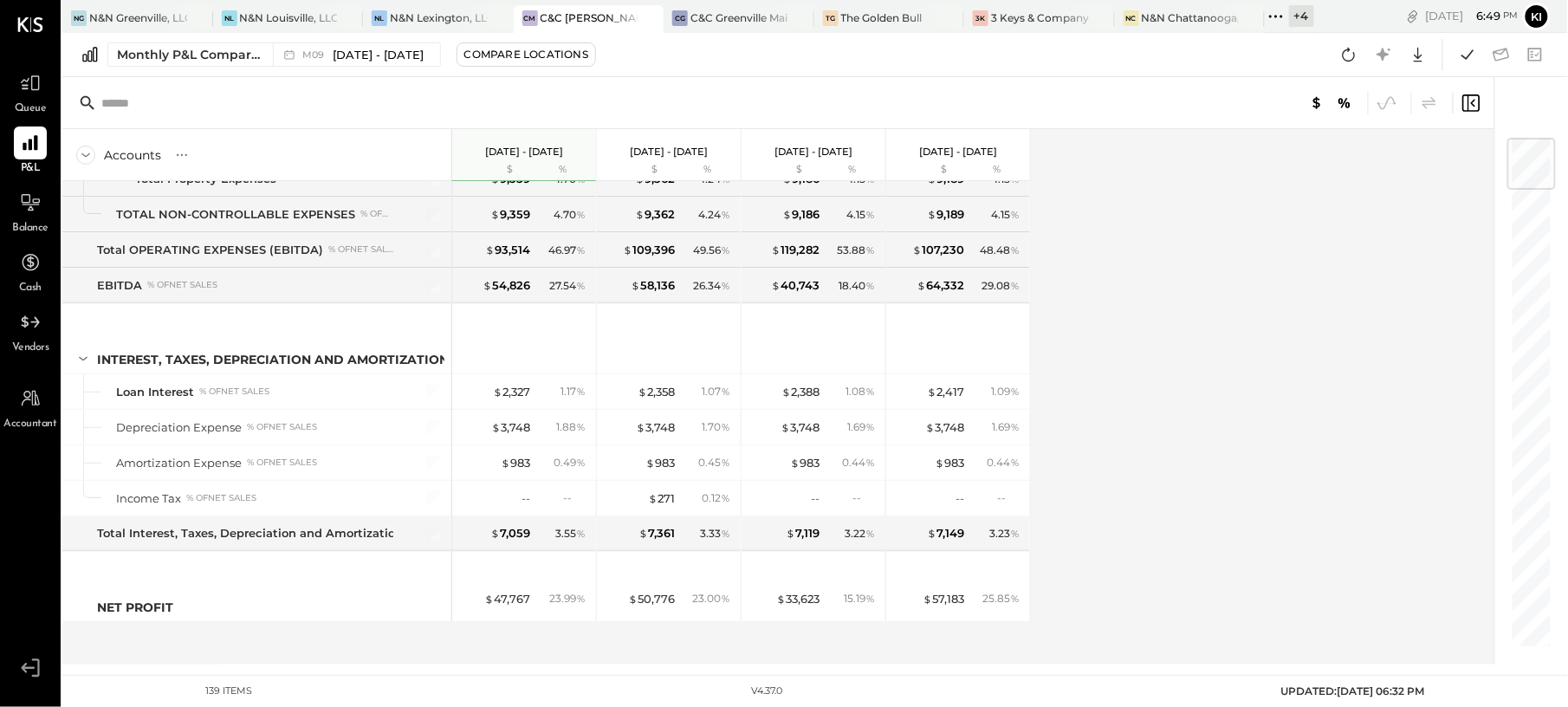
click at [12, 194] on div "Balance" at bounding box center [31, 211] width 36 height 50
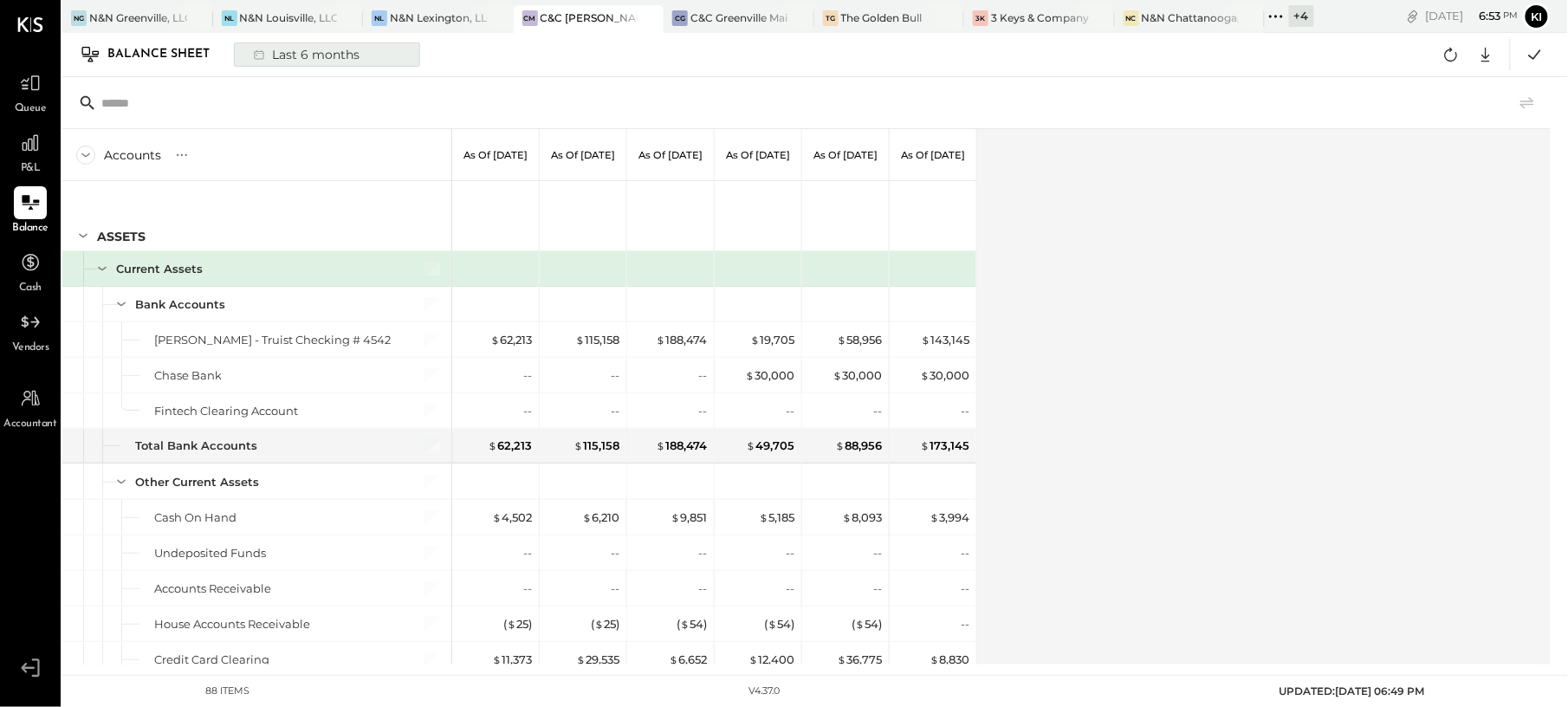
click at [256, 57] on icon at bounding box center [259, 55] width 17 height 17
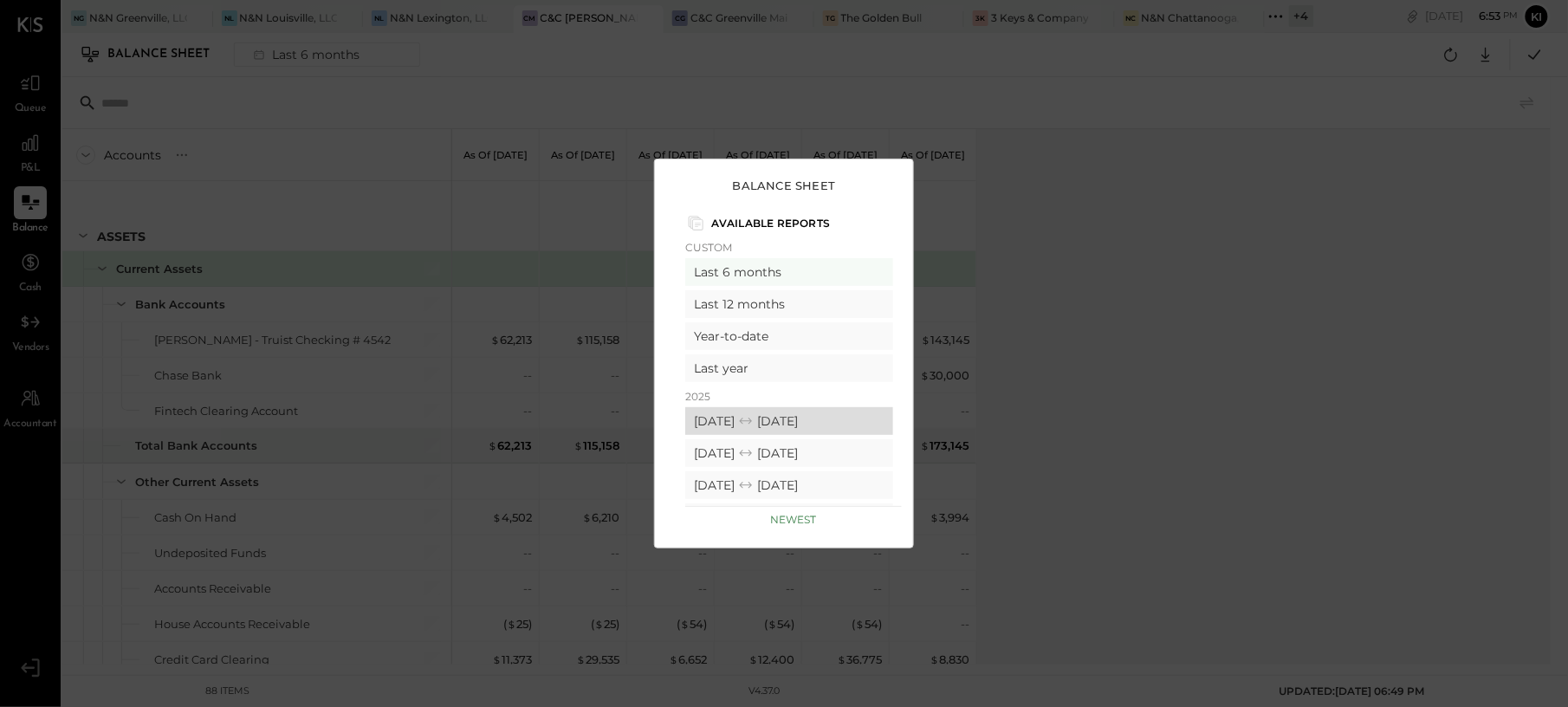
click at [728, 421] on div "09/01/2025 09/30/2025" at bounding box center [789, 420] width 208 height 28
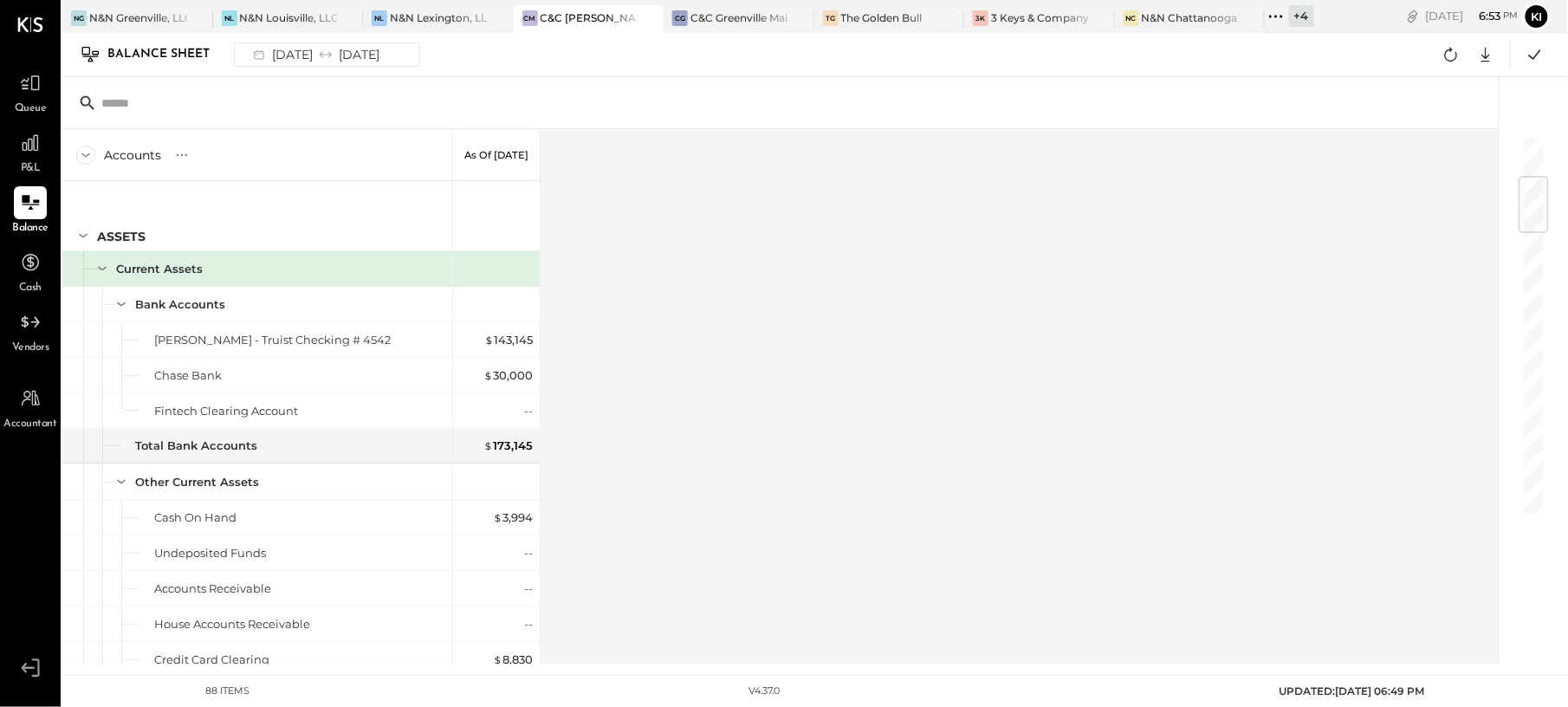
scroll to position [346, 0]
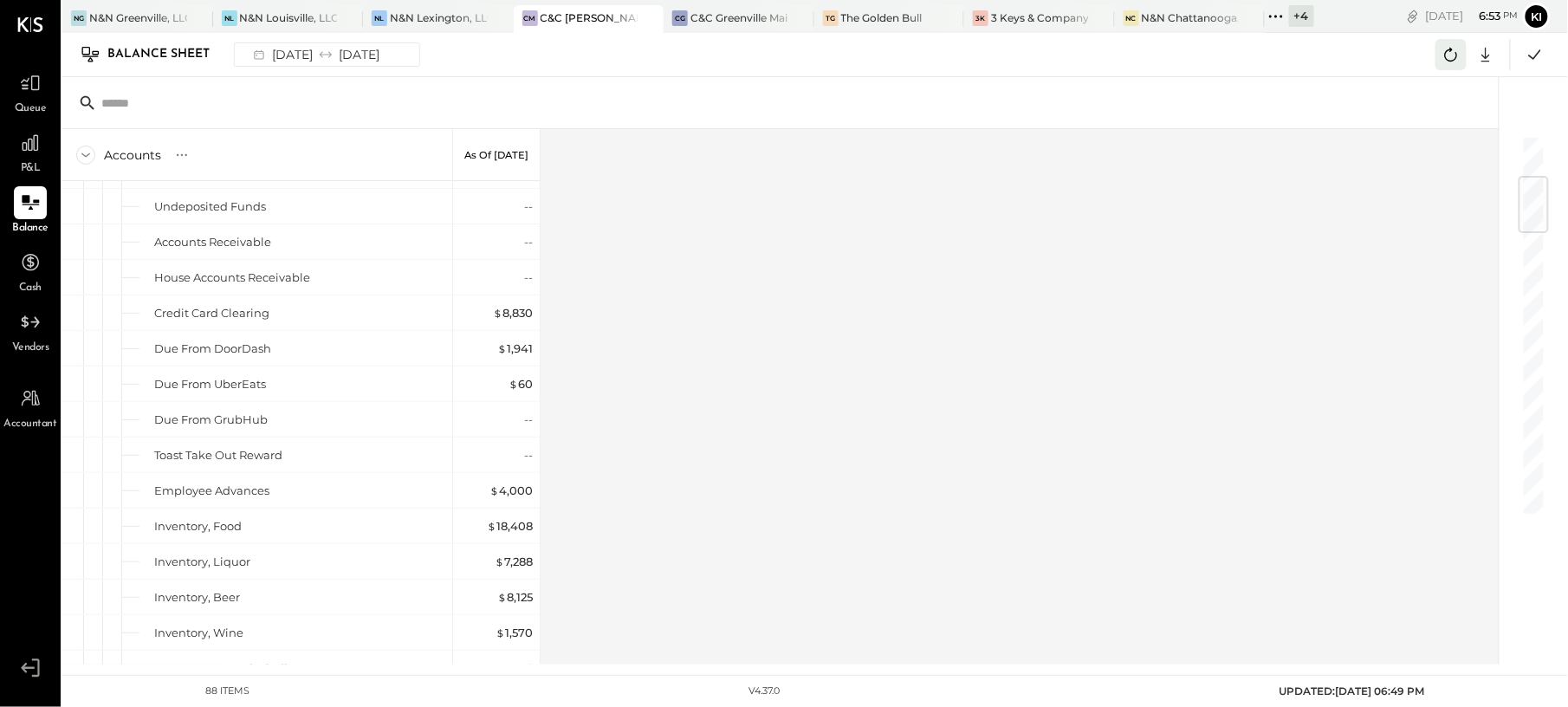
click at [1442, 57] on icon at bounding box center [1450, 54] width 22 height 22
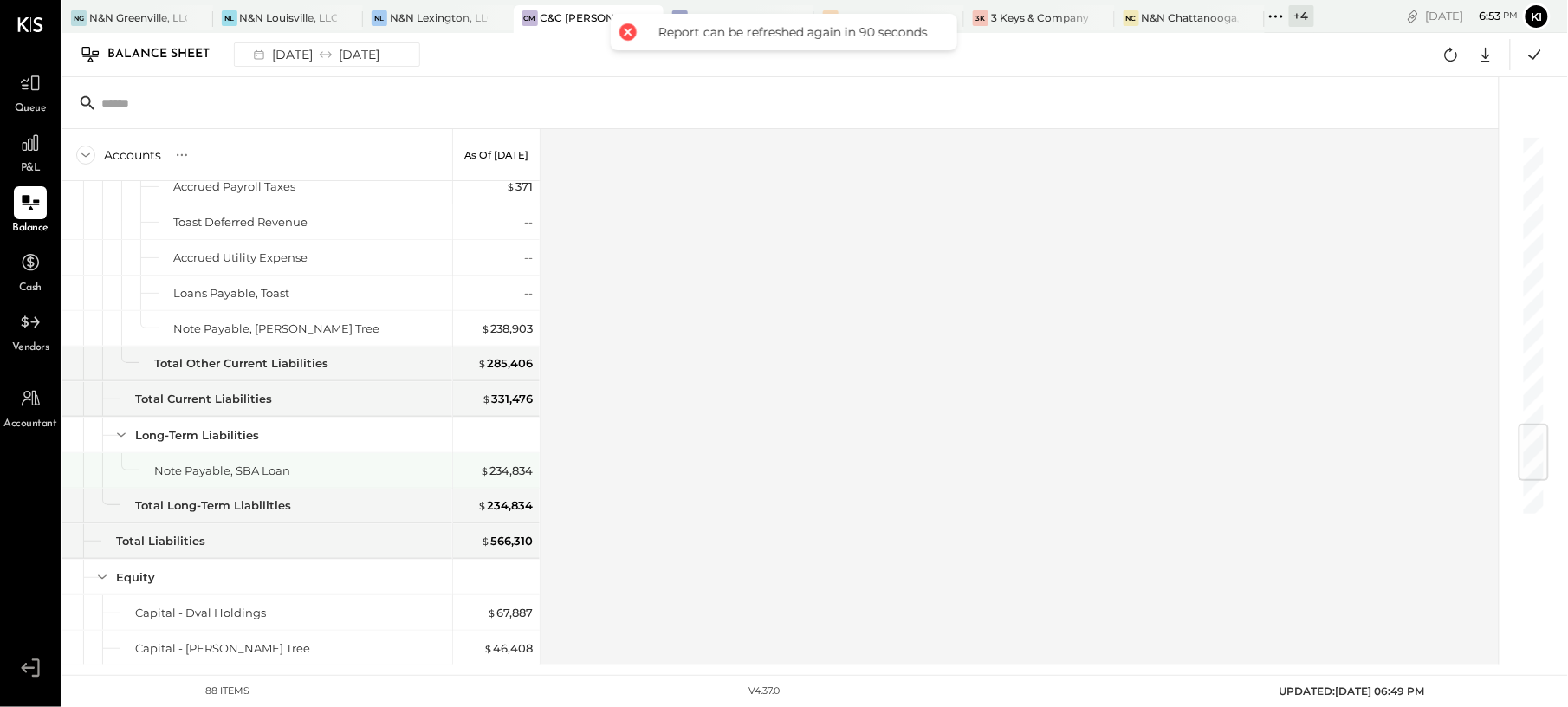
scroll to position [2706, 0]
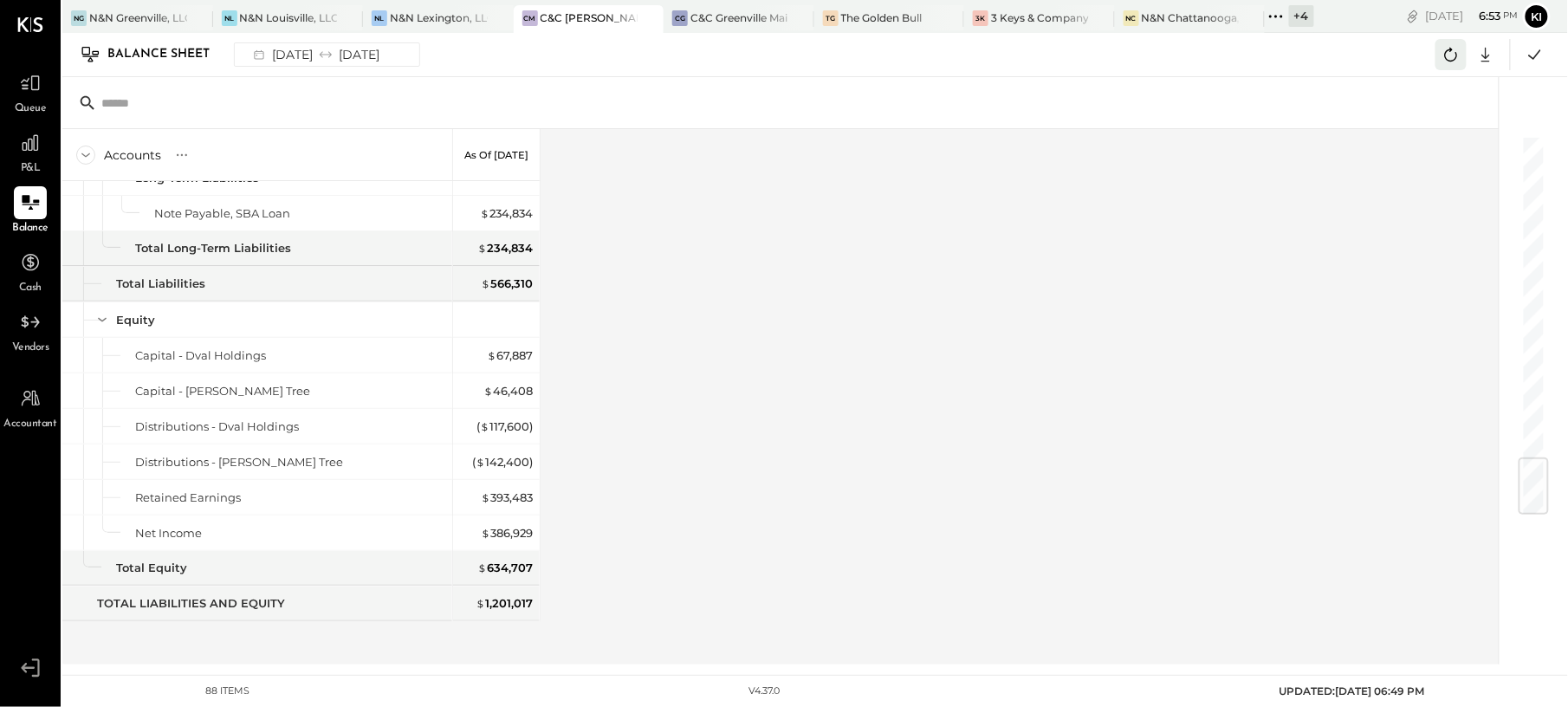
click at [1450, 54] on icon at bounding box center [1450, 54] width 22 height 22
click at [1450, 52] on icon at bounding box center [1452, 55] width 13 height 13
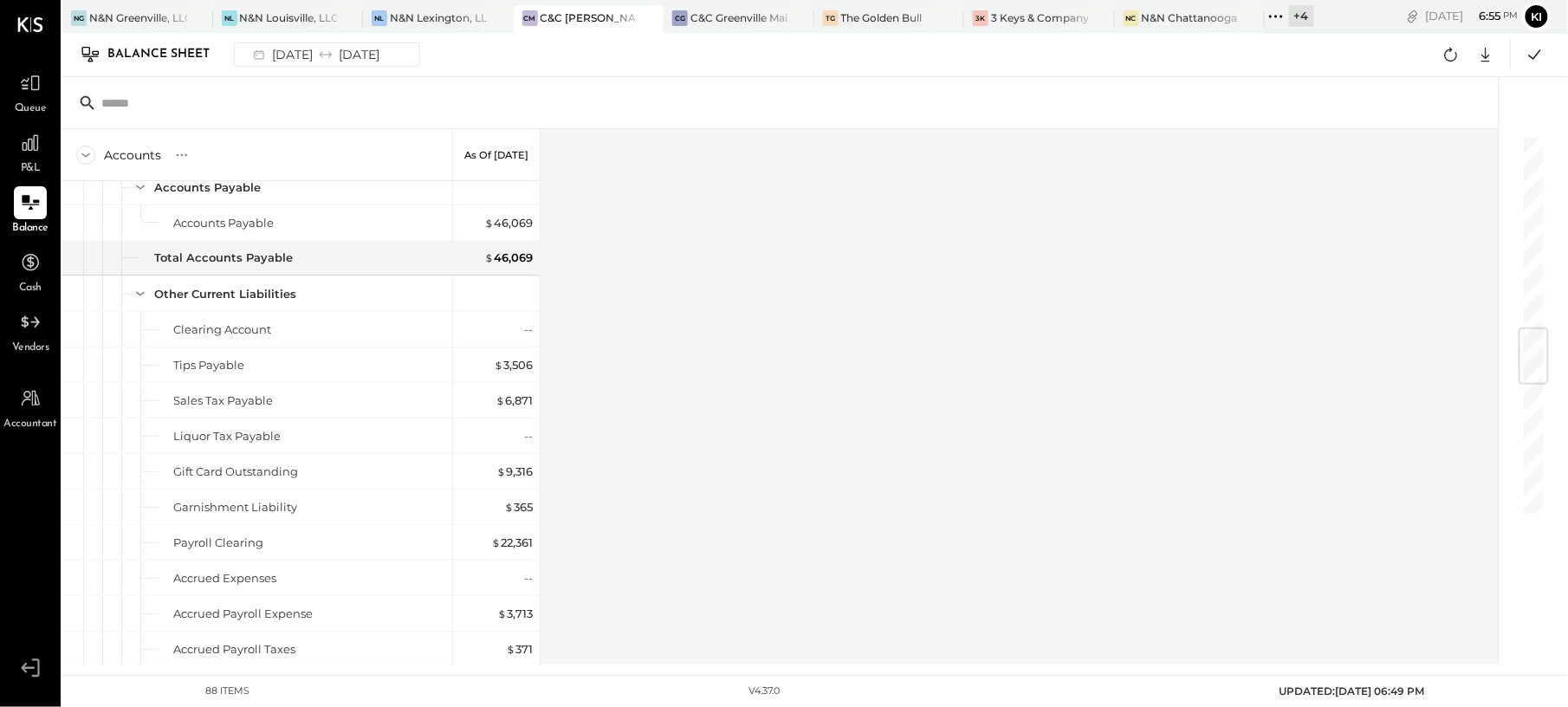
scroll to position [1500, 0]
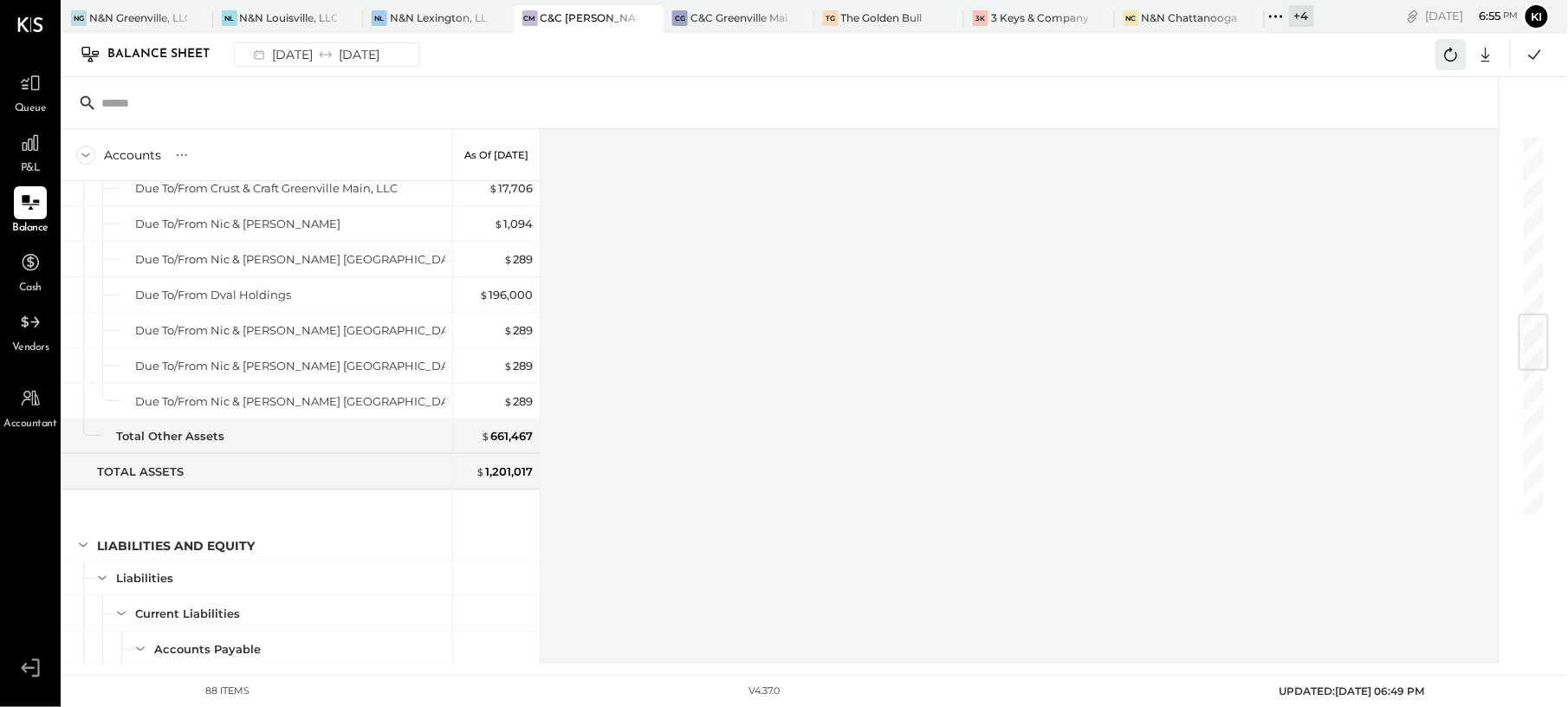
click at [1441, 47] on icon at bounding box center [1450, 54] width 22 height 22
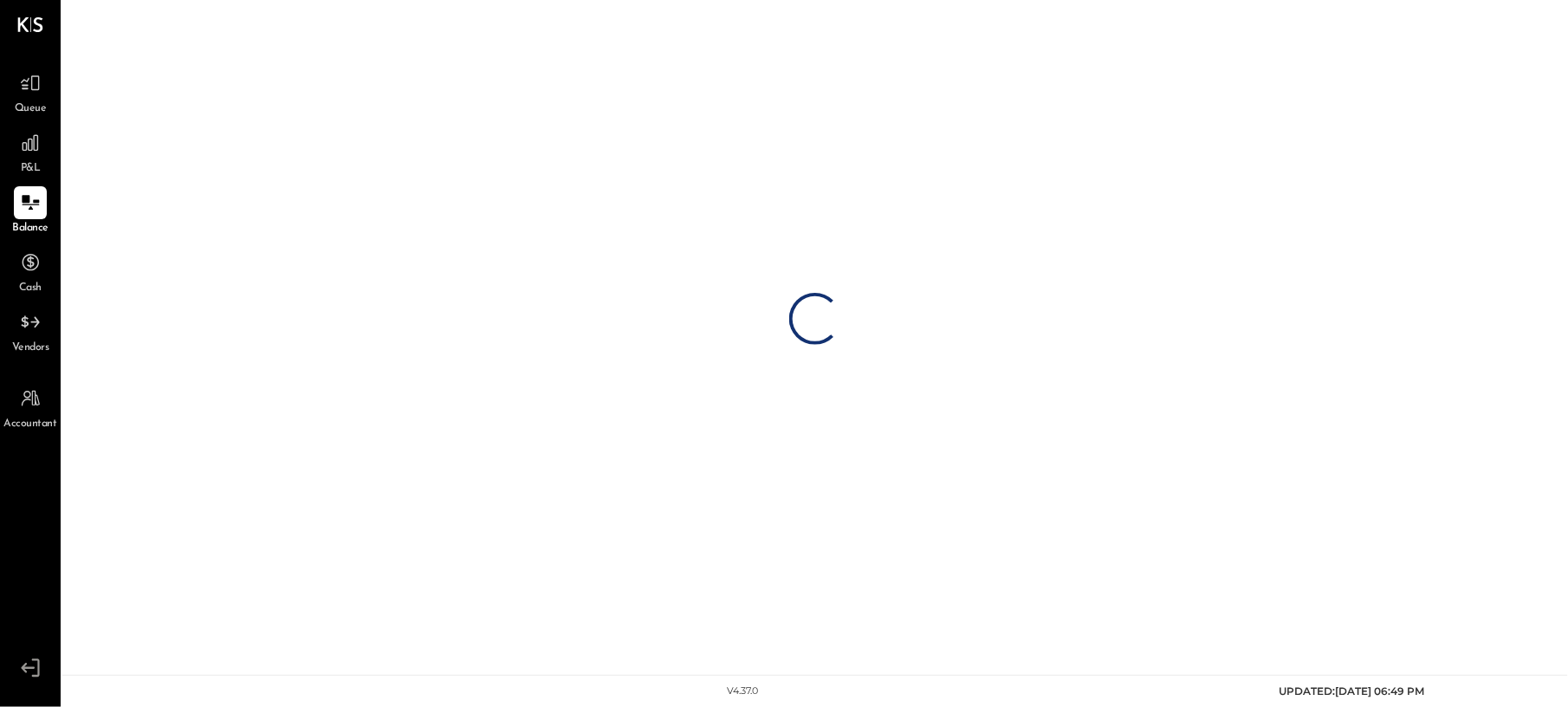
click at [895, 337] on div "Loading…" at bounding box center [815, 318] width 1506 height 637
click at [30, 144] on icon at bounding box center [30, 142] width 22 height 22
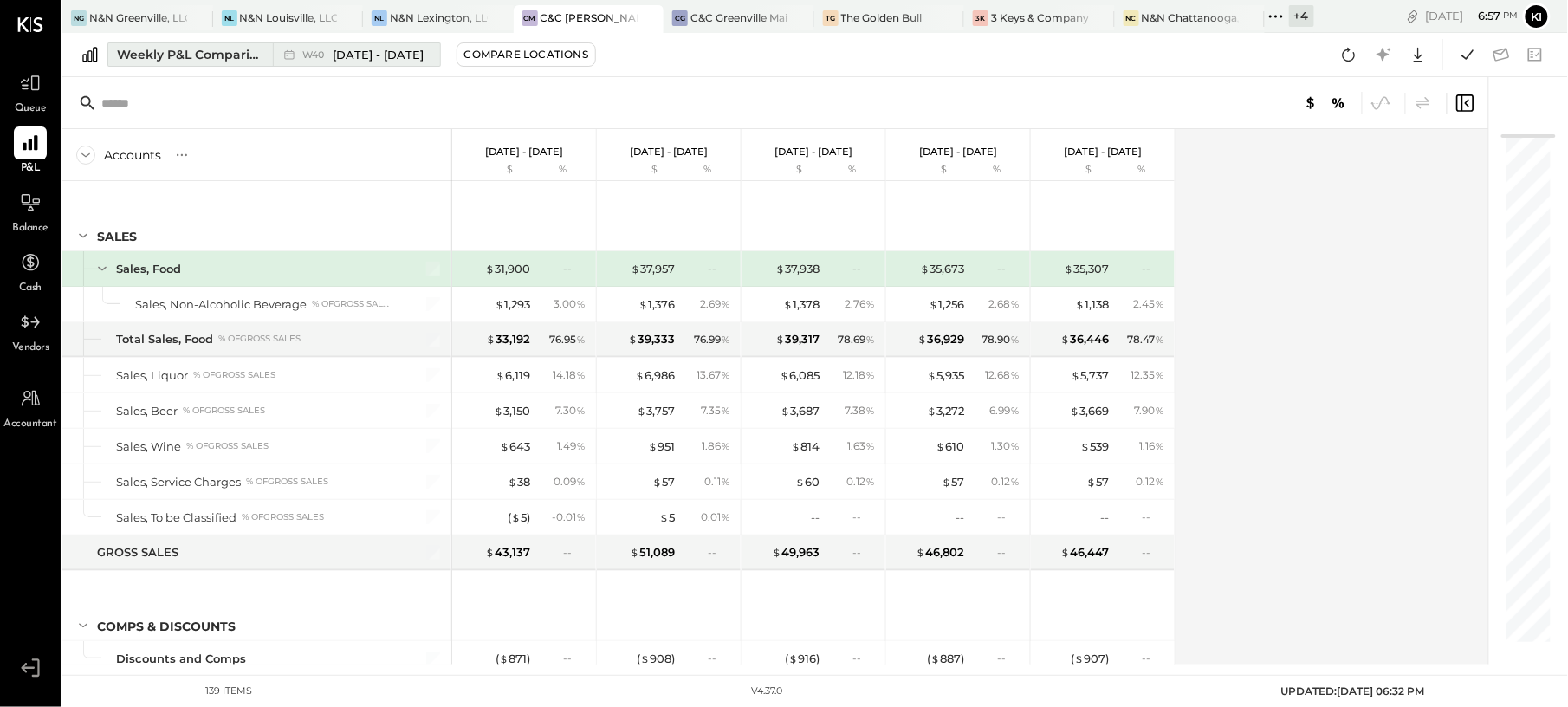
click at [269, 62] on button "Weekly P&L Comparison W40 Sep 29 - Oct 5, 2025" at bounding box center [274, 54] width 334 height 24
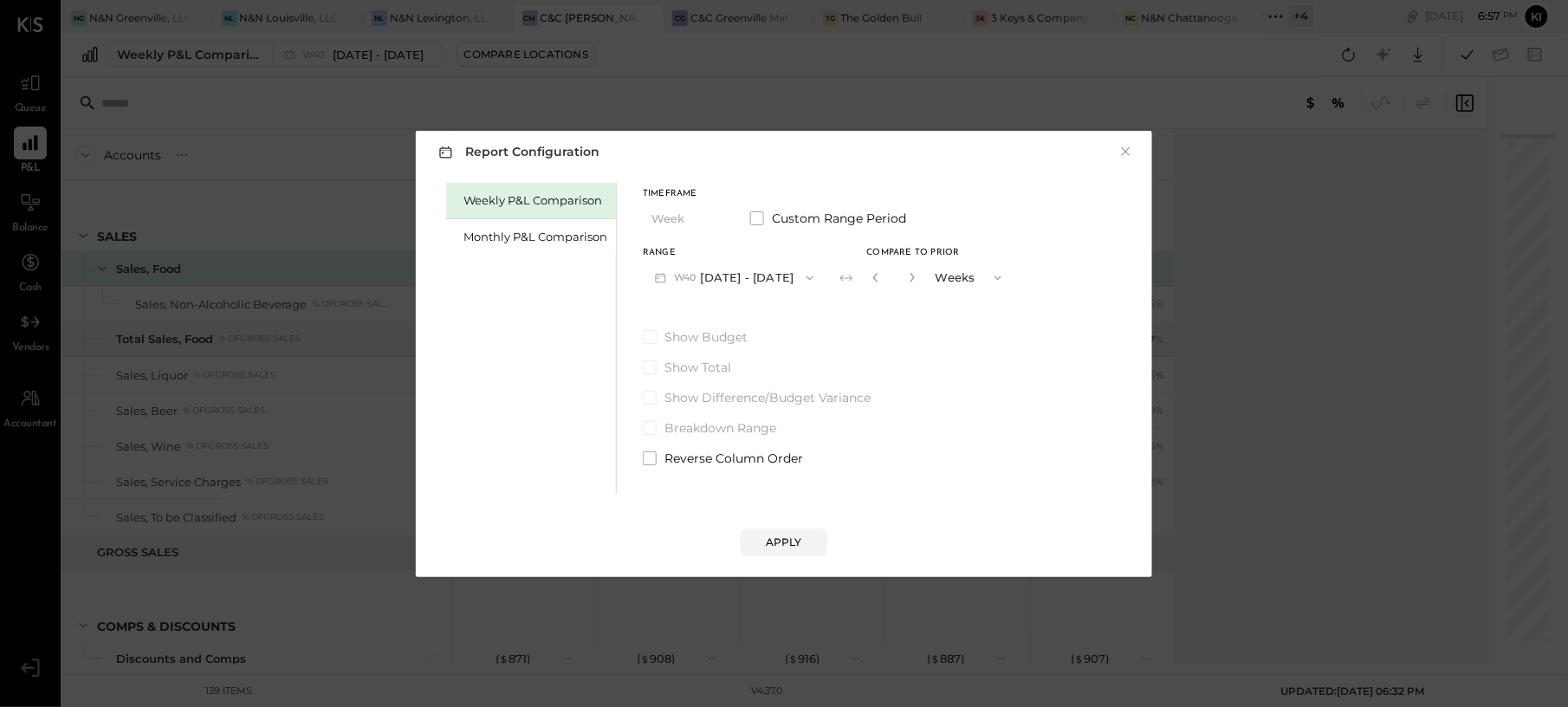
click at [49, 183] on div "Report Configuration × Weekly P&L Comparison Monthly P&L Comparison Timeframe W…" at bounding box center [784, 353] width 1568 height 707
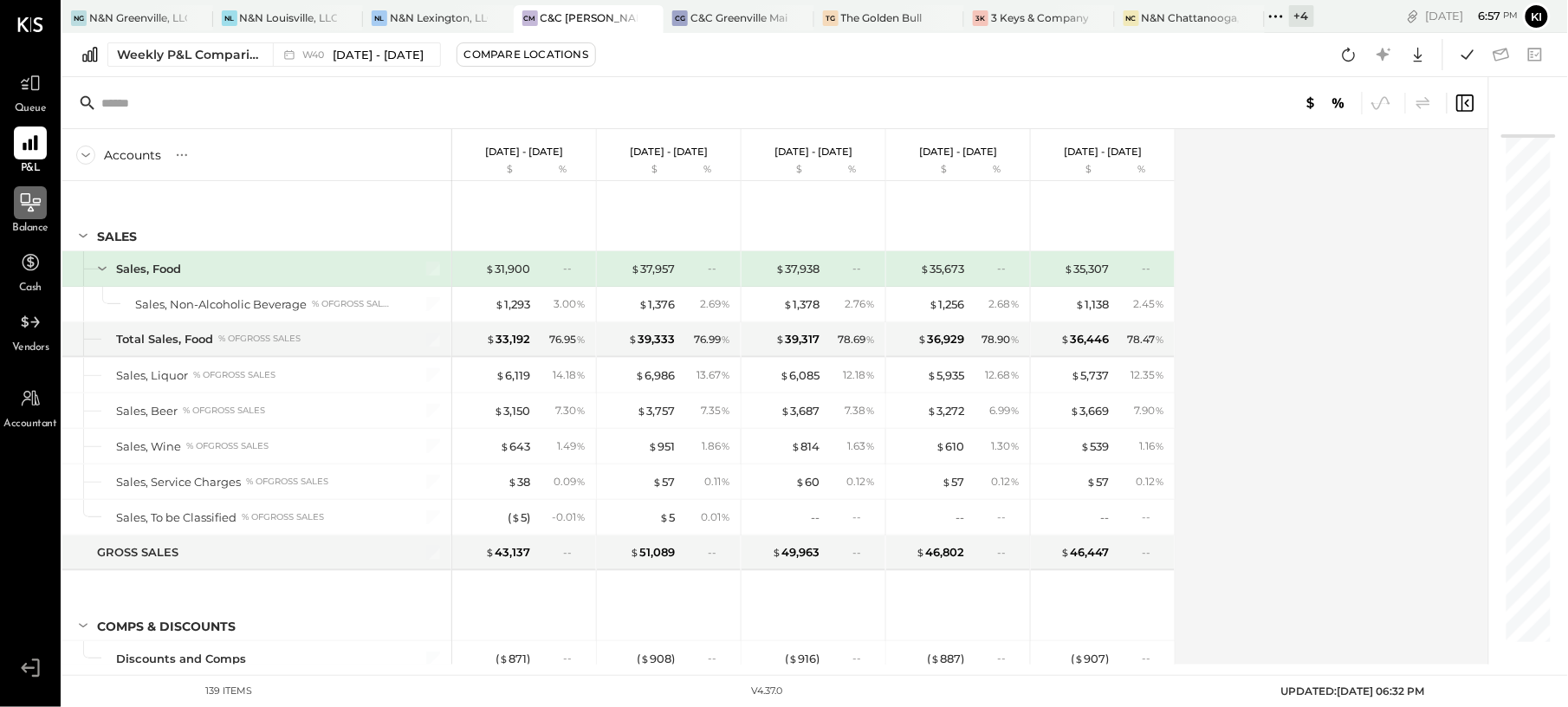
click at [29, 211] on icon at bounding box center [31, 201] width 20 height 18
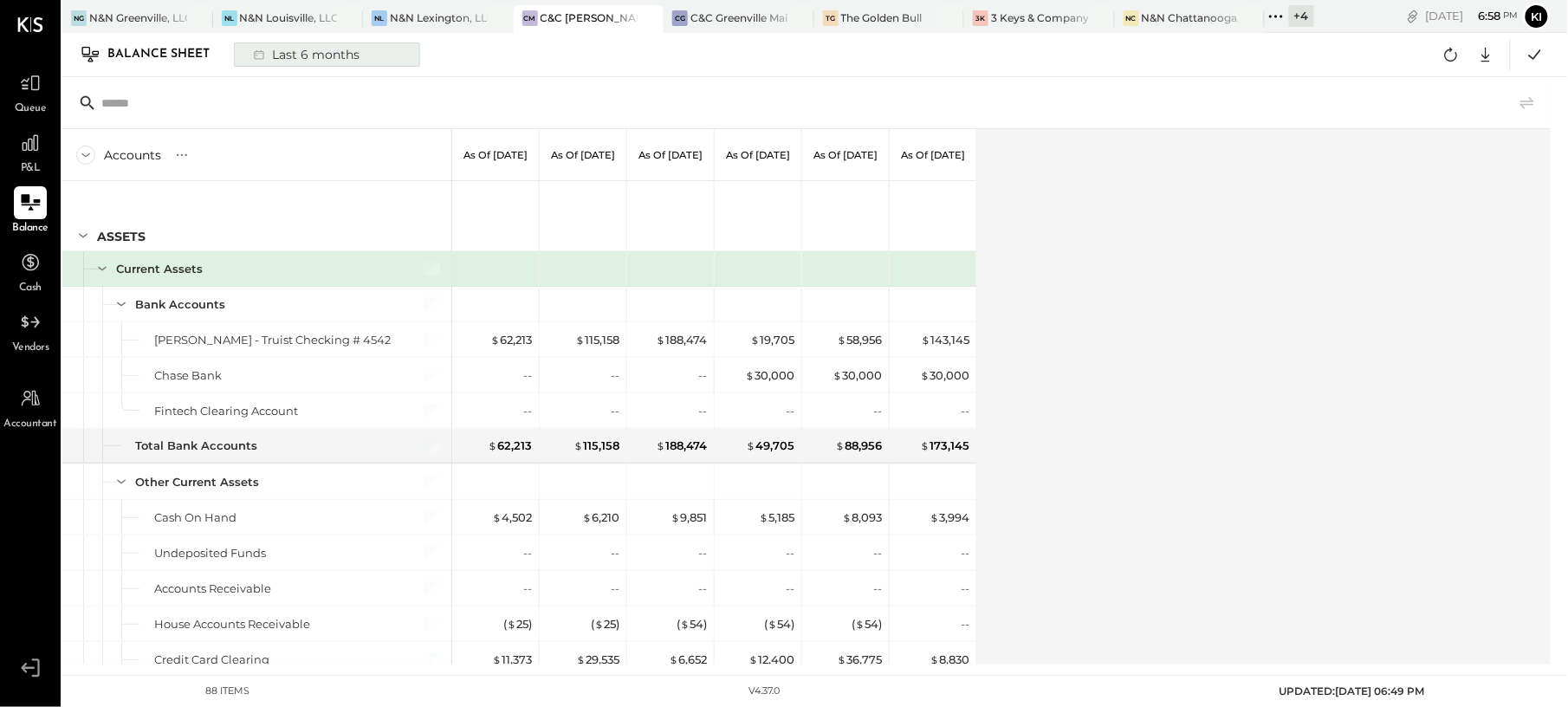
click at [293, 62] on div "Last 6 months" at bounding box center [305, 54] width 123 height 22
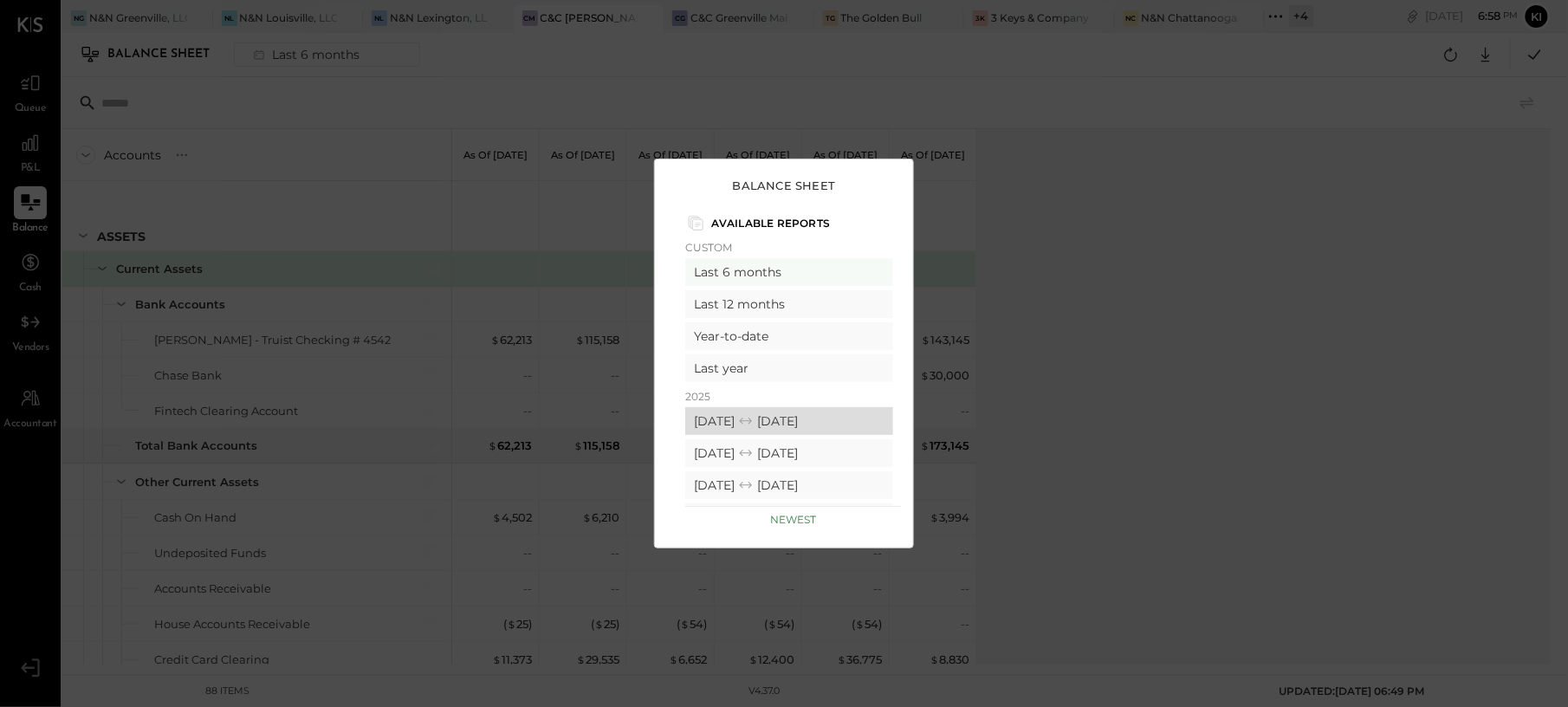
click at [723, 412] on div "09/01/2025 09/30/2025" at bounding box center [789, 420] width 208 height 28
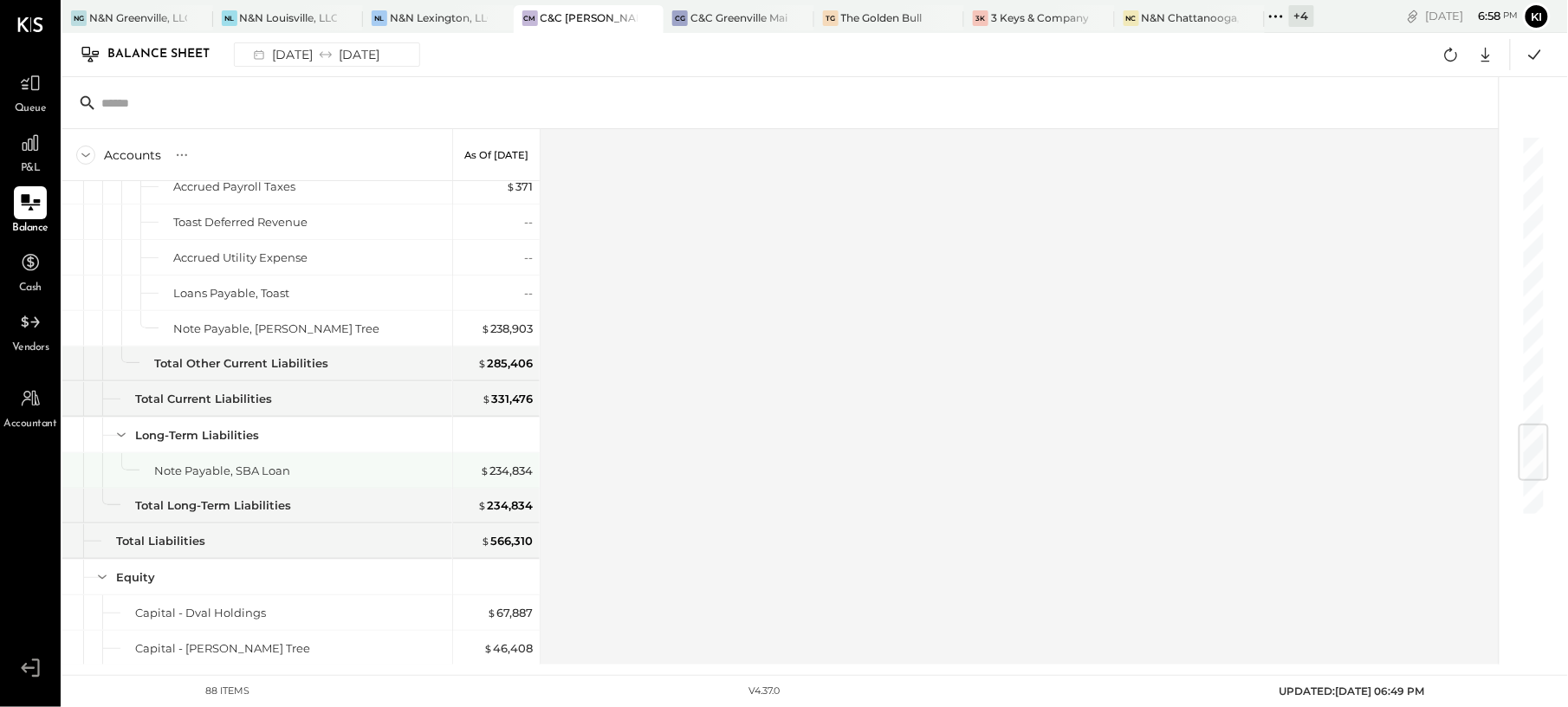
scroll to position [2706, 0]
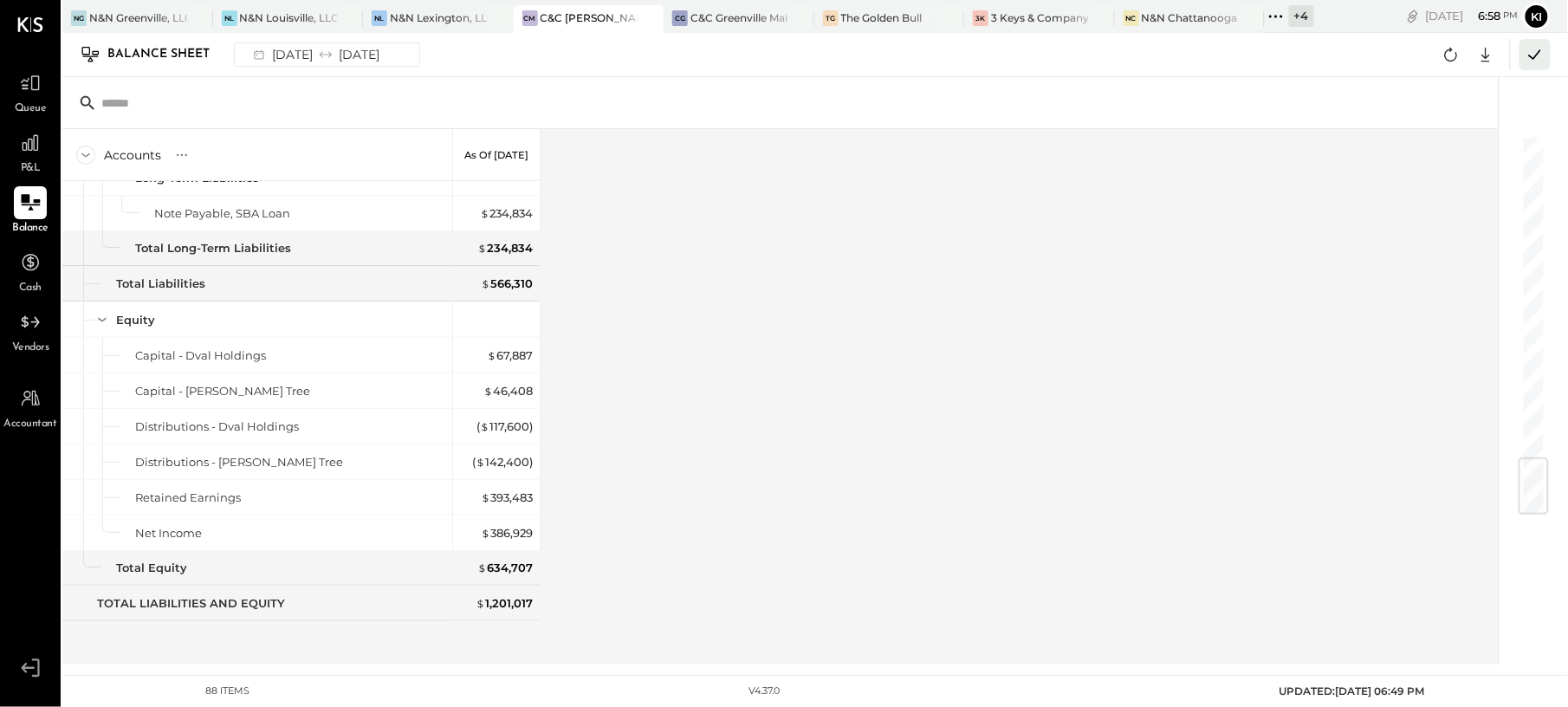
click at [1535, 47] on icon at bounding box center [1534, 54] width 22 height 22
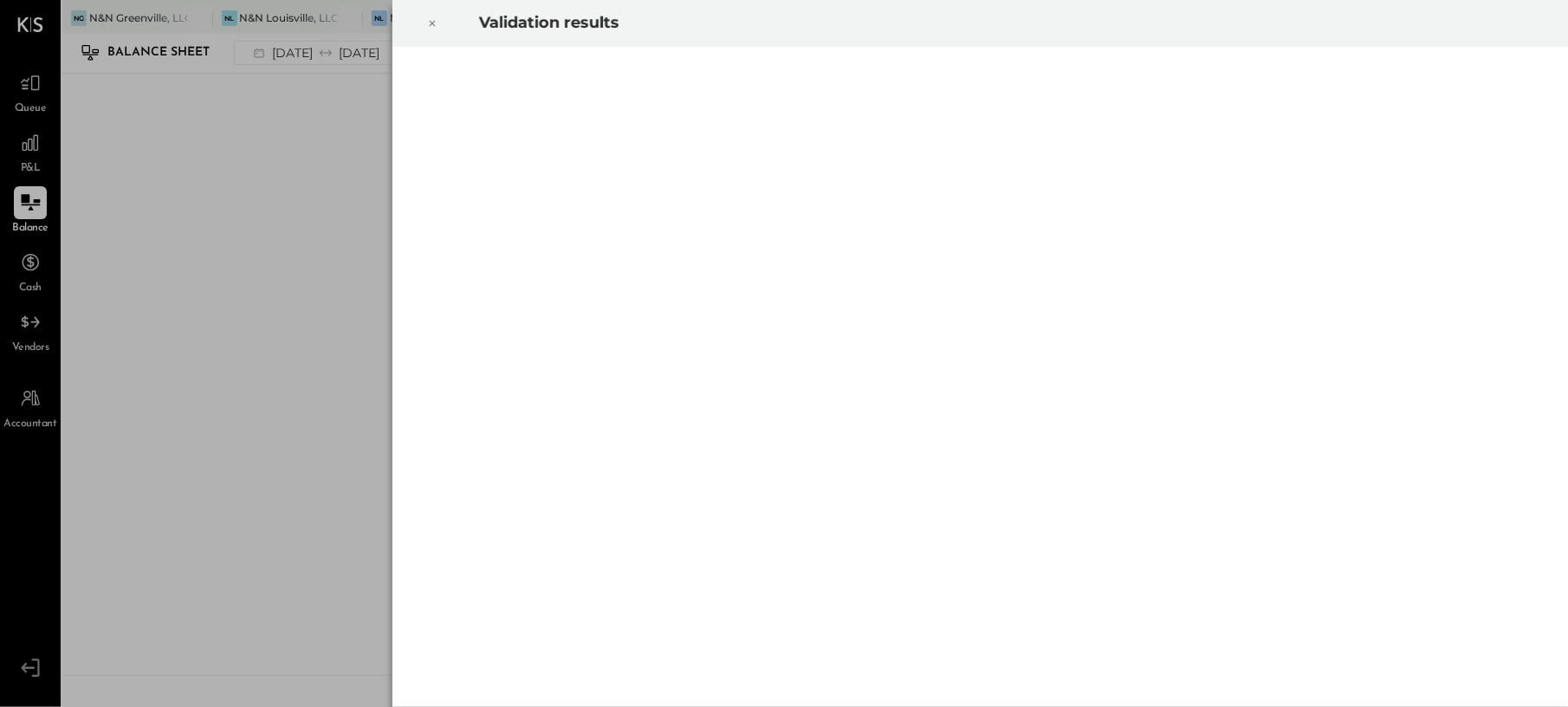
click at [430, 25] on icon at bounding box center [432, 24] width 11 height 21
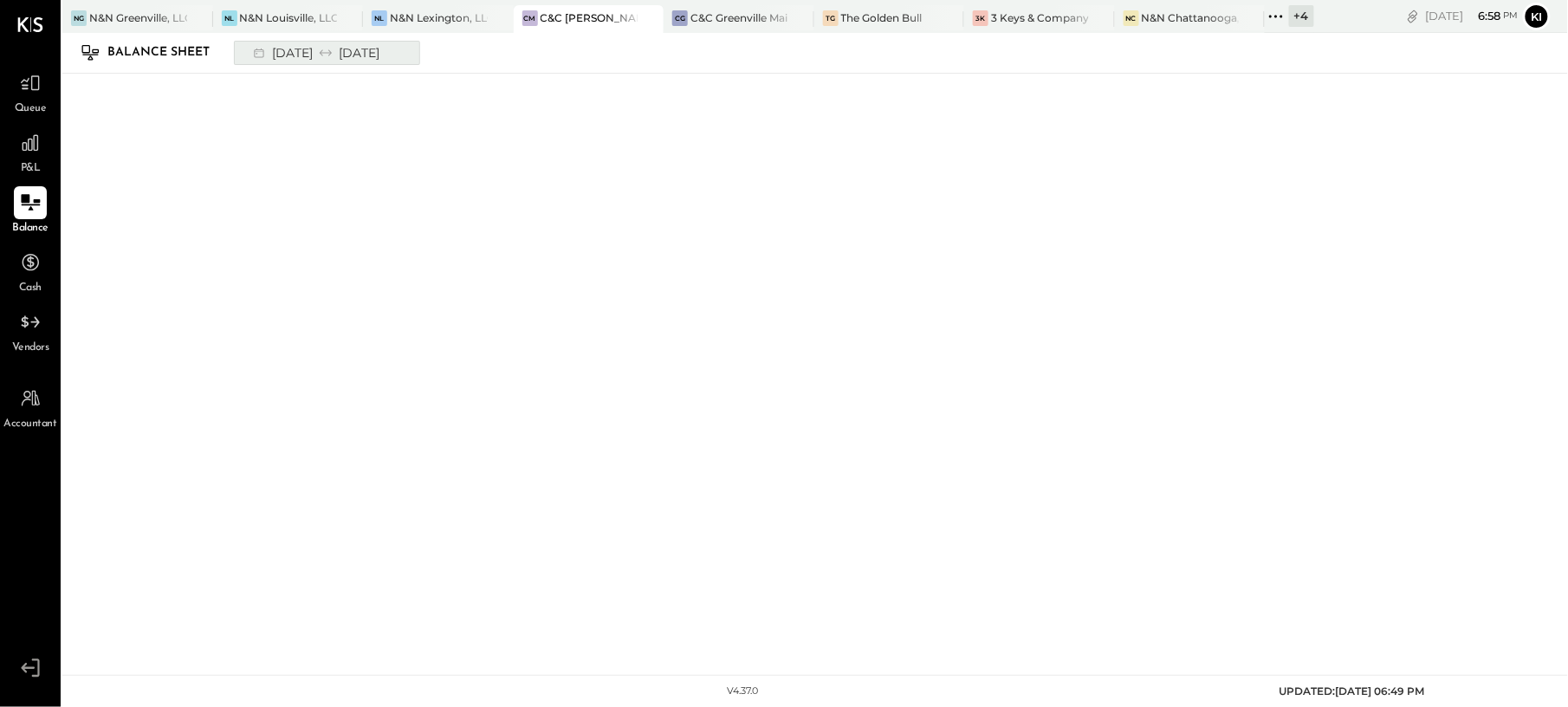
click at [387, 53] on div "09/01/2025 09/30/2025" at bounding box center [315, 52] width 143 height 22
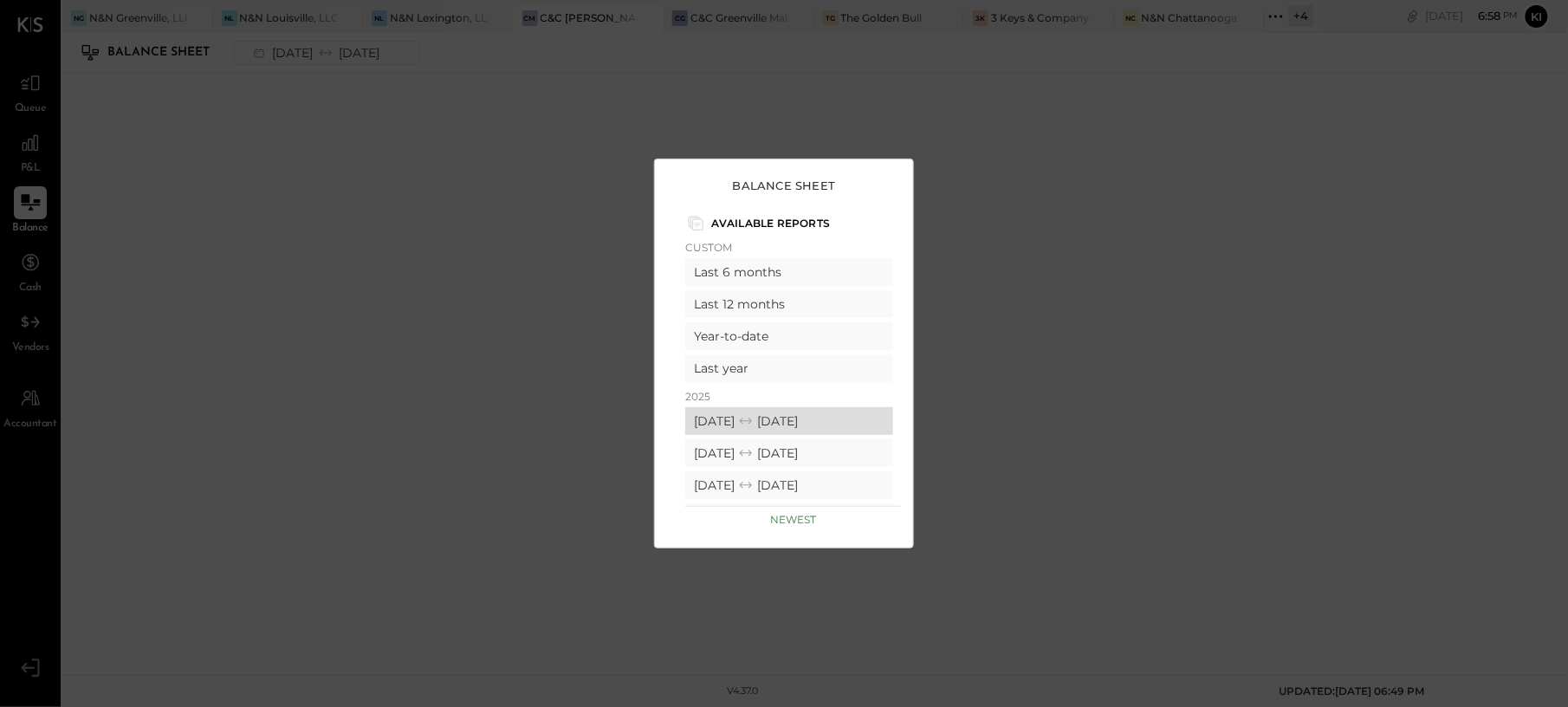
click at [750, 415] on div "09/01/2025 09/30/2025" at bounding box center [789, 420] width 208 height 28
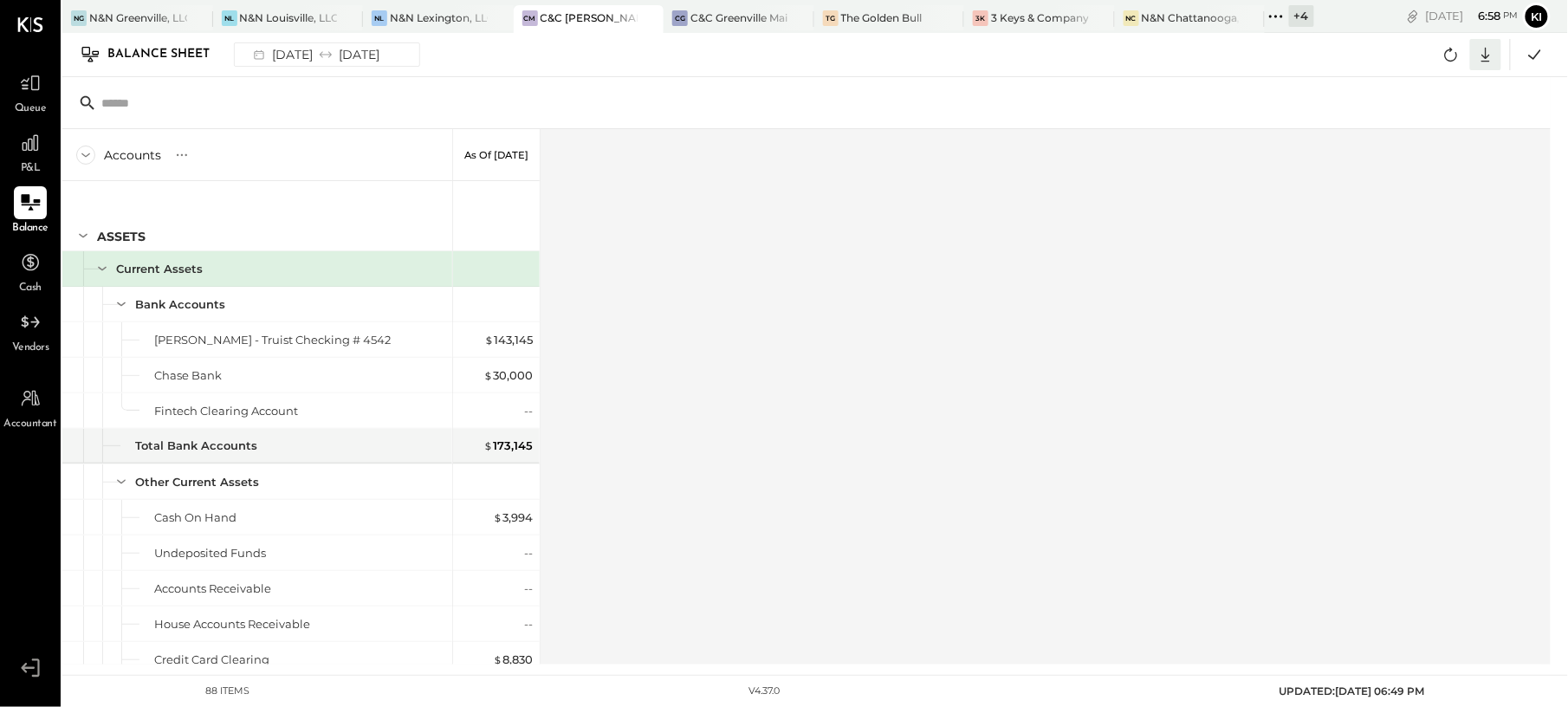
click at [1491, 67] on div at bounding box center [1485, 55] width 31 height 31
click at [1415, 83] on link "CSV" at bounding box center [1432, 83] width 138 height 36
click at [33, 153] on icon at bounding box center [30, 142] width 22 height 22
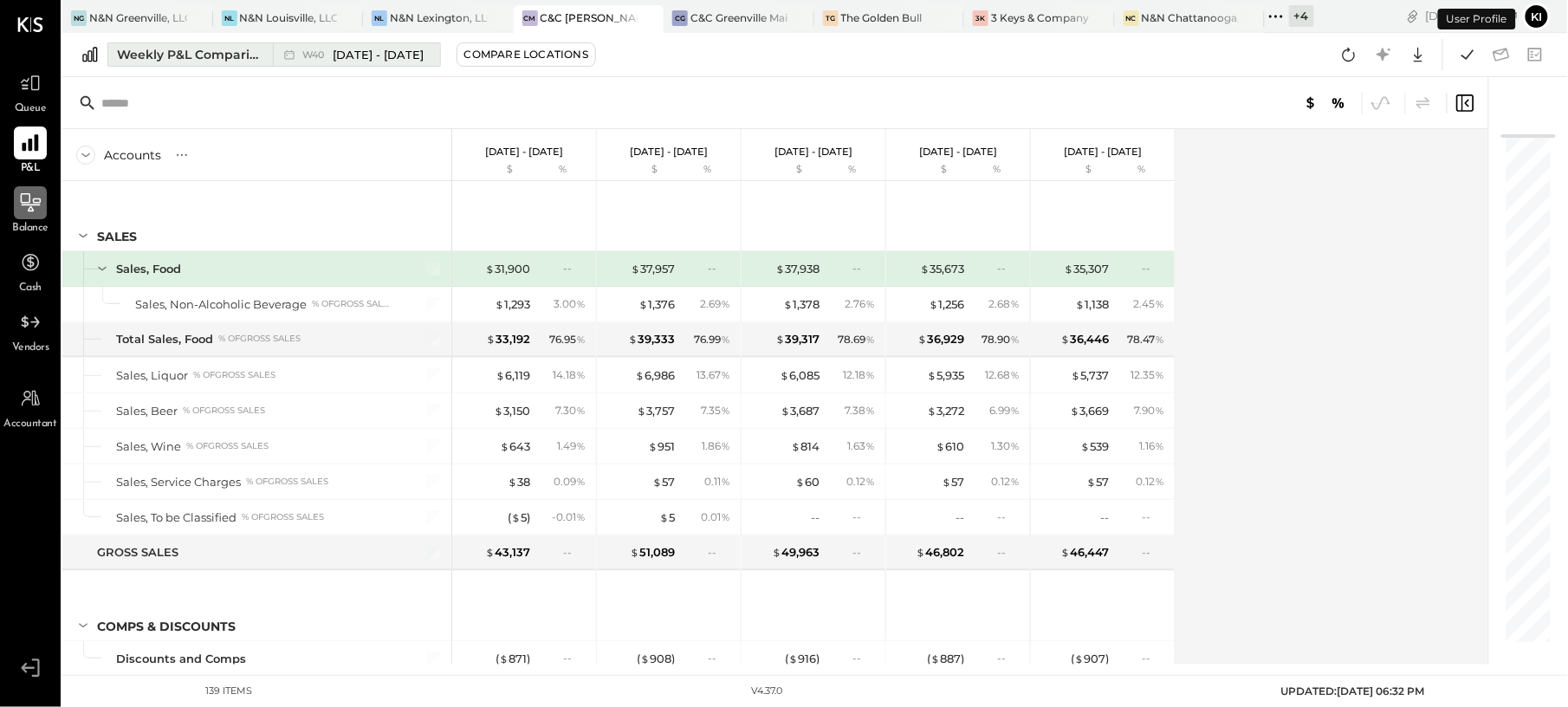
click at [404, 59] on span "Sep 29 - Oct 5, 2025" at bounding box center [379, 55] width 91 height 16
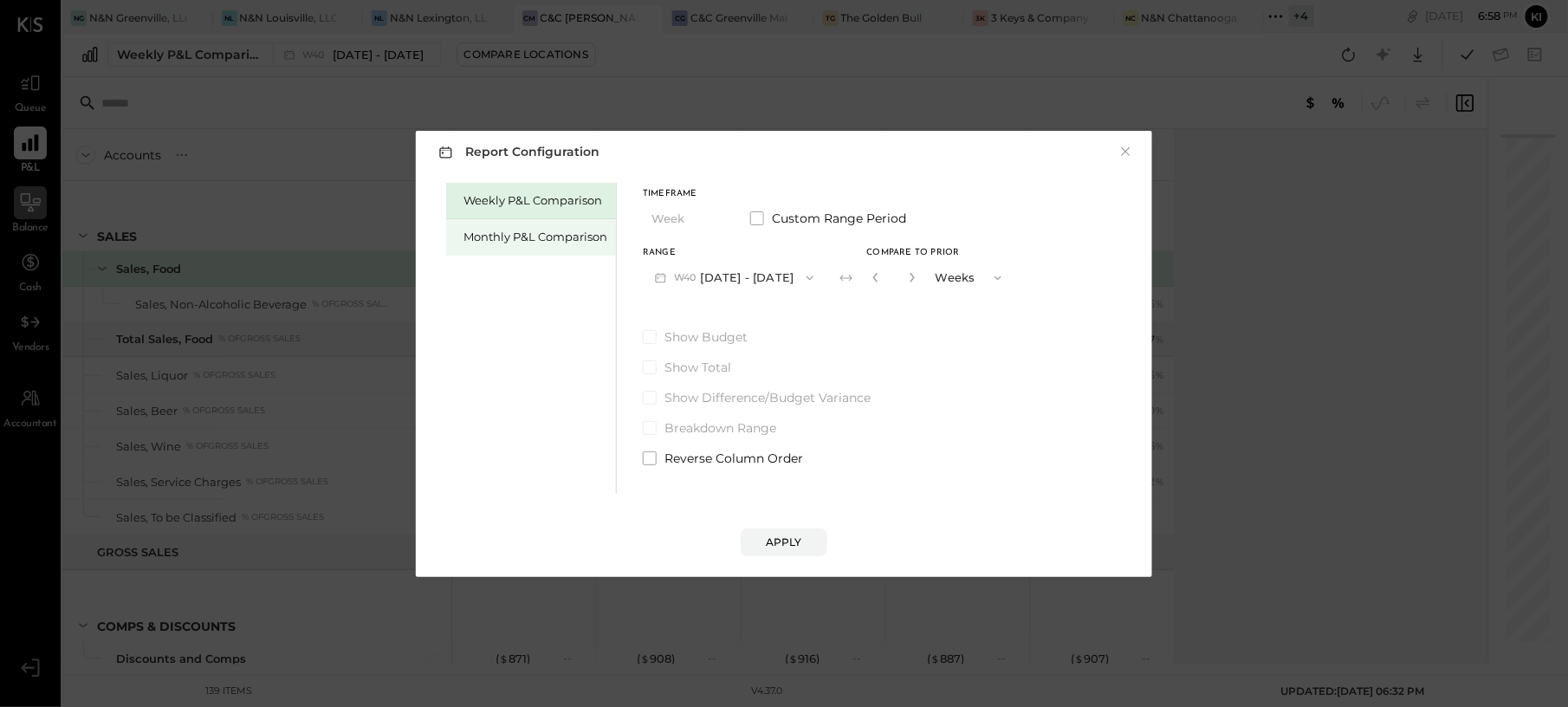
click at [548, 239] on div "Monthly P&L Comparison" at bounding box center [535, 236] width 144 height 16
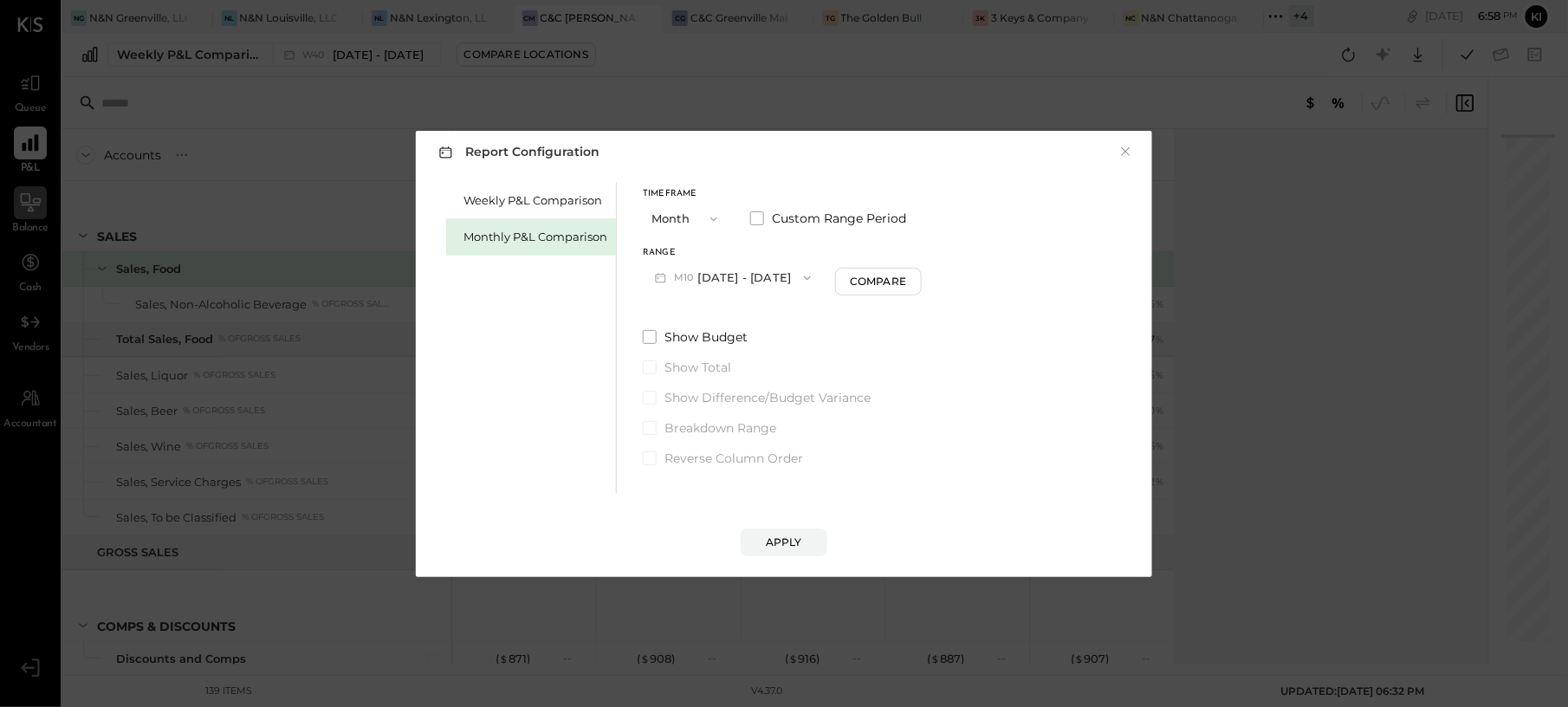
click at [792, 279] on span "button" at bounding box center [802, 278] width 22 height 13
click at [752, 319] on span "Sep 1 - 30, 2025" at bounding box center [727, 315] width 83 height 14
click at [790, 534] on div "Apply" at bounding box center [784, 541] width 36 height 14
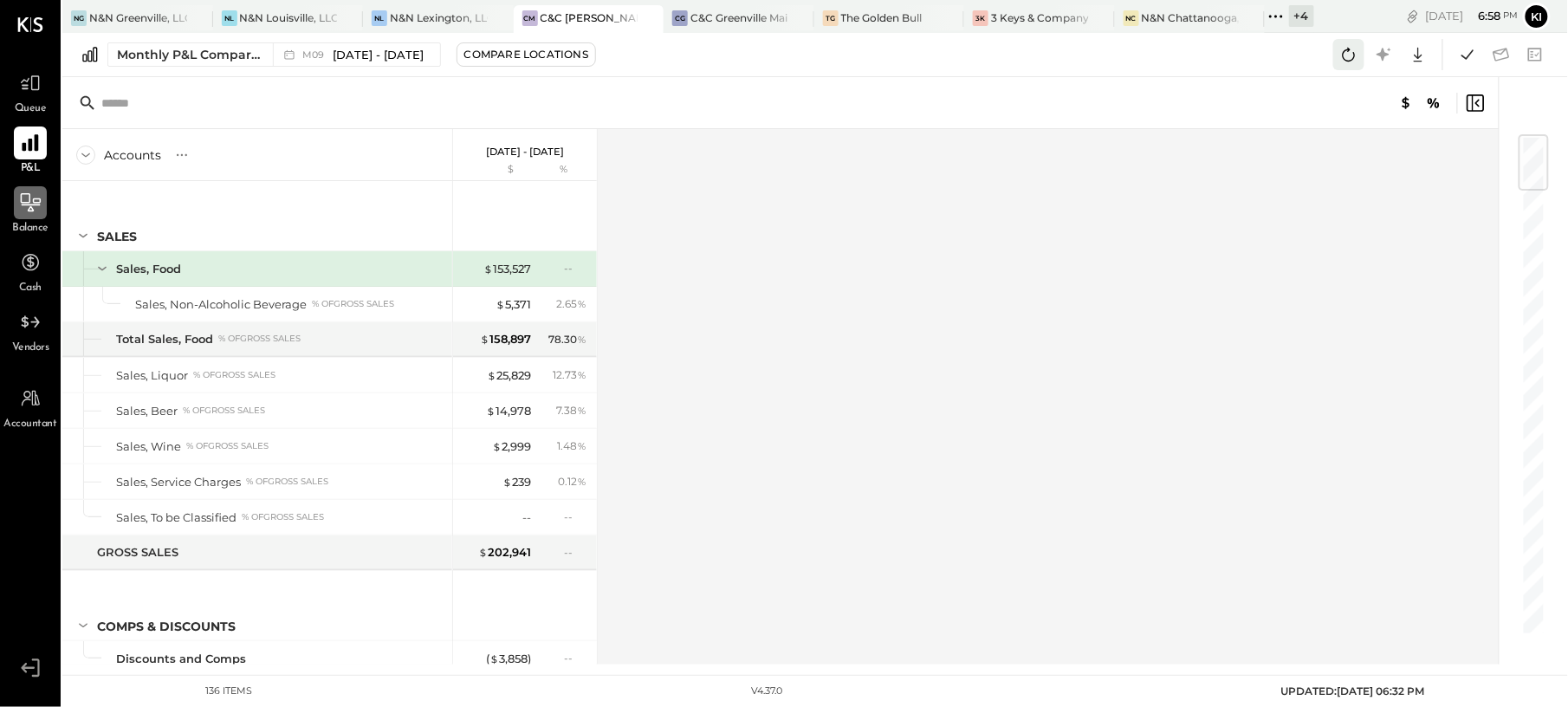
click at [1355, 53] on icon at bounding box center [1349, 55] width 13 height 13
click at [1454, 56] on button at bounding box center [1467, 55] width 31 height 31
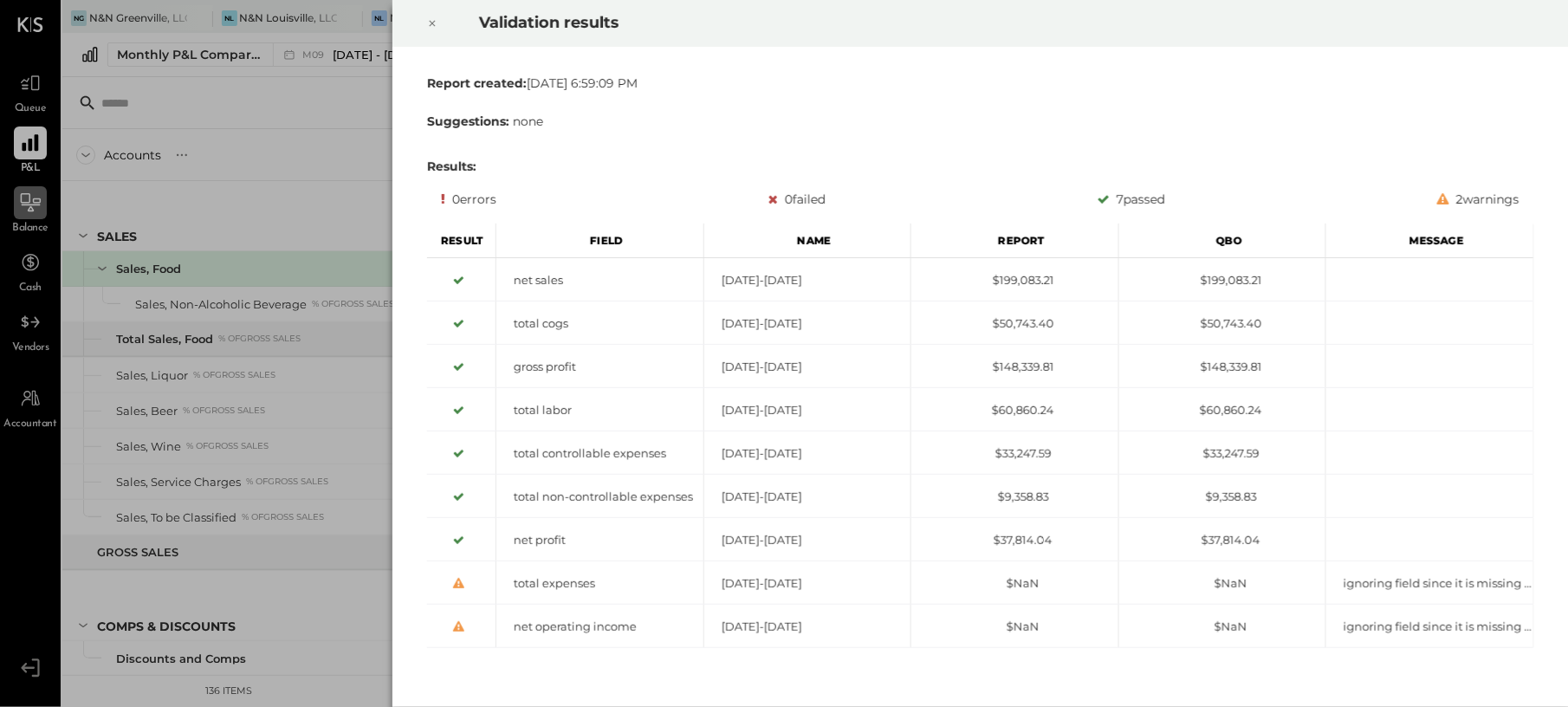
click at [430, 22] on icon at bounding box center [432, 24] width 11 height 21
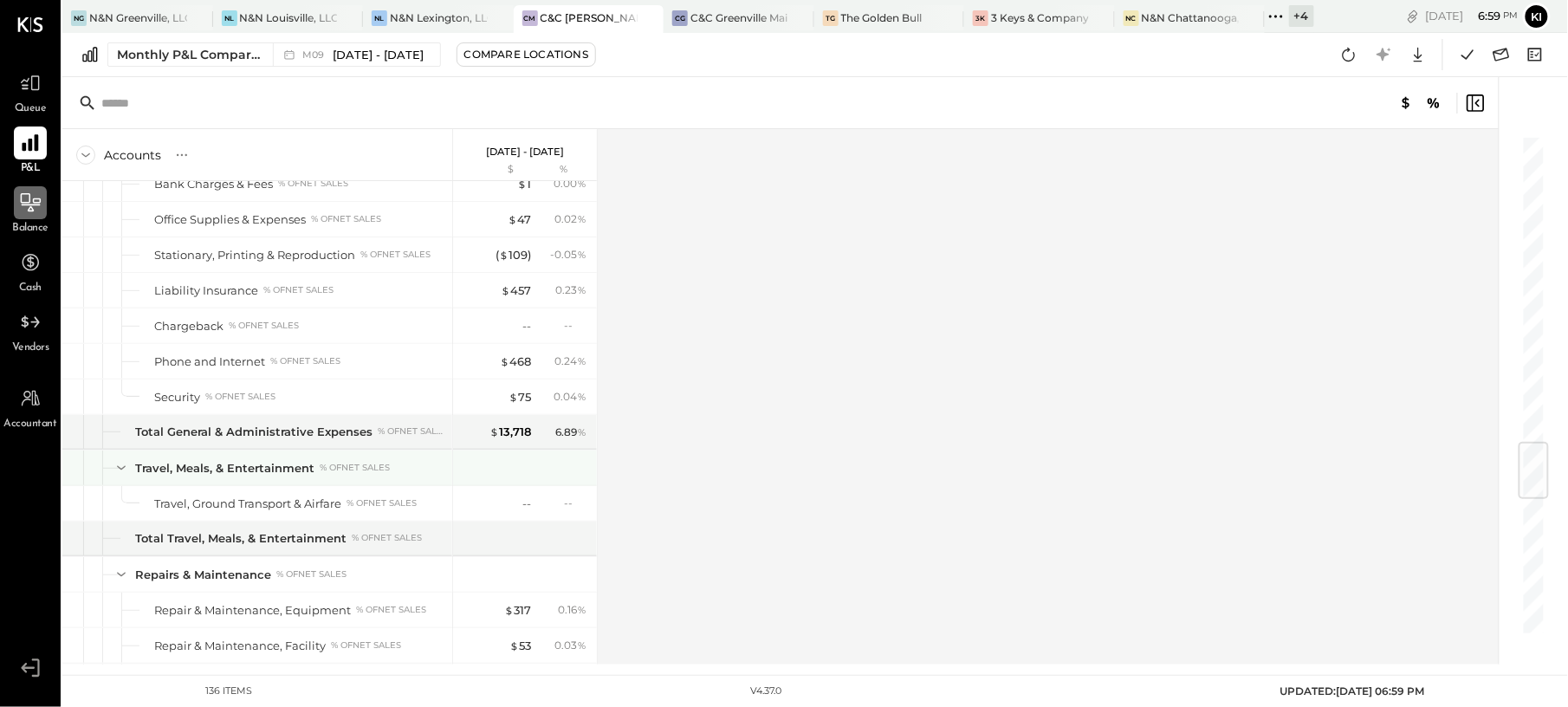
scroll to position [2621, 0]
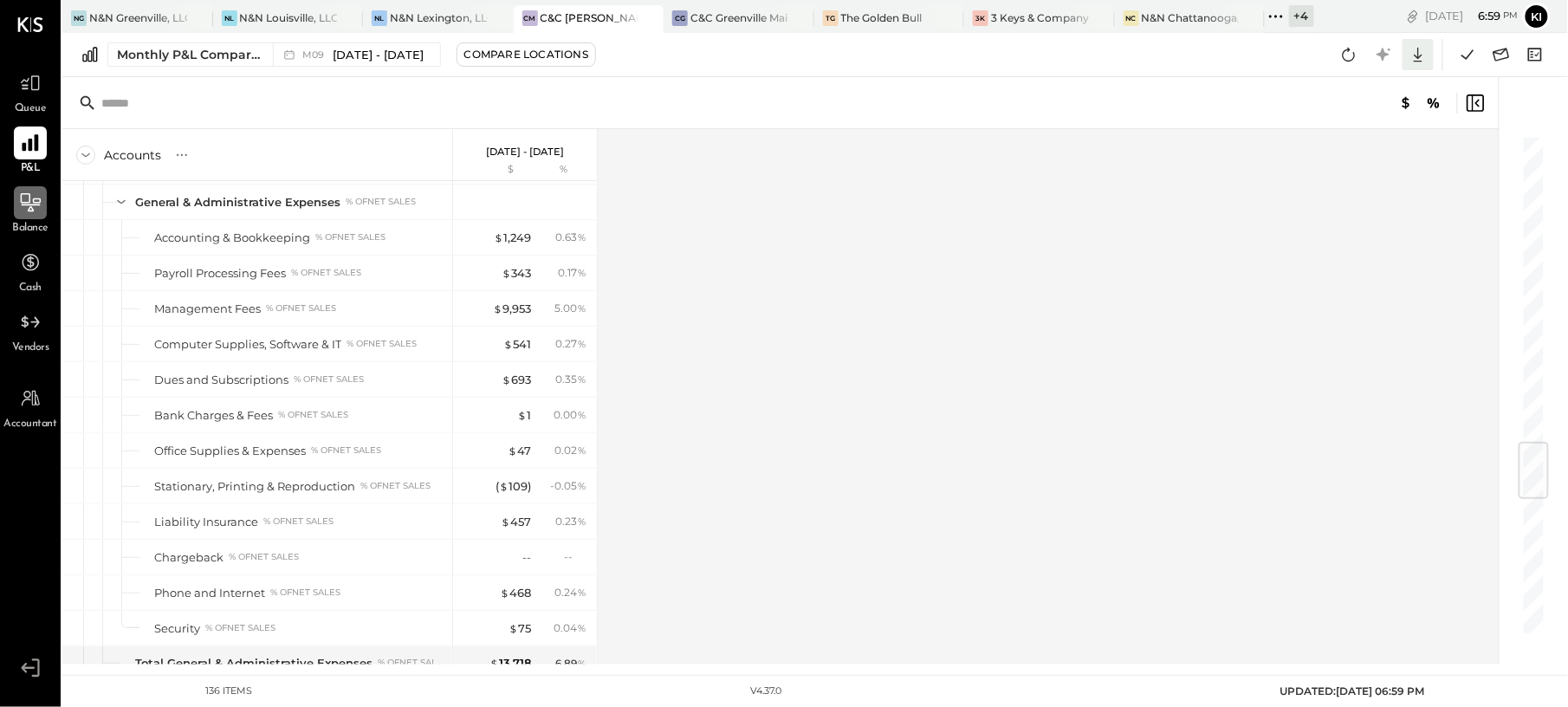
click at [1419, 45] on icon at bounding box center [1417, 54] width 22 height 22
click at [1366, 87] on link "CSV" at bounding box center [1365, 83] width 138 height 36
drag, startPoint x: 792, startPoint y: 204, endPoint x: 772, endPoint y: 200, distance: 20.4
click at [792, 204] on div "Accounts S % GL Sep 1 - 30, 2025 $ % SALES Sales, Food Sales, Non-Alcoholic Bev…" at bounding box center [781, 397] width 1438 height 535
click at [1509, 58] on icon at bounding box center [1501, 55] width 16 height 13
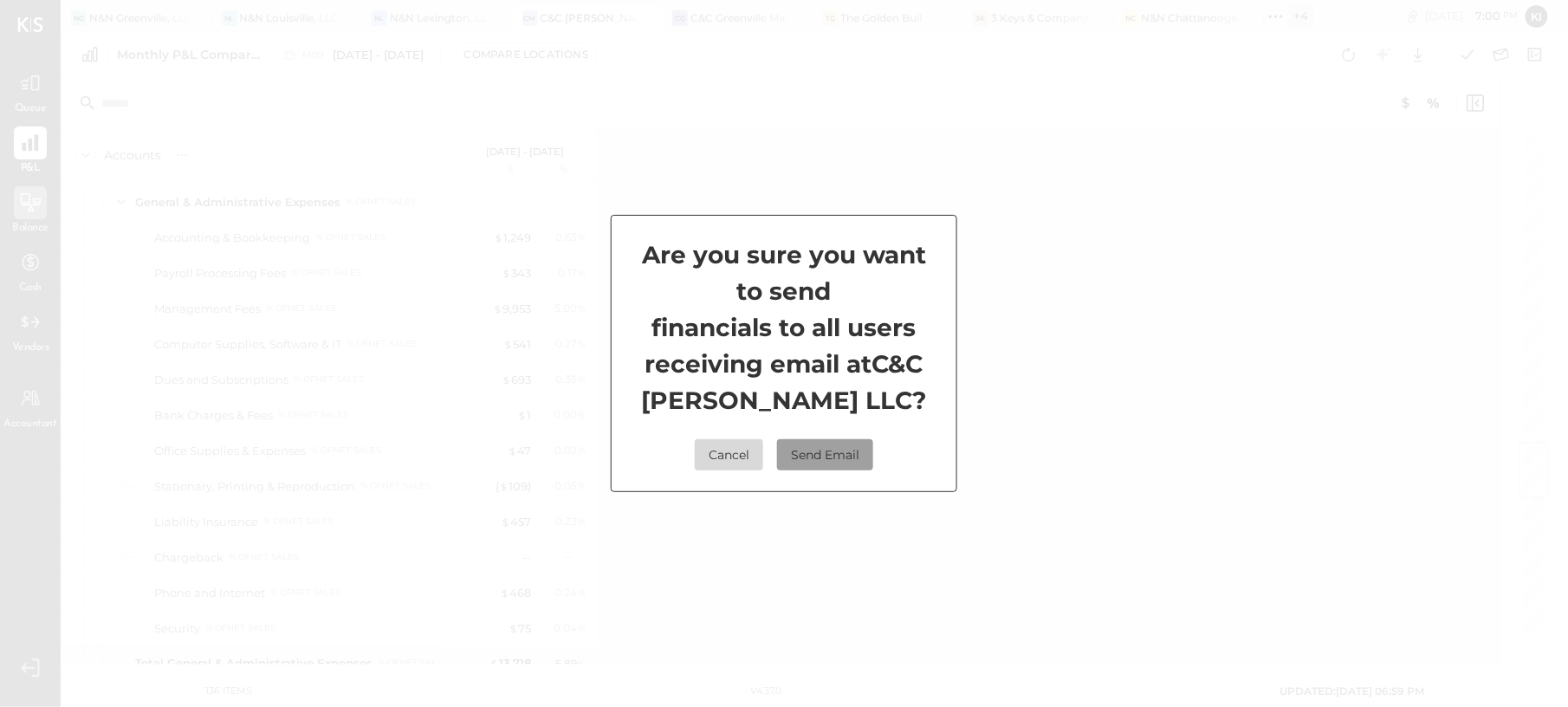
click at [867, 441] on button "Send Email" at bounding box center [825, 455] width 96 height 31
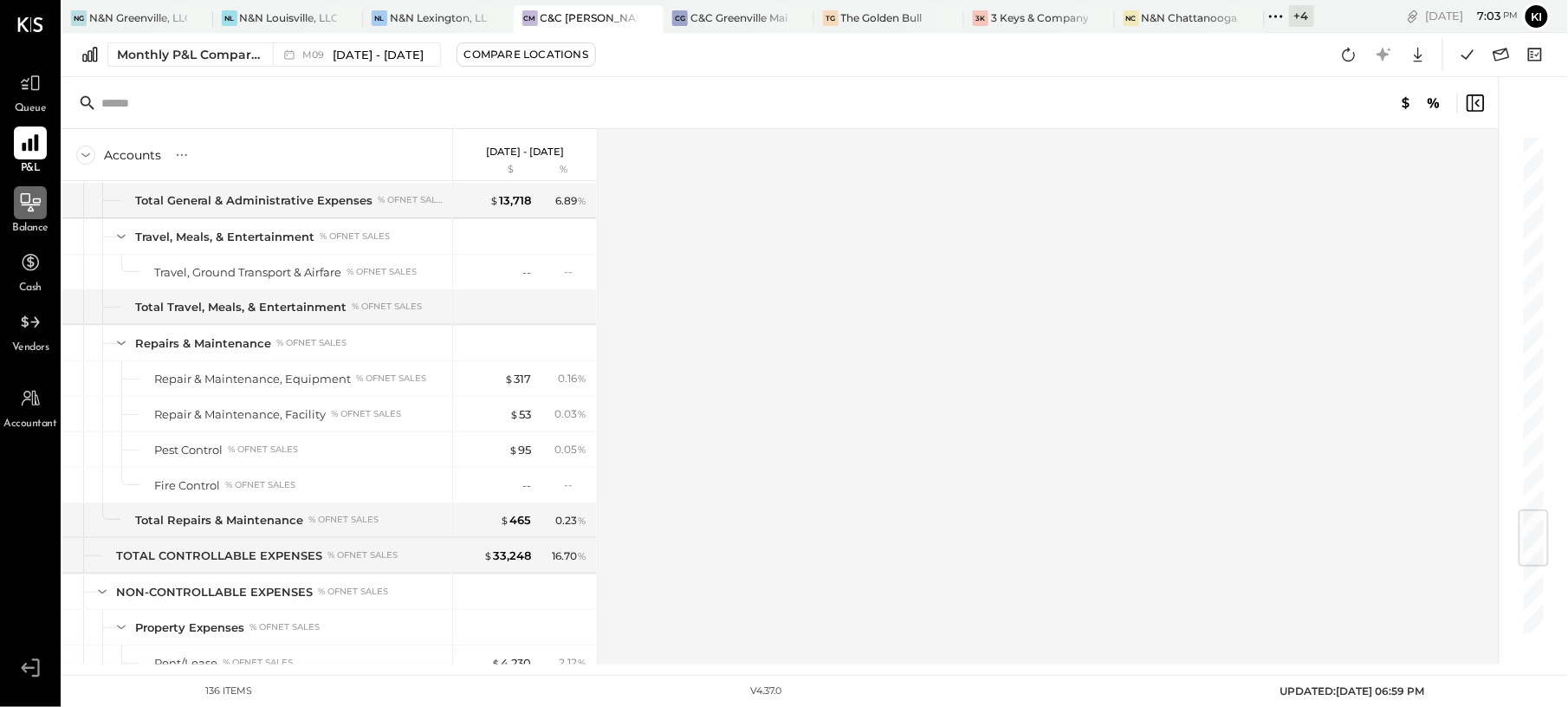
scroll to position [3198, 0]
